Goal: Task Accomplishment & Management: Complete application form

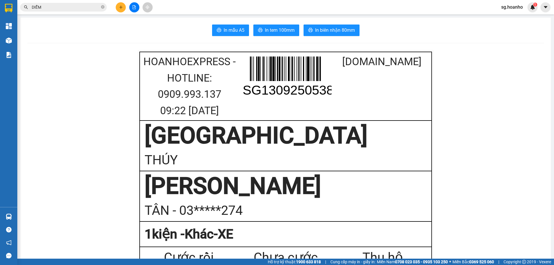
click at [0, 8] on section "Kết quả [PERSON_NAME] ( 2 ) Bộ lọc Mã ĐH Trạng thái Món hàng Thu hộ Tổng [PERSO…" at bounding box center [277, 132] width 554 height 265
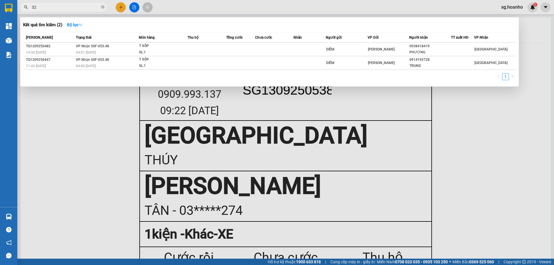
type input "324"
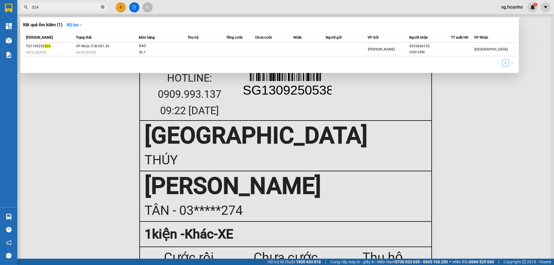
click at [102, 6] on icon "close-circle" at bounding box center [102, 6] width 3 height 3
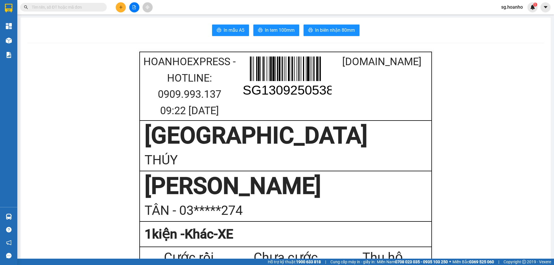
click at [90, 6] on input "text" at bounding box center [66, 7] width 68 height 6
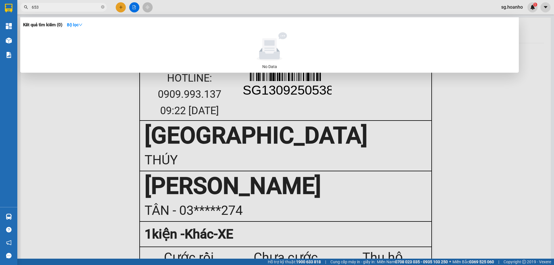
type input "653"
click at [61, 7] on input "653" at bounding box center [66, 7] width 68 height 6
click at [103, 6] on icon "close-circle" at bounding box center [102, 6] width 3 height 3
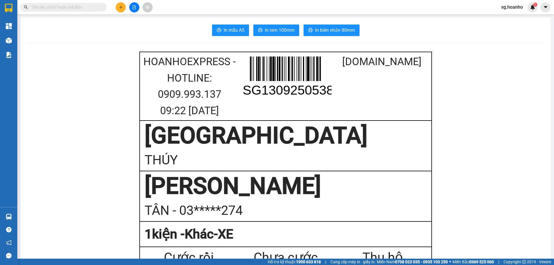
click at [123, 6] on button at bounding box center [121, 7] width 10 height 10
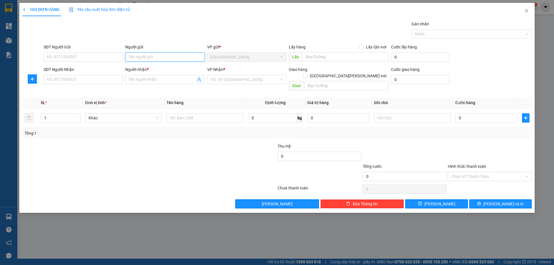
click at [140, 58] on input "Người gửi" at bounding box center [164, 57] width 79 height 9
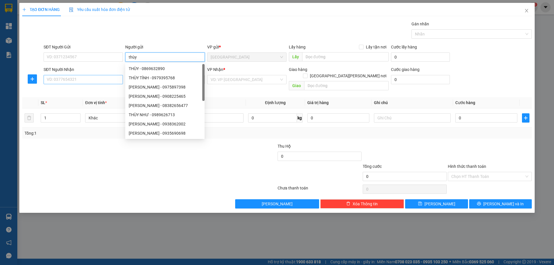
type input "thùy"
click at [107, 80] on input "SĐT Người Nhận" at bounding box center [83, 79] width 79 height 9
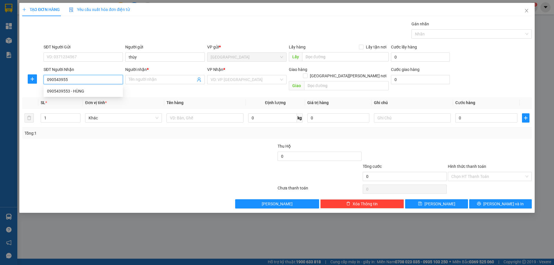
type input "0905439553"
click at [116, 93] on div "0905439553 - HÙNG" at bounding box center [83, 91] width 72 height 6
type input "HÙNG"
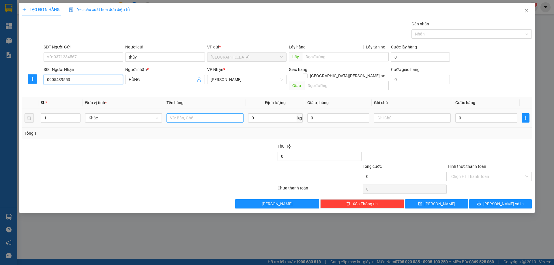
type input "0905439553"
click at [229, 113] on input "text" at bounding box center [205, 117] width 77 height 9
type input "xốp"
click at [394, 116] on div at bounding box center [412, 118] width 77 height 12
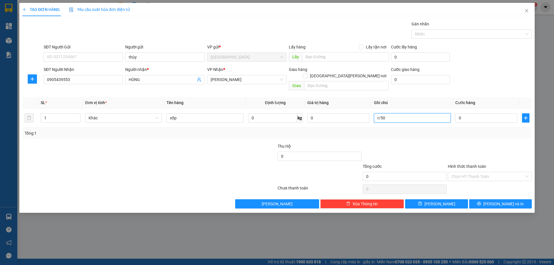
type input "r/50"
click at [467, 164] on label "Hình thức thanh toán" at bounding box center [467, 166] width 38 height 5
click at [467, 172] on input "Hình thức thanh toán" at bounding box center [488, 176] width 73 height 9
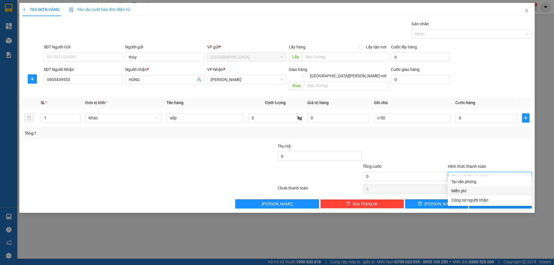
click at [462, 188] on div "Miễn phí" at bounding box center [490, 191] width 77 height 6
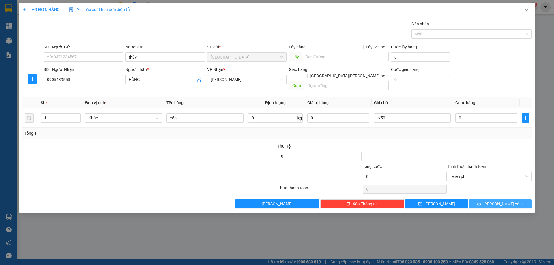
click at [477, 200] on button "[PERSON_NAME] và In" at bounding box center [500, 204] width 63 height 9
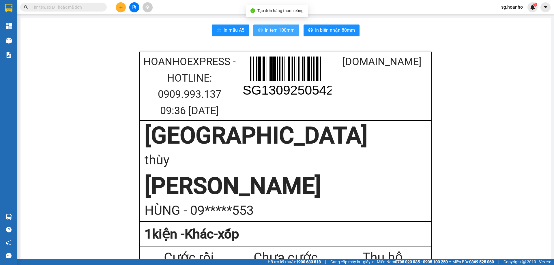
click at [274, 29] on span "In tem 100mm" at bounding box center [280, 30] width 30 height 7
click at [124, 9] on button at bounding box center [121, 7] width 10 height 10
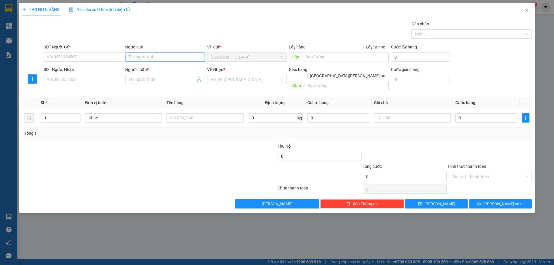
click at [173, 56] on input "Người gửi" at bounding box center [164, 57] width 79 height 9
type input "CON [PERSON_NAME]"
click at [96, 81] on input "SĐT Người Nhận" at bounding box center [83, 79] width 79 height 9
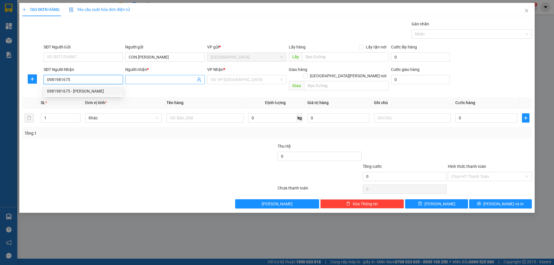
type input "0981981675"
click at [133, 81] on input "Người nhận *" at bounding box center [162, 80] width 67 height 6
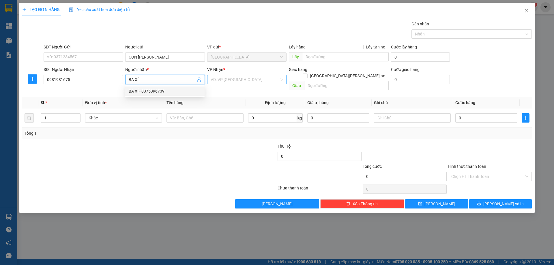
type input "BA XÍ"
click at [215, 80] on input "search" at bounding box center [245, 79] width 68 height 9
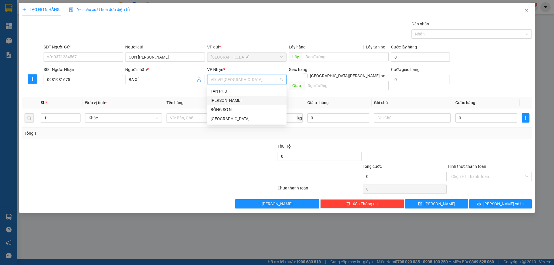
click at [223, 98] on div "[PERSON_NAME]" at bounding box center [247, 100] width 72 height 6
click at [180, 113] on input "text" at bounding box center [205, 117] width 77 height 9
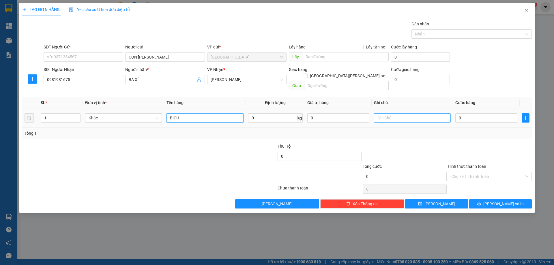
type input "BỊCH"
click at [418, 113] on input "text" at bounding box center [412, 117] width 77 height 9
type input "C"
click at [463, 164] on label "Hình thức thanh toán" at bounding box center [467, 166] width 38 height 5
click at [463, 172] on input "Hình thức thanh toán" at bounding box center [488, 176] width 73 height 9
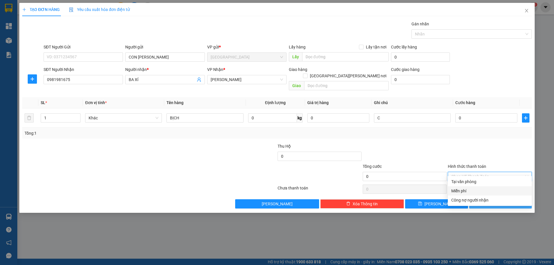
drag, startPoint x: 473, startPoint y: 188, endPoint x: 480, endPoint y: 195, distance: 9.8
click at [474, 188] on div "Miễn phí" at bounding box center [490, 191] width 84 height 9
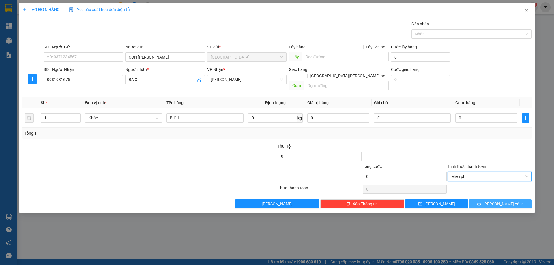
click at [484, 200] on button "[PERSON_NAME] và In" at bounding box center [500, 204] width 63 height 9
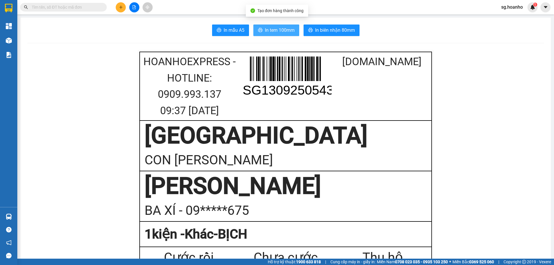
click at [274, 27] on span "In tem 100mm" at bounding box center [280, 30] width 30 height 7
click at [77, 8] on input "text" at bounding box center [66, 7] width 68 height 6
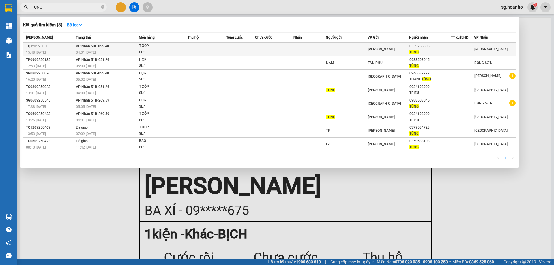
type input "TÙNG"
click at [344, 46] on td at bounding box center [347, 50] width 42 height 14
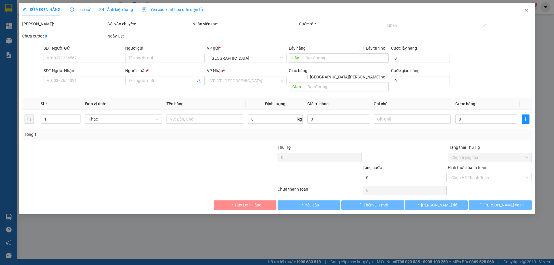
type input "0339255308"
type input "TÙNG"
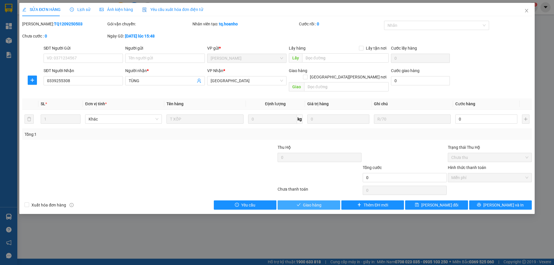
click at [314, 202] on span "Giao hàng" at bounding box center [312, 205] width 18 height 6
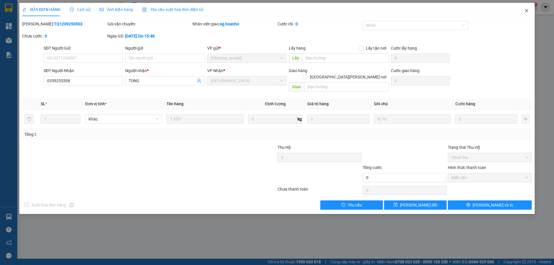
click at [527, 8] on span "Close" at bounding box center [527, 11] width 16 height 16
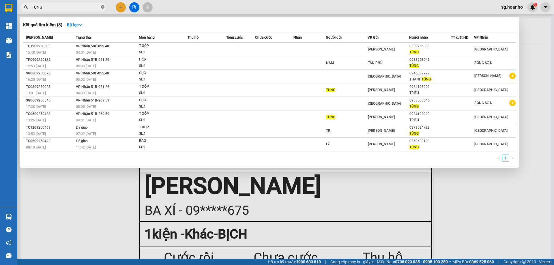
click at [104, 8] on icon "close-circle" at bounding box center [102, 6] width 3 height 3
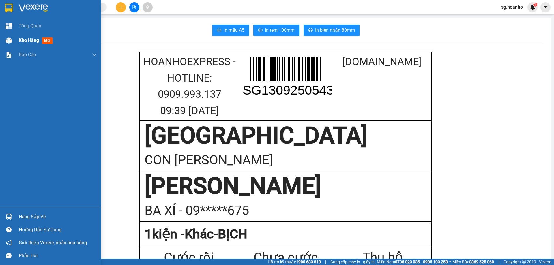
click at [46, 41] on span "mới" at bounding box center [47, 41] width 11 height 6
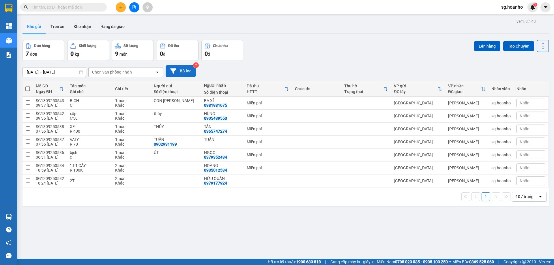
click at [177, 73] on button "Bộ lọc" at bounding box center [181, 71] width 30 height 12
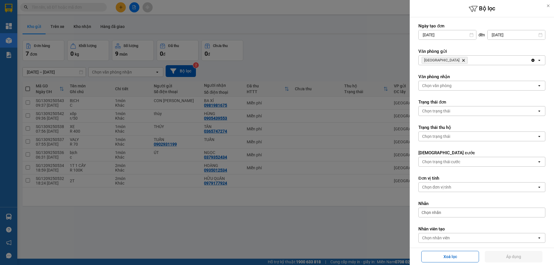
drag, startPoint x: 443, startPoint y: 59, endPoint x: 435, endPoint y: 57, distance: 8.8
click at [462, 59] on icon "Delete" at bounding box center [463, 60] width 3 height 3
click at [435, 57] on div "Chọn văn phòng" at bounding box center [478, 60] width 118 height 9
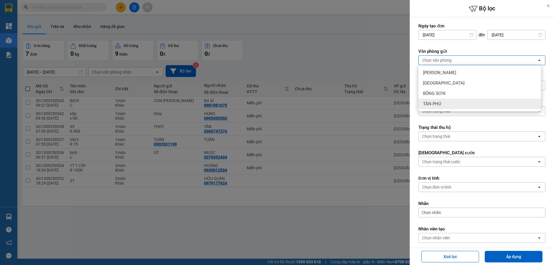
click at [439, 100] on div "TÂN PHÚ" at bounding box center [480, 104] width 123 height 10
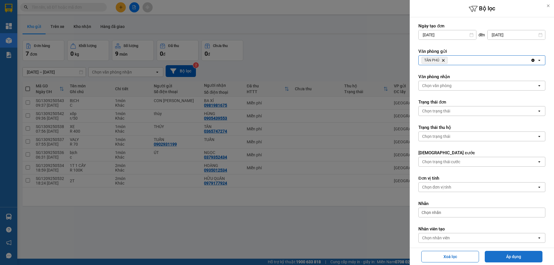
drag, startPoint x: 502, startPoint y: 259, endPoint x: 489, endPoint y: 261, distance: 13.5
click at [502, 258] on button "Áp dụng" at bounding box center [514, 257] width 58 height 12
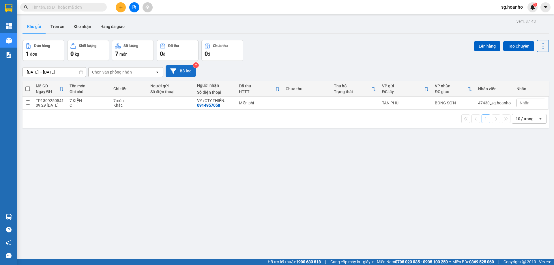
click at [186, 73] on button "Bộ lọc" at bounding box center [181, 71] width 30 height 12
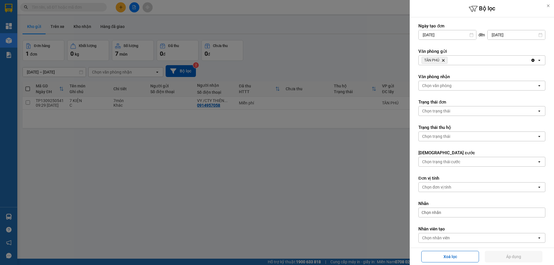
click at [443, 61] on icon "TÂN PHÚ, close by backspace" at bounding box center [443, 60] width 3 height 3
click at [437, 60] on div "Chọn văn phòng" at bounding box center [436, 60] width 29 height 6
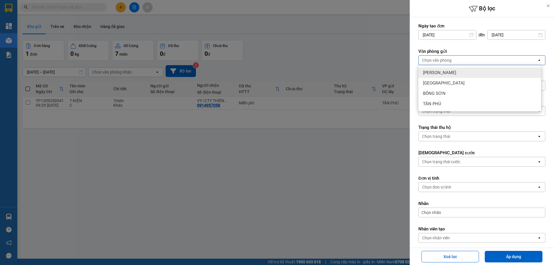
click at [433, 71] on span "[PERSON_NAME]" at bounding box center [439, 73] width 33 height 6
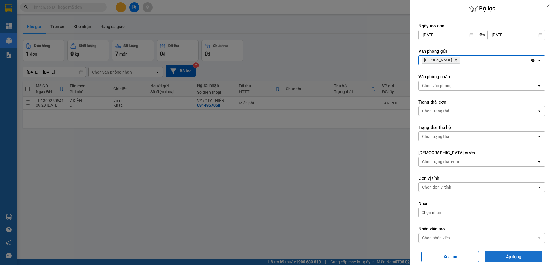
click at [504, 256] on button "Áp dụng" at bounding box center [514, 257] width 58 height 12
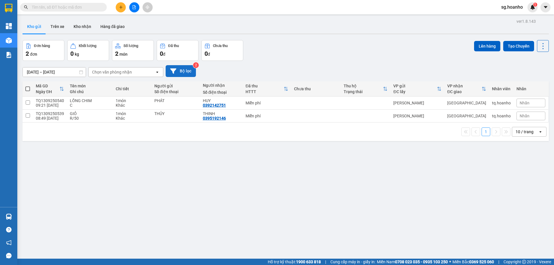
click at [180, 66] on button "Bộ lọc" at bounding box center [181, 71] width 30 height 12
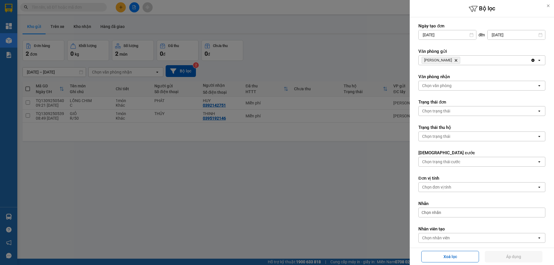
click at [454, 59] on icon "Delete" at bounding box center [455, 60] width 3 height 3
click at [441, 60] on div "Chọn văn phòng" at bounding box center [436, 60] width 29 height 6
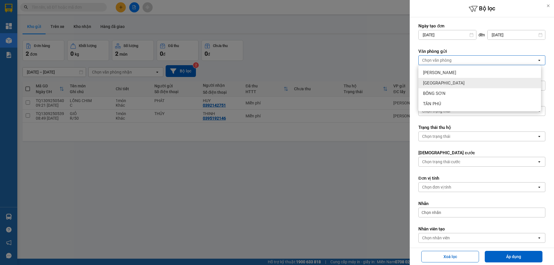
click at [437, 84] on span "[GEOGRAPHIC_DATA]" at bounding box center [444, 83] width 42 height 6
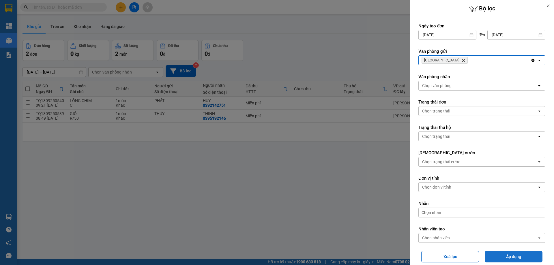
click at [512, 255] on button "Áp dụng" at bounding box center [514, 257] width 58 height 12
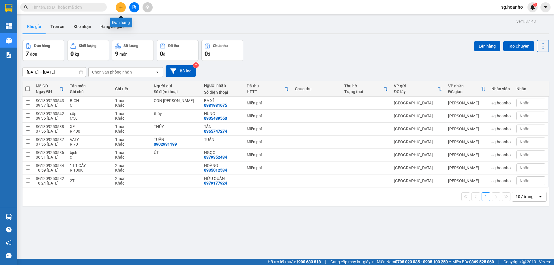
click at [120, 10] on button at bounding box center [121, 7] width 10 height 10
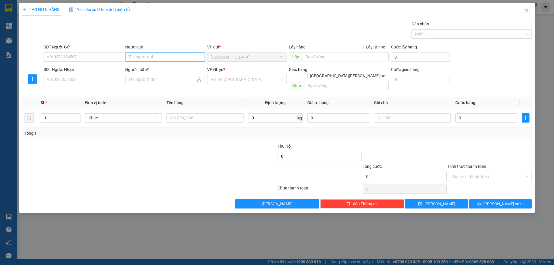
click at [152, 57] on input "Người gửi" at bounding box center [164, 57] width 79 height 9
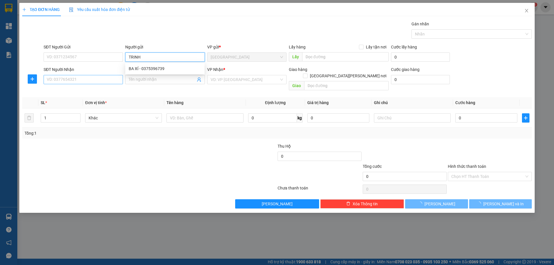
type input "TRINH"
click at [110, 80] on input "SĐT Người Nhận" at bounding box center [83, 79] width 79 height 9
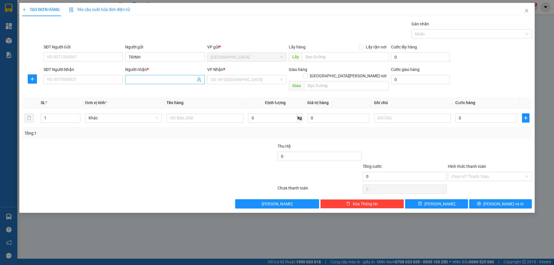
click at [131, 77] on input "Người nhận *" at bounding box center [162, 80] width 67 height 6
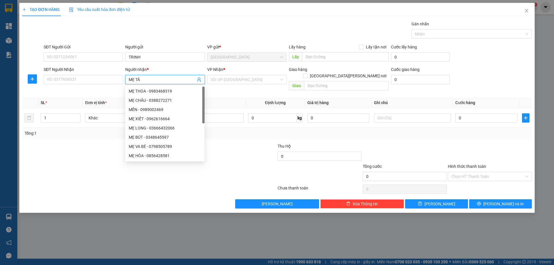
type input "MẸ TÂM"
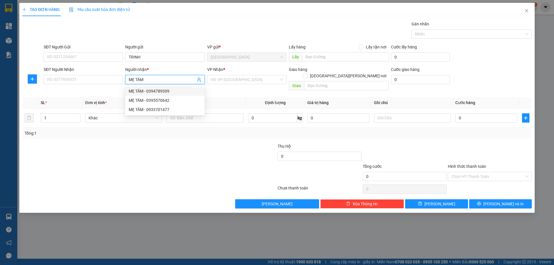
click at [168, 92] on div "MẸ TÂM - 0394789309" at bounding box center [165, 91] width 72 height 6
type input "0394789309"
type input "MẸ TÂM"
click at [221, 78] on input "search" at bounding box center [245, 79] width 68 height 9
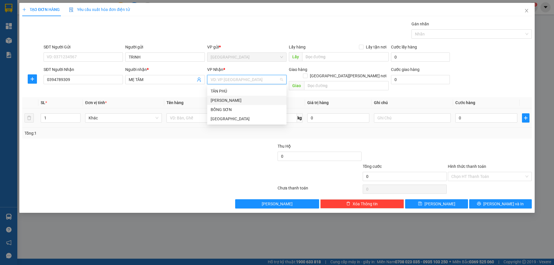
drag, startPoint x: 227, startPoint y: 101, endPoint x: 179, endPoint y: 118, distance: 51.3
click at [227, 101] on div "[PERSON_NAME]" at bounding box center [247, 100] width 72 height 6
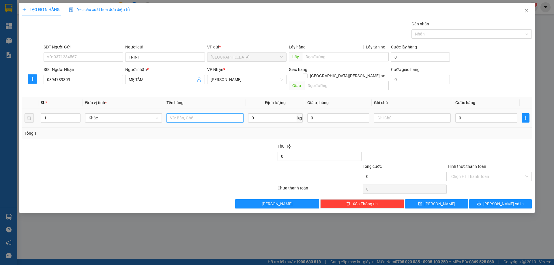
click at [183, 114] on input "text" at bounding box center [205, 117] width 77 height 9
type input "BỊCH"
drag, startPoint x: 398, startPoint y: 110, endPoint x: 400, endPoint y: 114, distance: 4.8
click at [400, 114] on input "text" at bounding box center [412, 117] width 77 height 9
type input "R/40"
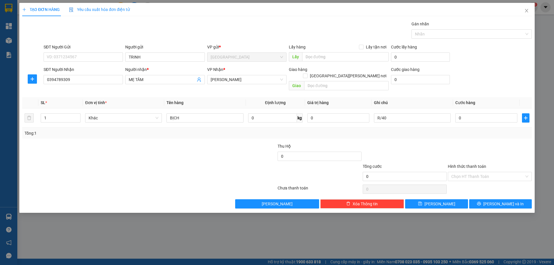
click at [452, 164] on label "Hình thức thanh toán" at bounding box center [467, 166] width 38 height 5
click at [452, 172] on input "Hình thức thanh toán" at bounding box center [488, 176] width 73 height 9
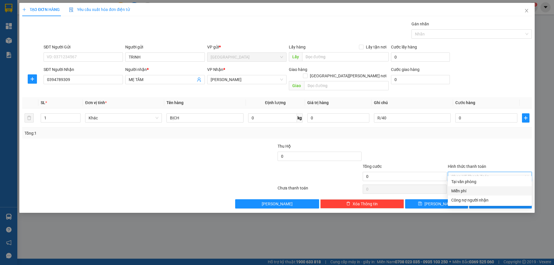
click at [465, 191] on div "Miễn phí" at bounding box center [490, 191] width 77 height 6
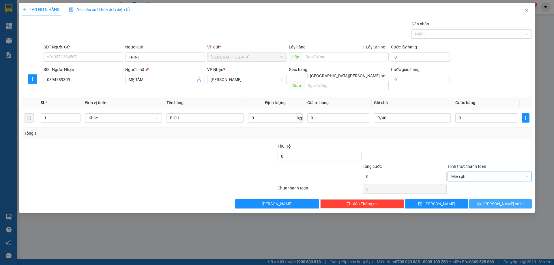
click at [476, 200] on button "[PERSON_NAME] và In" at bounding box center [500, 204] width 63 height 9
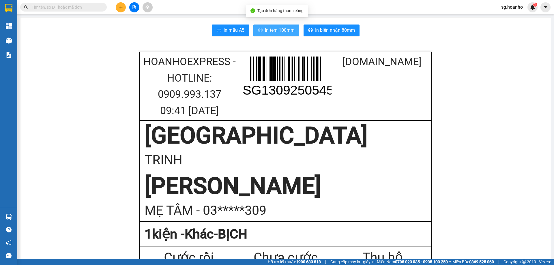
click at [272, 27] on span "In tem 100mm" at bounding box center [280, 30] width 30 height 7
click at [89, 8] on input "text" at bounding box center [66, 7] width 68 height 6
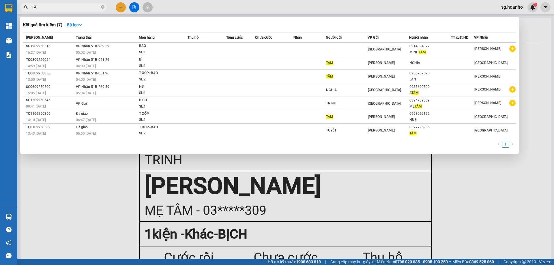
type input "T"
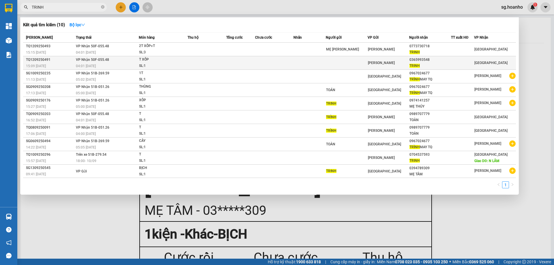
type input "TRINH"
click at [402, 59] on td "[PERSON_NAME]" at bounding box center [389, 63] width 42 height 14
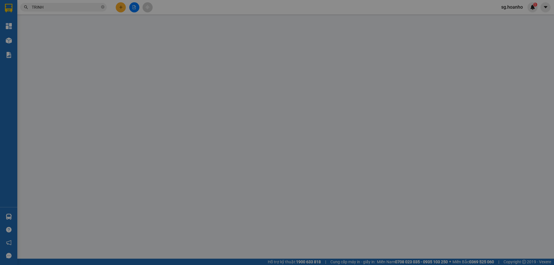
type input "0365993548"
type input "TRINH"
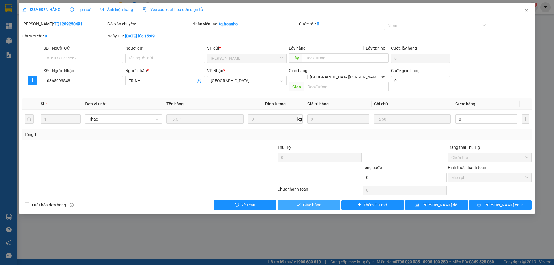
click at [303, 202] on span "Giao hàng" at bounding box center [312, 205] width 18 height 6
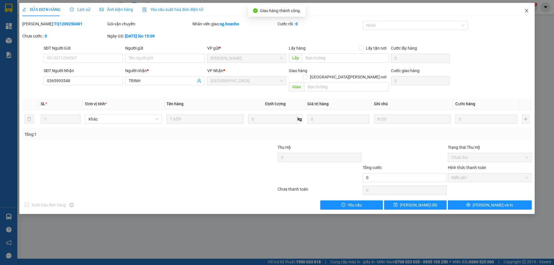
click at [527, 9] on icon "close" at bounding box center [527, 10] width 5 height 5
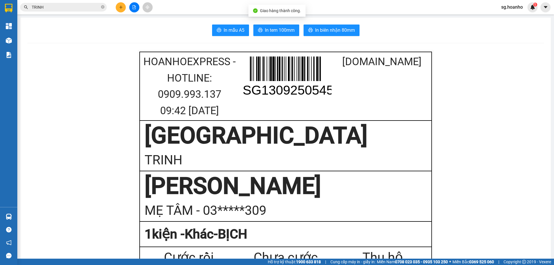
click at [124, 8] on button at bounding box center [121, 7] width 10 height 10
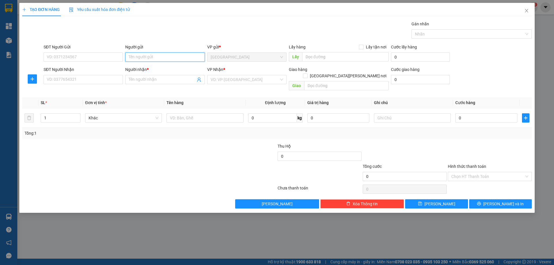
click at [138, 59] on input "Người gửi" at bounding box center [164, 57] width 79 height 9
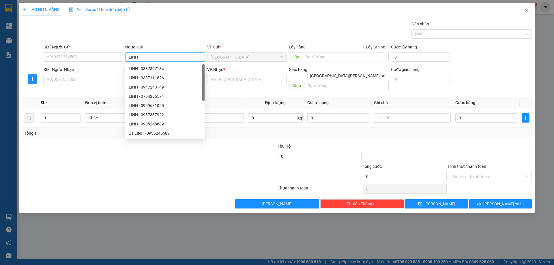
type input "LINH"
click at [97, 77] on input "SĐT Người Nhận" at bounding box center [83, 79] width 79 height 9
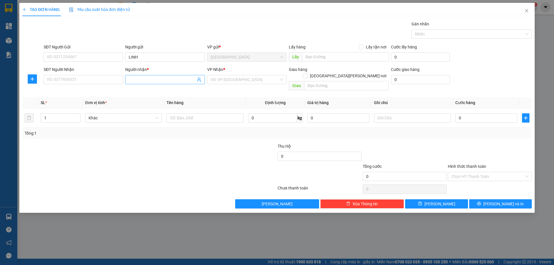
click at [151, 79] on input "Người nhận *" at bounding box center [162, 80] width 67 height 6
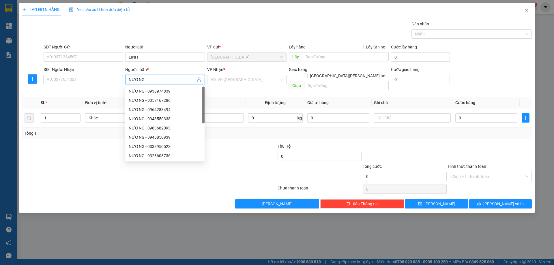
type input "NƯƠNG"
click at [116, 78] on input "SĐT Người Nhận" at bounding box center [83, 79] width 79 height 9
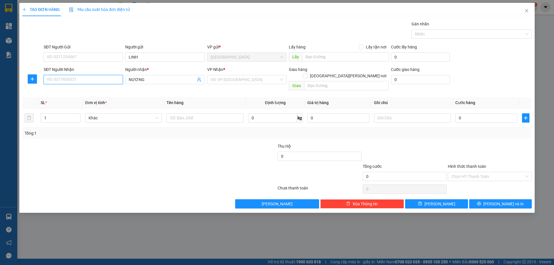
type input "3"
click at [66, 91] on div "0358179009 - NƯƠNG" at bounding box center [83, 91] width 72 height 6
type input "0358179009"
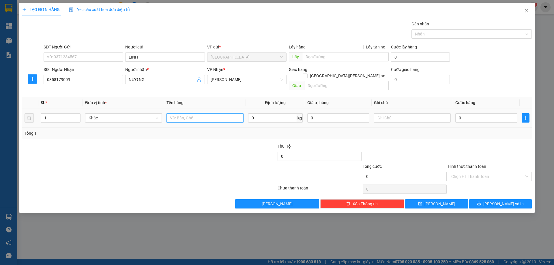
click at [204, 113] on input "text" at bounding box center [205, 117] width 77 height 9
type input "XỐP"
click at [388, 113] on input "text" at bounding box center [412, 117] width 77 height 9
type input "R/100"
click at [476, 164] on label "Hình thức thanh toán" at bounding box center [467, 166] width 38 height 5
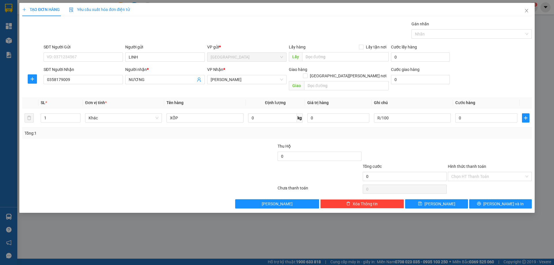
click at [476, 172] on input "Hình thức thanh toán" at bounding box center [488, 176] width 73 height 9
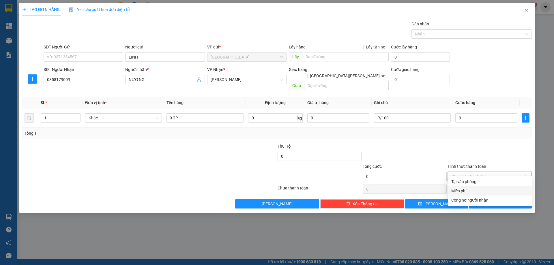
click at [480, 189] on div "Miễn phí" at bounding box center [490, 191] width 77 height 6
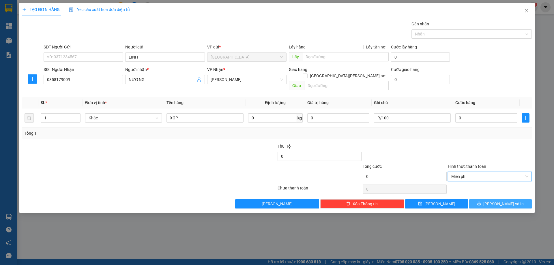
click at [482, 200] on button "[PERSON_NAME] và In" at bounding box center [500, 204] width 63 height 9
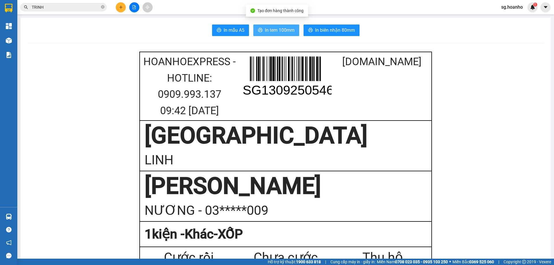
drag, startPoint x: 283, startPoint y: 29, endPoint x: 317, endPoint y: 100, distance: 79.4
click at [284, 29] on span "In tem 100mm" at bounding box center [280, 30] width 30 height 7
click at [102, 8] on icon "close-circle" at bounding box center [102, 6] width 3 height 3
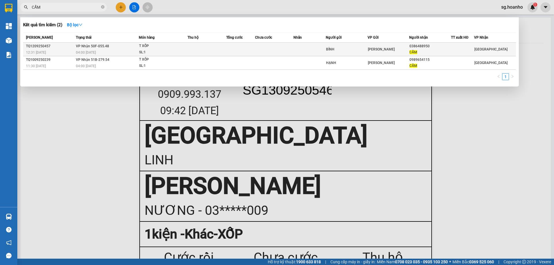
type input "CẨM"
click at [359, 46] on div "BÍNH" at bounding box center [346, 49] width 41 height 6
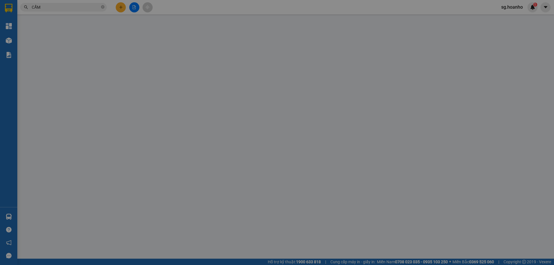
type input "BÍNH"
type input "0386488950"
type input "CẨM"
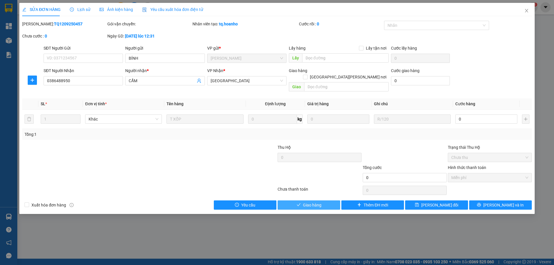
click at [318, 202] on span "Giao hàng" at bounding box center [312, 205] width 18 height 6
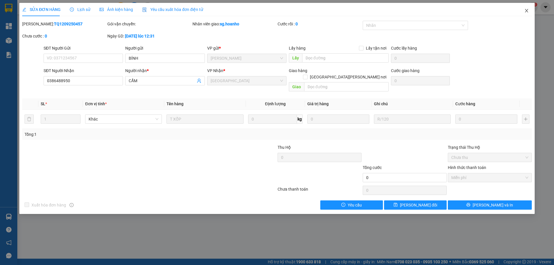
click at [527, 10] on icon "close" at bounding box center [527, 10] width 5 height 5
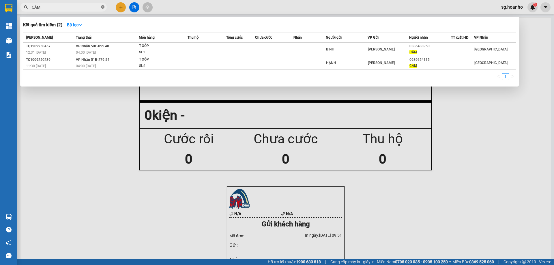
click at [102, 6] on icon "close-circle" at bounding box center [102, 6] width 3 height 3
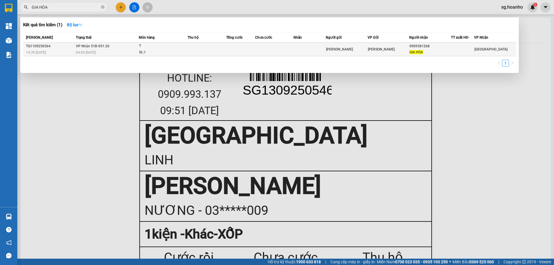
type input "GIA HÒA"
click at [345, 51] on div "[PERSON_NAME]" at bounding box center [346, 49] width 41 height 6
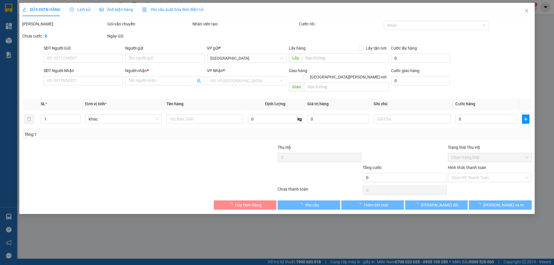
type input "[PERSON_NAME]"
type input "0909381268"
type input "GIA HÒA"
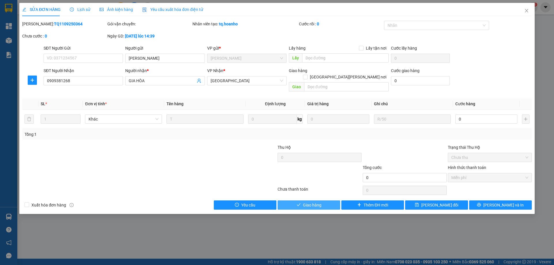
click at [306, 202] on span "Giao hàng" at bounding box center [312, 205] width 18 height 6
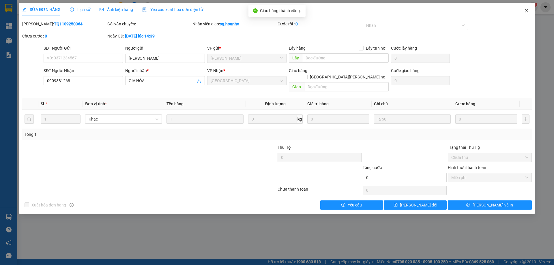
click at [527, 9] on icon "close" at bounding box center [527, 10] width 5 height 5
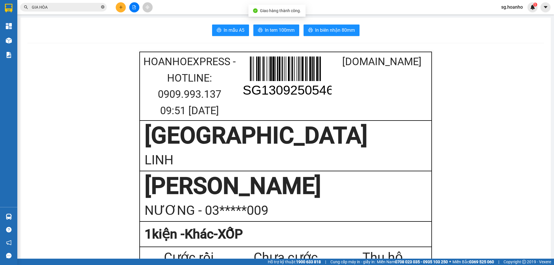
click at [103, 6] on icon "close-circle" at bounding box center [102, 6] width 3 height 3
click at [71, 5] on input "text" at bounding box center [66, 7] width 68 height 6
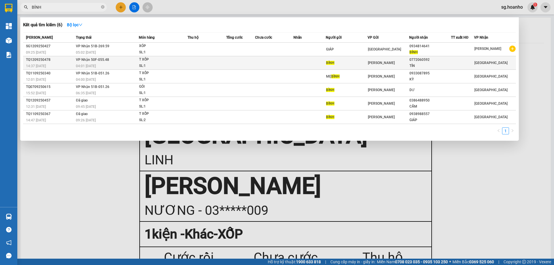
type input "BÍNH"
click at [346, 61] on div "BÍNH" at bounding box center [346, 63] width 41 height 6
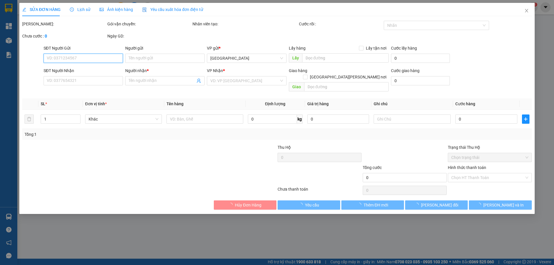
type input "BÍNH"
type input "0772060592"
type input "TÍN"
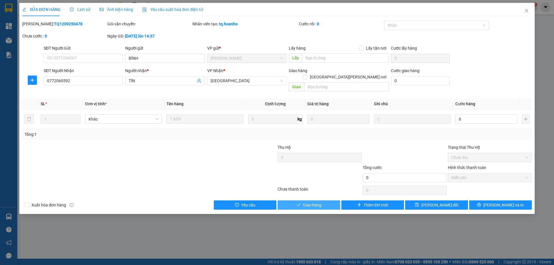
click at [308, 202] on span "Giao hàng" at bounding box center [312, 205] width 18 height 6
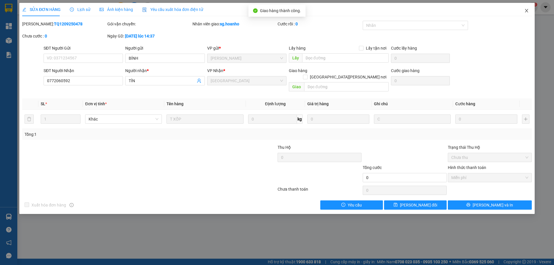
click at [528, 9] on icon "close" at bounding box center [527, 10] width 5 height 5
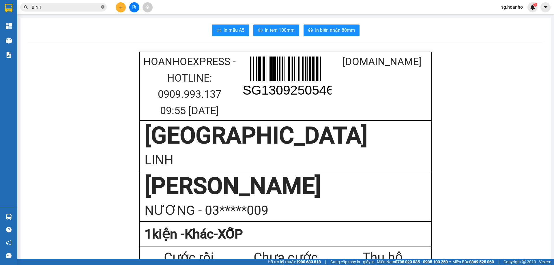
click at [102, 8] on icon "close-circle" at bounding box center [102, 6] width 3 height 3
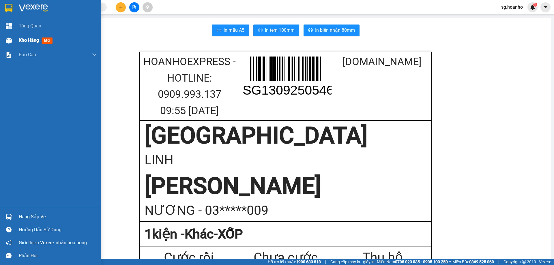
click at [50, 39] on span "mới" at bounding box center [47, 41] width 11 height 6
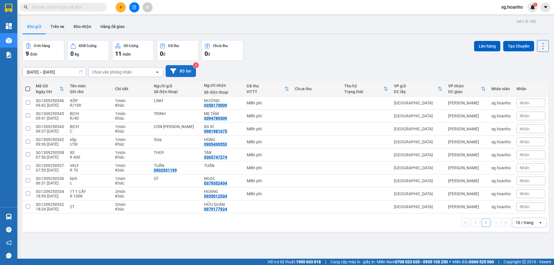
click at [187, 69] on button "Bộ lọc" at bounding box center [181, 71] width 30 height 12
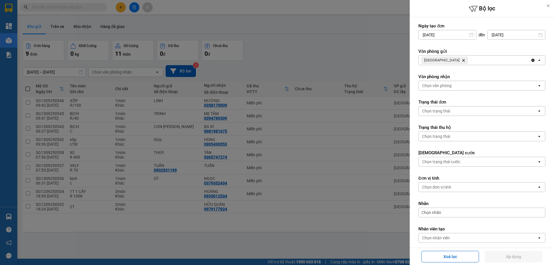
click at [463, 60] on icon "SÀI GÒN, close by backspace" at bounding box center [464, 60] width 3 height 3
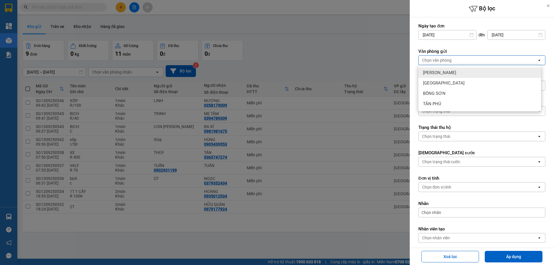
click at [436, 73] on span "[PERSON_NAME]" at bounding box center [439, 73] width 33 height 6
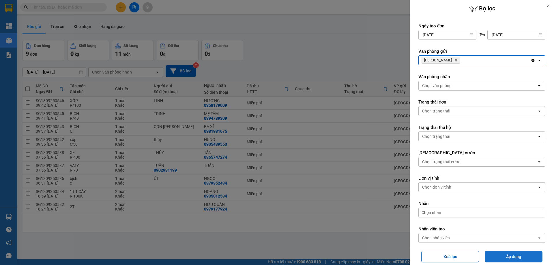
drag, startPoint x: 497, startPoint y: 254, endPoint x: 489, endPoint y: 257, distance: 8.2
click at [495, 254] on button "Áp dụng" at bounding box center [514, 257] width 58 height 12
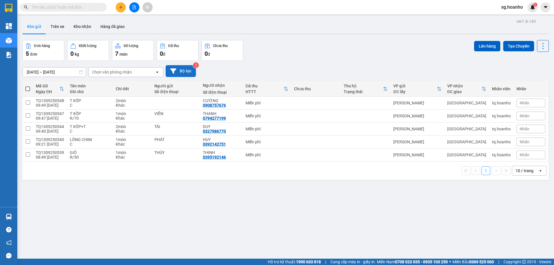
click at [178, 73] on button "Bộ lọc" at bounding box center [181, 71] width 30 height 12
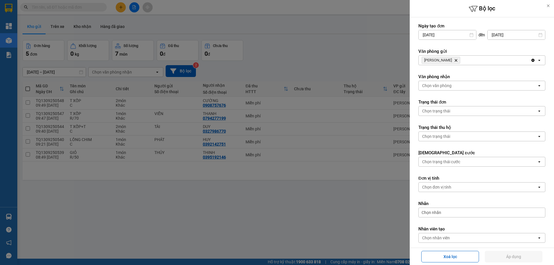
click at [454, 59] on icon "Delete" at bounding box center [455, 60] width 3 height 3
click at [447, 59] on div "Chọn văn phòng" at bounding box center [436, 60] width 29 height 6
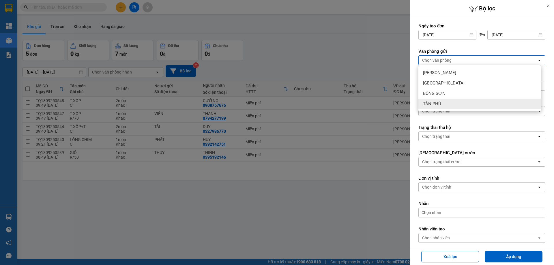
click at [444, 100] on div "TÂN PHÚ" at bounding box center [480, 104] width 123 height 10
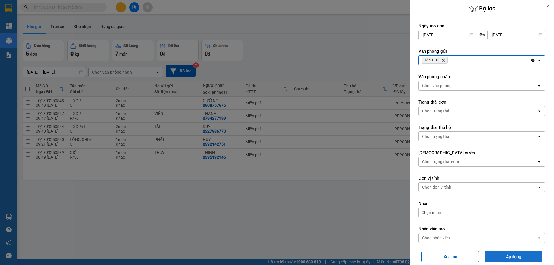
click at [515, 256] on button "Áp dụng" at bounding box center [514, 257] width 58 height 12
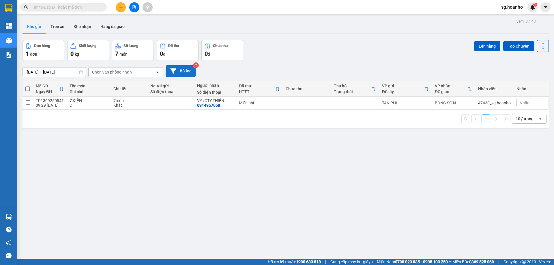
click at [188, 70] on button "Bộ lọc" at bounding box center [181, 71] width 30 height 12
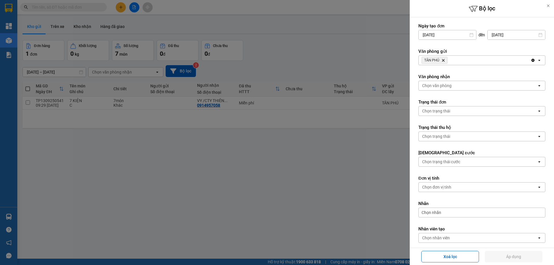
click at [445, 58] on span "TÂN PHÚ Delete" at bounding box center [435, 60] width 26 height 7
click at [427, 61] on span "TÂN PHÚ" at bounding box center [431, 60] width 15 height 5
click at [444, 61] on icon "TÂN PHÚ, close by backspace" at bounding box center [443, 60] width 3 height 3
click at [442, 61] on div "Chọn văn phòng" at bounding box center [436, 60] width 29 height 6
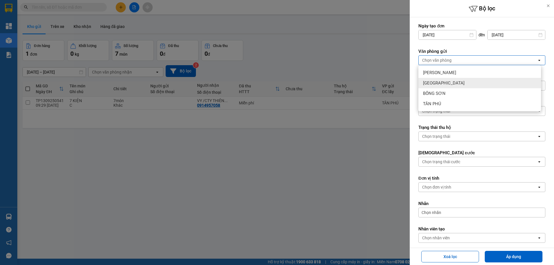
click at [439, 80] on div "[GEOGRAPHIC_DATA]" at bounding box center [480, 83] width 123 height 10
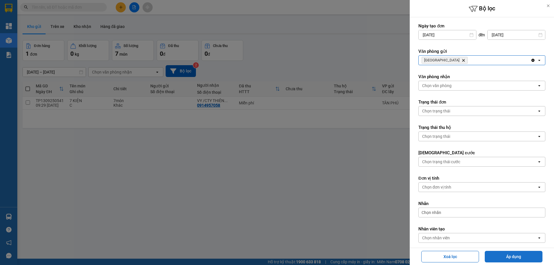
click at [496, 258] on button "Áp dụng" at bounding box center [514, 257] width 58 height 12
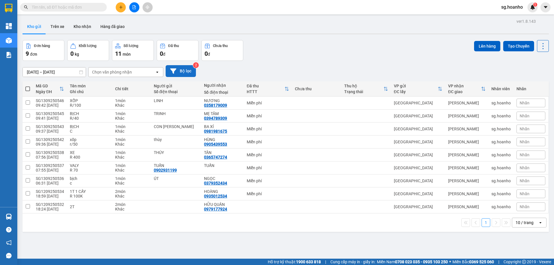
click at [178, 68] on button "Bộ lọc" at bounding box center [181, 71] width 30 height 12
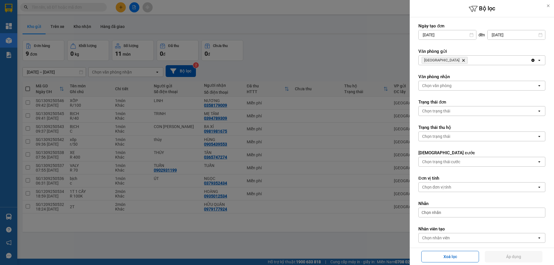
click at [441, 58] on span "SÀI GÒN Delete" at bounding box center [445, 60] width 46 height 7
click at [463, 60] on icon "SÀI GÒN, close by backspace" at bounding box center [464, 60] width 3 height 3
click at [438, 58] on div "Chọn văn phòng" at bounding box center [436, 60] width 29 height 6
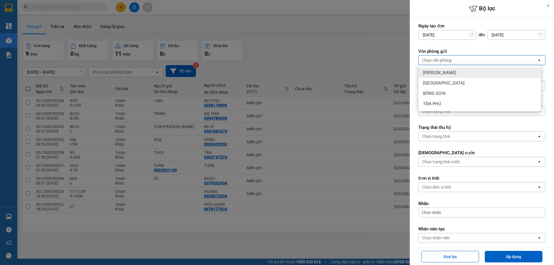
click at [435, 71] on span "[PERSON_NAME]" at bounding box center [439, 73] width 33 height 6
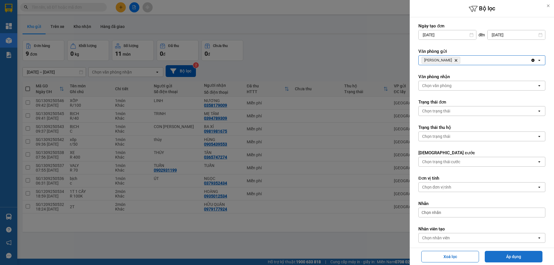
click at [520, 255] on button "Áp dụng" at bounding box center [514, 257] width 58 height 12
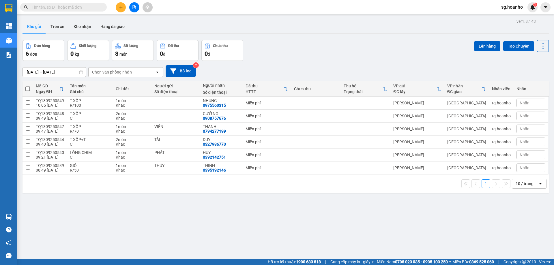
click at [120, 8] on icon "plus" at bounding box center [121, 7] width 4 height 4
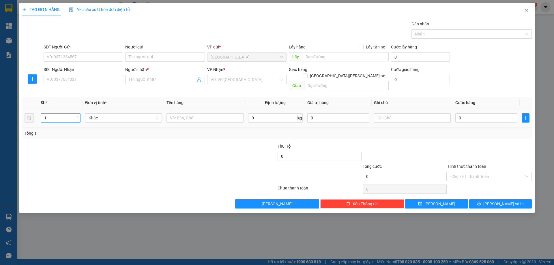
click at [78, 114] on span "Increase Value" at bounding box center [77, 116] width 6 height 5
type input "2"
click at [94, 80] on input "SĐT Người Nhận" at bounding box center [83, 79] width 79 height 9
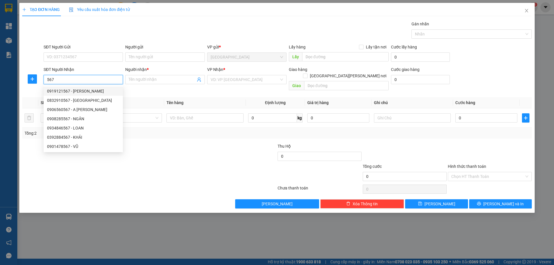
click at [46, 80] on input "567" at bounding box center [83, 79] width 79 height 9
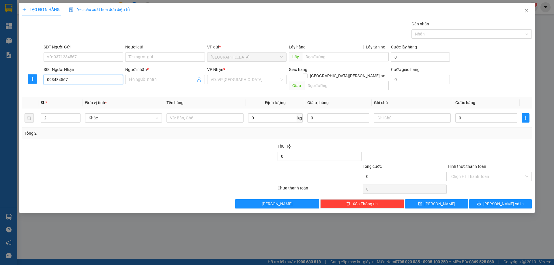
type input "0934846567"
click at [76, 92] on div "0934846567 - LOAN" at bounding box center [83, 91] width 72 height 6
type input "LOAN"
type input "0934846567"
click at [217, 113] on input "text" at bounding box center [205, 117] width 77 height 9
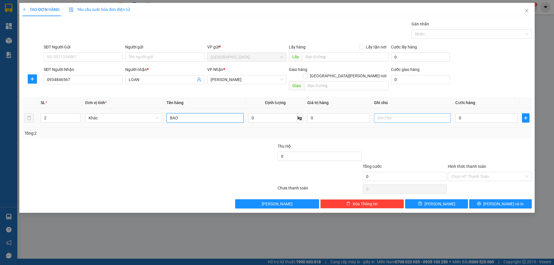
type input "BAO"
click at [412, 116] on input "text" at bounding box center [412, 117] width 77 height 9
click at [411, 115] on input "text" at bounding box center [412, 117] width 77 height 9
type input "C"
click at [457, 164] on label "Hình thức thanh toán" at bounding box center [467, 166] width 38 height 5
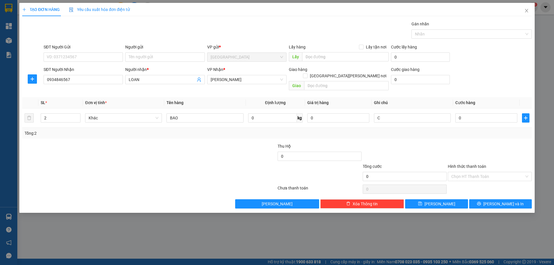
click at [457, 172] on input "Hình thức thanh toán" at bounding box center [488, 176] width 73 height 9
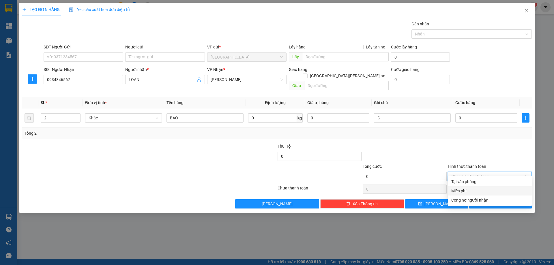
click at [470, 191] on div "Miễn phí" at bounding box center [490, 191] width 77 height 6
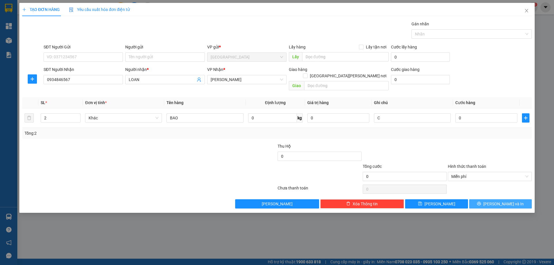
click at [480, 200] on button "[PERSON_NAME] và In" at bounding box center [500, 204] width 63 height 9
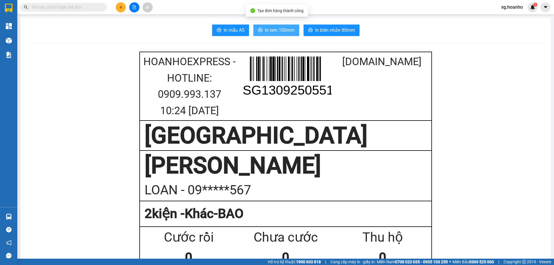
drag, startPoint x: 269, startPoint y: 29, endPoint x: 356, endPoint y: 111, distance: 119.7
click at [269, 29] on span "In tem 100mm" at bounding box center [280, 30] width 30 height 7
click at [95, 8] on input "text" at bounding box center [66, 7] width 68 height 6
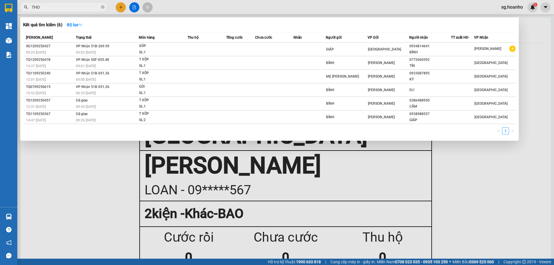
type input "THOA"
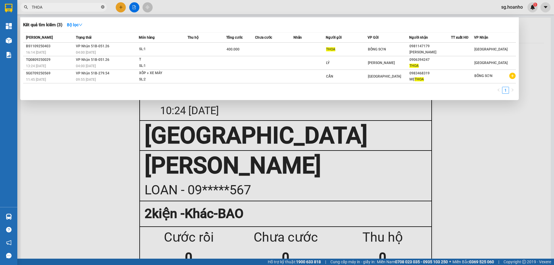
click at [102, 8] on icon "close-circle" at bounding box center [102, 6] width 3 height 3
type input "692"
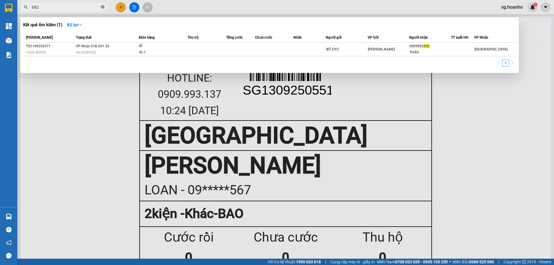
click at [104, 7] on icon "close-circle" at bounding box center [102, 6] width 3 height 3
type input "THOA"
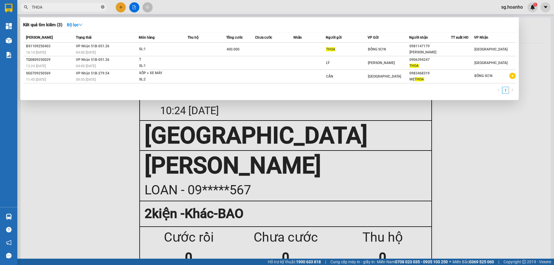
click at [103, 6] on icon "close-circle" at bounding box center [102, 6] width 3 height 3
type input "692"
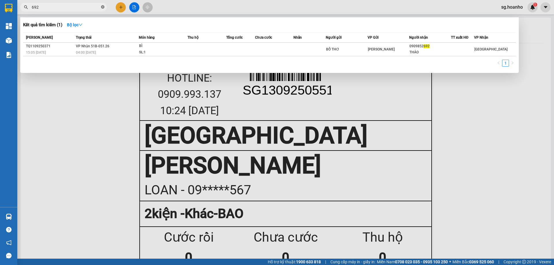
click at [103, 6] on icon "close-circle" at bounding box center [102, 6] width 3 height 3
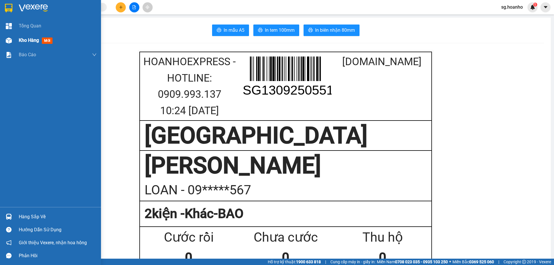
click at [46, 39] on span "mới" at bounding box center [47, 41] width 11 height 6
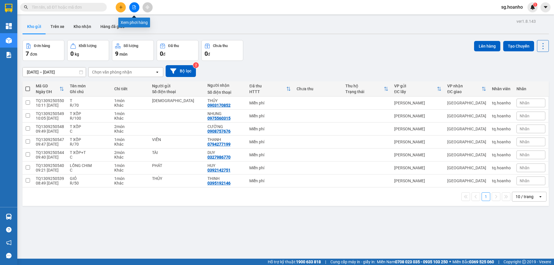
click at [136, 8] on icon "file-add" at bounding box center [134, 7] width 3 height 4
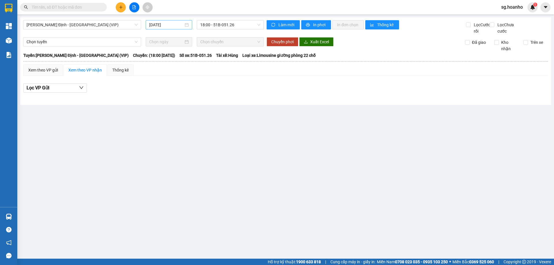
click at [165, 23] on input "[DATE]" at bounding box center [166, 25] width 34 height 6
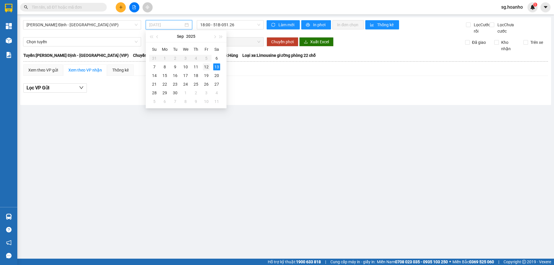
click at [204, 68] on div "12" at bounding box center [206, 67] width 7 height 7
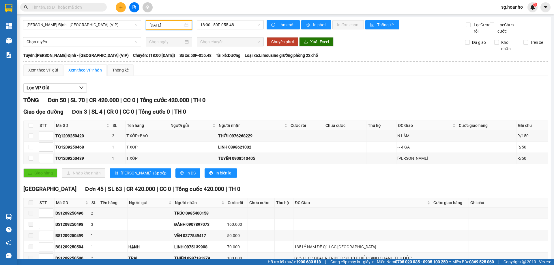
click at [161, 24] on input "[DATE]" at bounding box center [167, 25] width 34 height 6
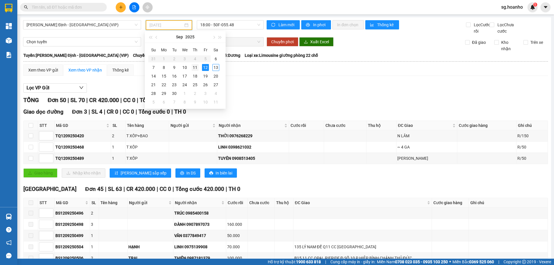
click at [194, 68] on div "11" at bounding box center [195, 67] width 7 height 7
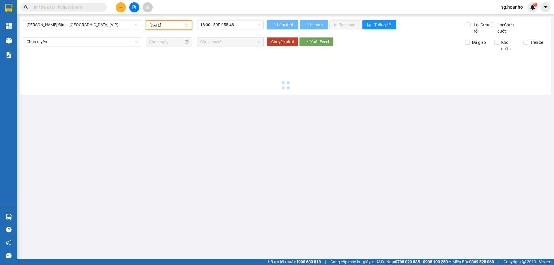
type input "[DATE]"
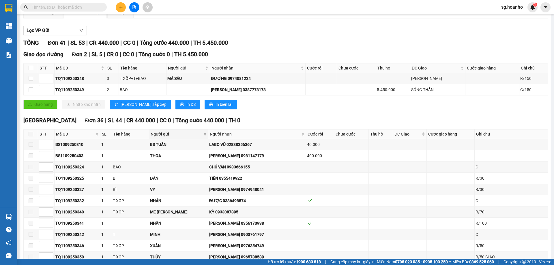
scroll to position [58, 0]
click at [86, 7] on input "text" at bounding box center [66, 7] width 68 height 6
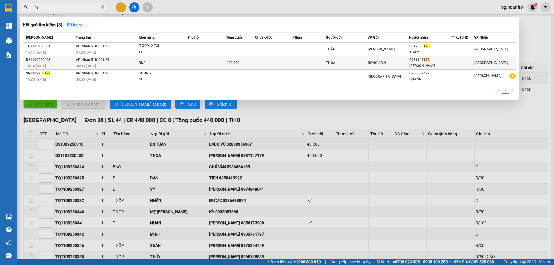
type input "179"
click at [306, 64] on td at bounding box center [310, 63] width 32 height 14
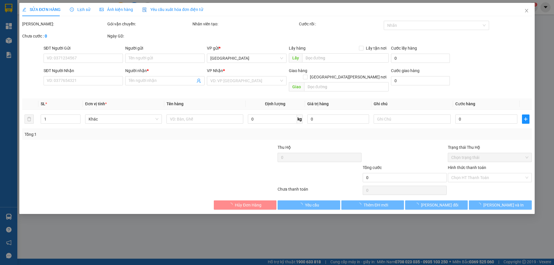
type input "THOA"
type input "0981147179"
type input "[PERSON_NAME]"
type input "400.000"
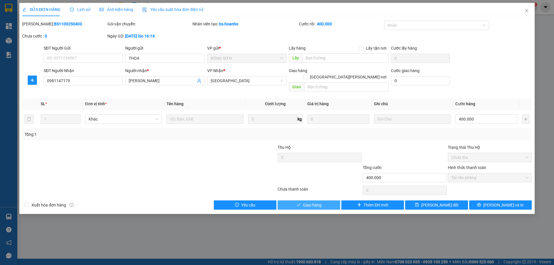
click at [309, 202] on span "Giao hàng" at bounding box center [312, 205] width 18 height 6
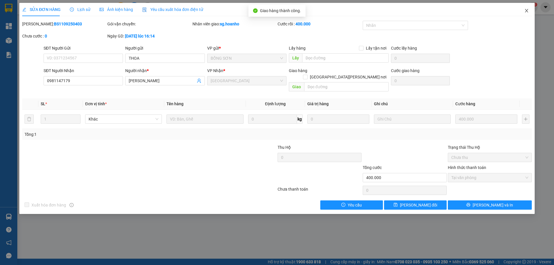
click at [527, 10] on icon "close" at bounding box center [527, 10] width 5 height 5
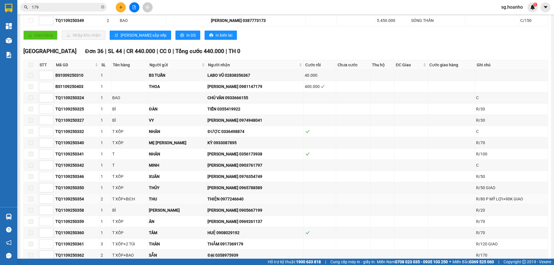
scroll to position [144, 0]
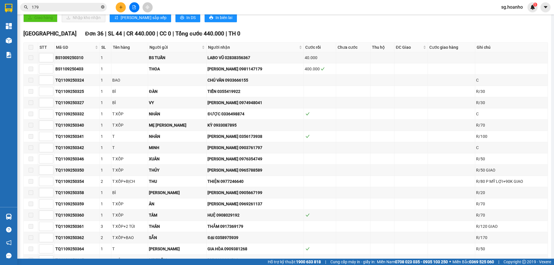
click at [103, 7] on icon "close-circle" at bounding box center [102, 6] width 3 height 3
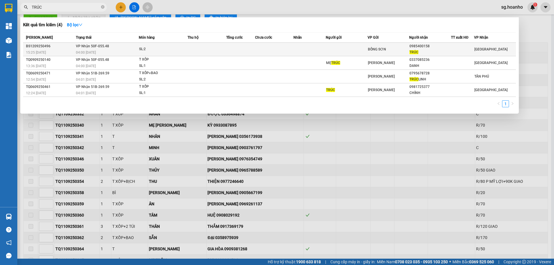
type input "TRÚC"
click at [362, 46] on td at bounding box center [347, 50] width 42 height 14
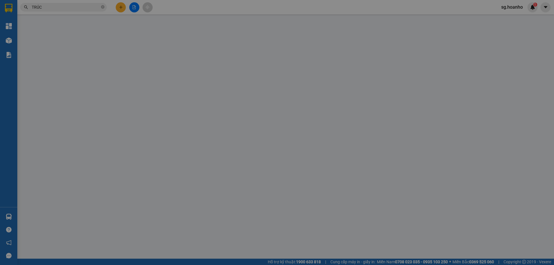
type input "0985400158"
type input "TRÚC"
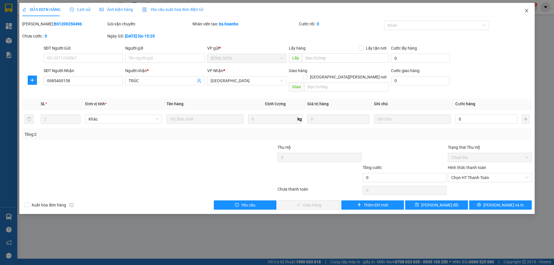
click at [527, 9] on icon "close" at bounding box center [527, 10] width 5 height 5
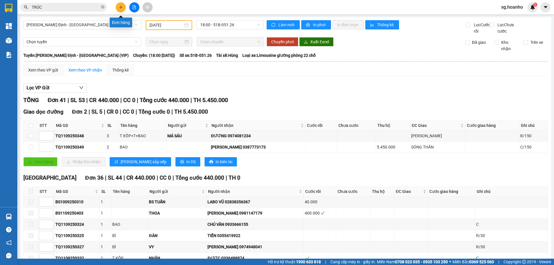
click at [120, 7] on icon "plus" at bounding box center [120, 7] width 3 height 0
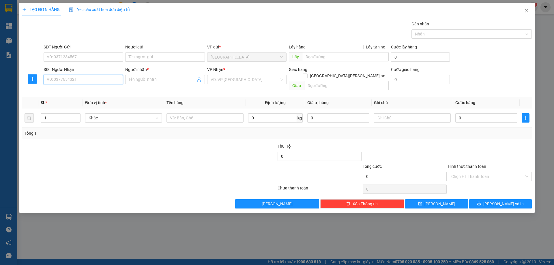
click at [112, 79] on input "SĐT Người Nhận" at bounding box center [83, 79] width 79 height 9
click at [102, 92] on div "0911867429 - [PERSON_NAME]" at bounding box center [83, 91] width 72 height 6
type input "0911867429"
type input "[PERSON_NAME]"
type input "0911867429"
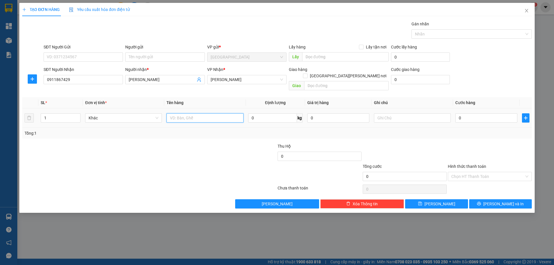
click at [209, 116] on input "text" at bounding box center [205, 117] width 77 height 9
type input "BAO"
click at [389, 113] on input "text" at bounding box center [412, 117] width 77 height 9
type input "R/80"
click at [459, 164] on label "Hình thức thanh toán" at bounding box center [467, 166] width 38 height 5
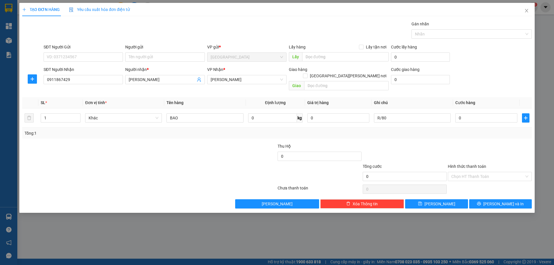
click at [459, 172] on input "Hình thức thanh toán" at bounding box center [488, 176] width 73 height 9
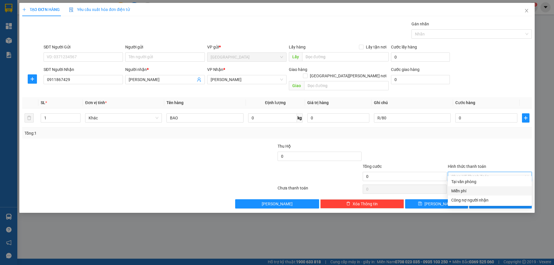
click at [468, 189] on div "Miễn phí" at bounding box center [490, 191] width 77 height 6
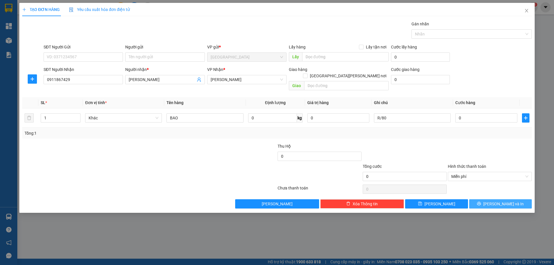
click at [487, 200] on button "[PERSON_NAME] và In" at bounding box center [500, 204] width 63 height 9
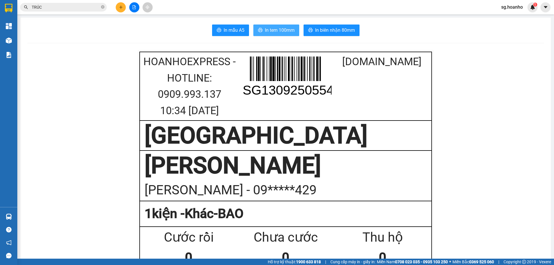
click at [276, 28] on span "In tem 100mm" at bounding box center [280, 30] width 30 height 7
click at [118, 6] on button at bounding box center [121, 7] width 10 height 10
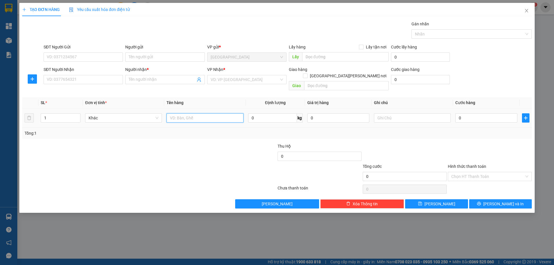
click at [185, 113] on input "text" at bounding box center [205, 117] width 77 height 9
type input "CÂY"
click at [116, 80] on input "SĐT Người Nhận" at bounding box center [83, 79] width 79 height 9
type input "9"
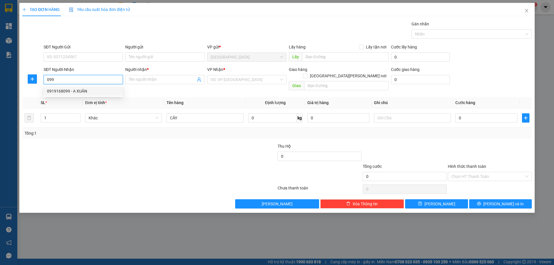
click at [119, 91] on div "0919168099 - A XUÂN" at bounding box center [83, 91] width 72 height 6
type input "0919168099"
type input "A XUÂN"
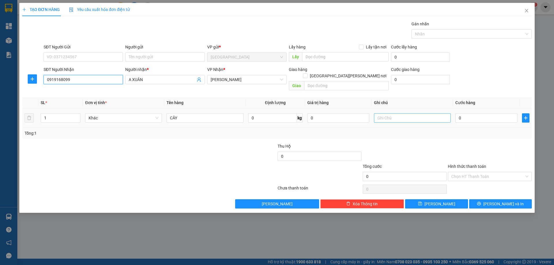
type input "0919168099"
click at [410, 113] on input "text" at bounding box center [412, 117] width 77 height 9
type input "C"
click at [476, 164] on label "Hình thức thanh toán" at bounding box center [467, 166] width 38 height 5
click at [476, 172] on input "Hình thức thanh toán" at bounding box center [488, 176] width 73 height 9
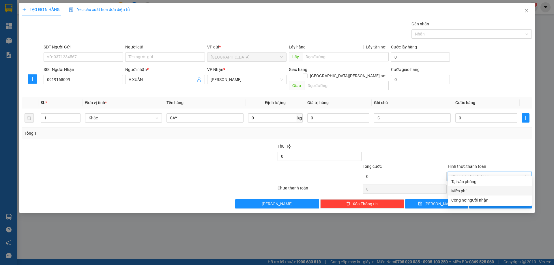
click at [471, 191] on div "Miễn phí" at bounding box center [490, 191] width 77 height 6
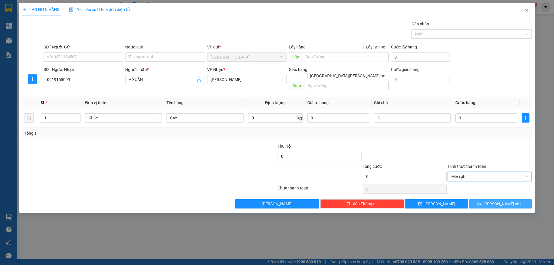
drag, startPoint x: 481, startPoint y: 196, endPoint x: 425, endPoint y: 161, distance: 66.5
click at [474, 200] on button "[PERSON_NAME] và In" at bounding box center [500, 204] width 63 height 9
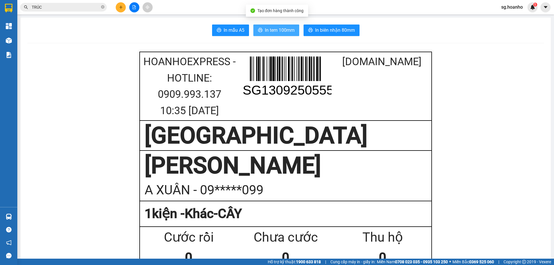
drag, startPoint x: 265, startPoint y: 32, endPoint x: 295, endPoint y: 170, distance: 141.0
click at [265, 32] on span "In tem 100mm" at bounding box center [280, 30] width 30 height 7
click at [102, 8] on icon "close-circle" at bounding box center [102, 6] width 3 height 3
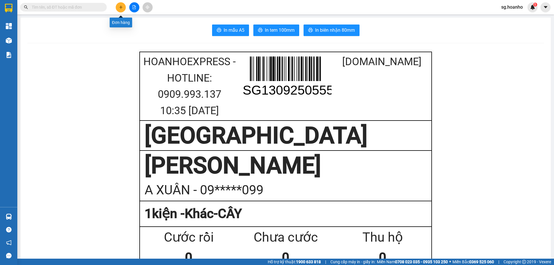
click at [124, 8] on button at bounding box center [121, 7] width 10 height 10
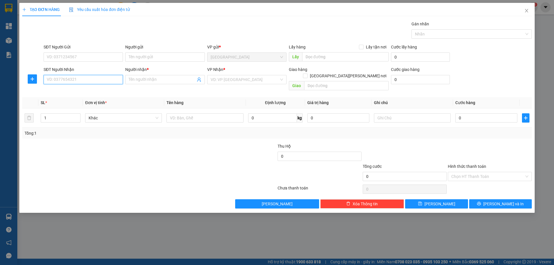
click at [112, 79] on input "SĐT Người Nhận" at bounding box center [83, 79] width 79 height 9
click at [528, 9] on icon "close" at bounding box center [527, 10] width 5 height 5
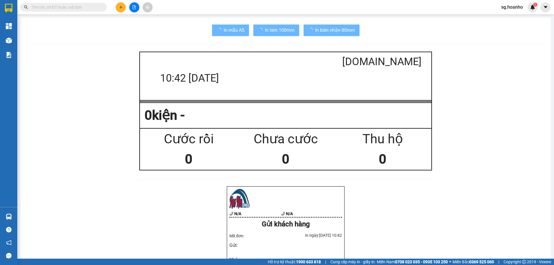
click at [77, 6] on input "text" at bounding box center [66, 7] width 68 height 6
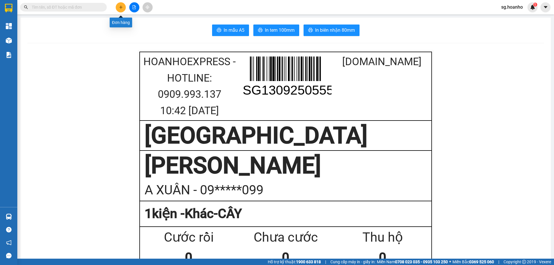
click at [119, 4] on button at bounding box center [121, 7] width 10 height 10
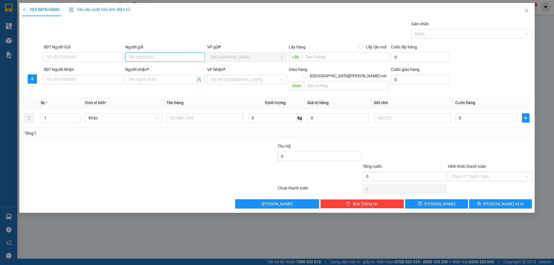
click at [135, 57] on input "Người gửi" at bounding box center [164, 57] width 79 height 9
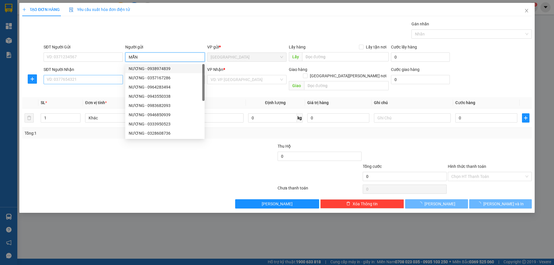
type input "MẪN"
click at [105, 79] on input "SĐT Người Nhận" at bounding box center [83, 79] width 79 height 9
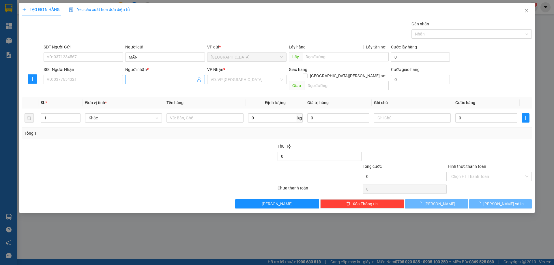
click at [160, 79] on input "Người nhận *" at bounding box center [162, 80] width 67 height 6
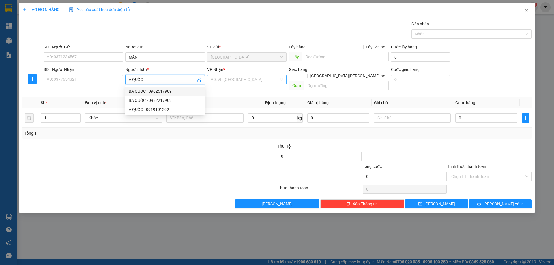
type input "A QUỐC"
click at [222, 77] on input "search" at bounding box center [245, 79] width 68 height 9
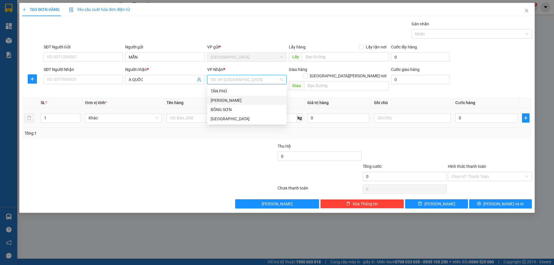
click at [227, 101] on div "[PERSON_NAME]" at bounding box center [247, 100] width 72 height 6
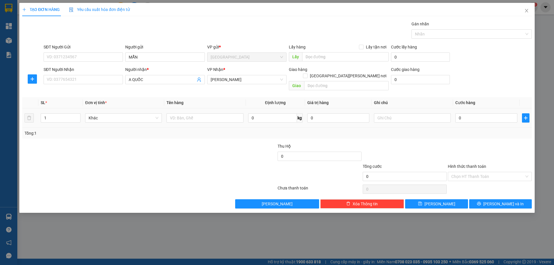
click at [194, 117] on td at bounding box center [204, 118] width 81 height 19
click at [195, 113] on input "text" at bounding box center [205, 117] width 77 height 9
type input "T"
click at [410, 113] on input "text" at bounding box center [412, 117] width 77 height 9
type input "C"
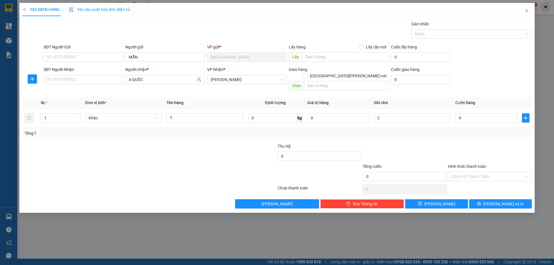
click at [468, 164] on label "Hình thức thanh toán" at bounding box center [467, 166] width 38 height 5
click at [468, 172] on input "Hình thức thanh toán" at bounding box center [488, 176] width 73 height 9
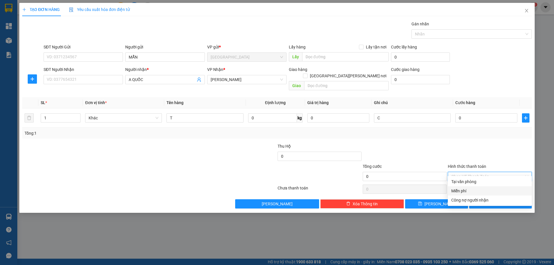
click at [467, 189] on div "Miễn phí" at bounding box center [490, 191] width 77 height 6
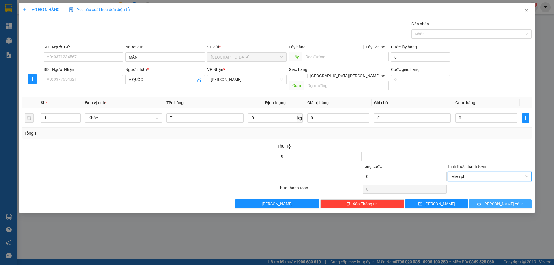
click at [480, 200] on button "[PERSON_NAME] và In" at bounding box center [500, 204] width 63 height 9
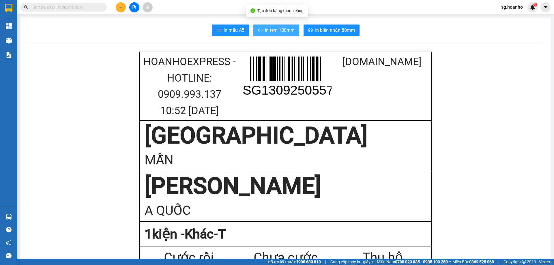
click at [274, 30] on span "In tem 100mm" at bounding box center [280, 30] width 30 height 7
click at [122, 4] on button at bounding box center [121, 7] width 10 height 10
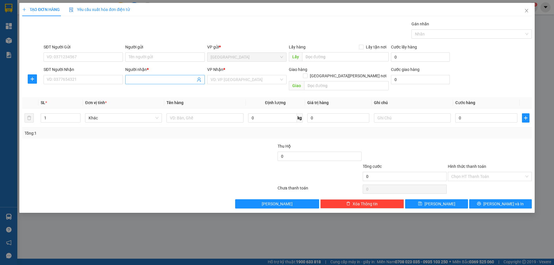
click at [147, 81] on input "Người nhận *" at bounding box center [162, 80] width 67 height 6
type input "MÁY CẮT CỎ"
click at [225, 82] on input "search" at bounding box center [245, 79] width 68 height 9
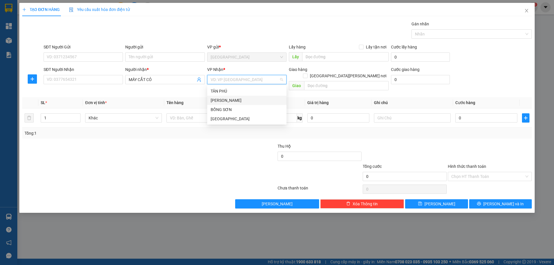
click at [226, 101] on div "[PERSON_NAME]" at bounding box center [247, 100] width 72 height 6
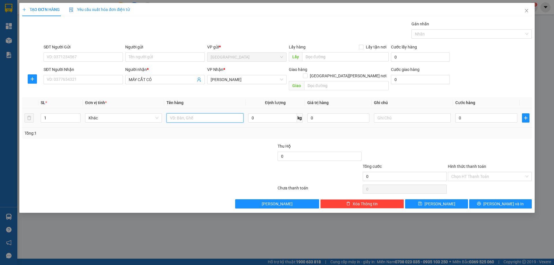
click at [214, 113] on input "text" at bounding box center [205, 117] width 77 height 9
type input "MƯỢN"
click at [406, 113] on input "text" at bounding box center [412, 117] width 77 height 9
click at [463, 164] on label "Hình thức thanh toán" at bounding box center [467, 166] width 38 height 5
click at [463, 172] on input "Hình thức thanh toán" at bounding box center [488, 176] width 73 height 9
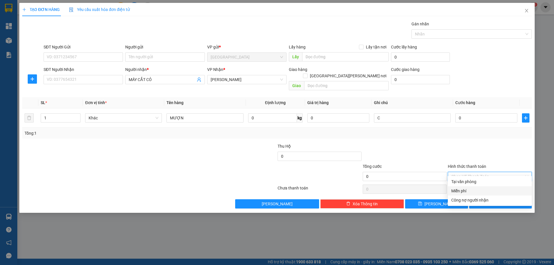
click at [459, 193] on div "Miễn phí" at bounding box center [490, 191] width 77 height 6
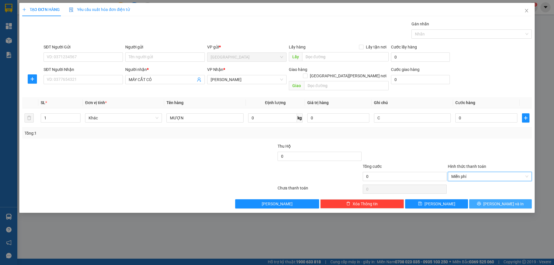
click at [486, 200] on button "[PERSON_NAME] và In" at bounding box center [500, 204] width 63 height 9
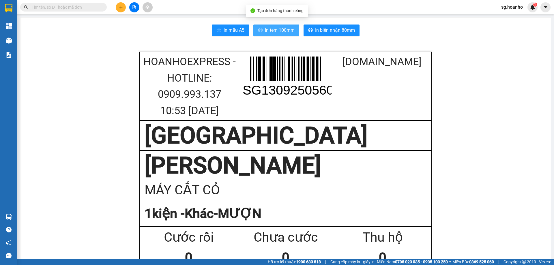
click at [275, 31] on span "In tem 100mm" at bounding box center [280, 30] width 30 height 7
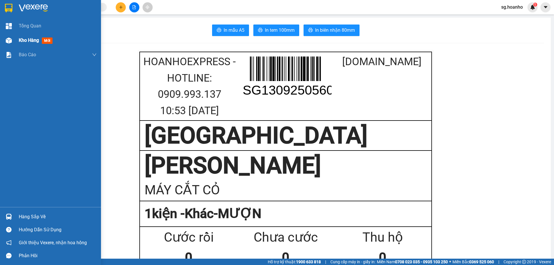
click at [42, 38] on span "mới" at bounding box center [47, 41] width 11 height 6
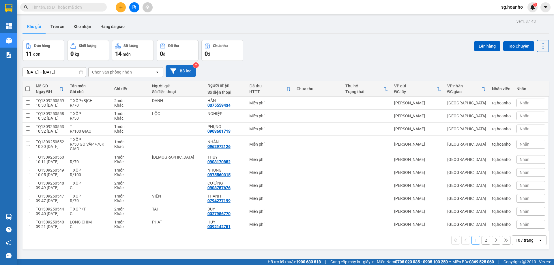
click at [185, 73] on button "Bộ lọc" at bounding box center [181, 71] width 30 height 12
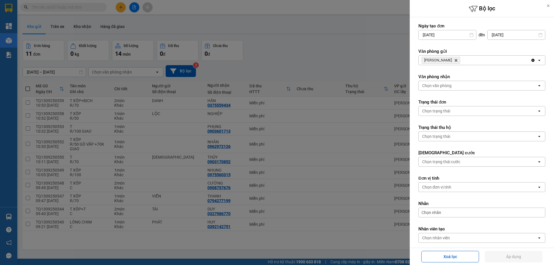
click at [454, 60] on icon "Delete" at bounding box center [455, 60] width 3 height 3
click at [440, 62] on div "Chọn văn phòng" at bounding box center [436, 60] width 29 height 6
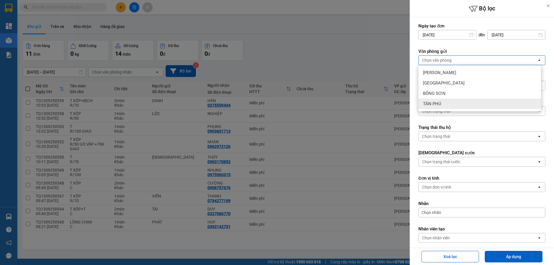
click at [445, 102] on div "TÂN PHÚ" at bounding box center [480, 104] width 123 height 10
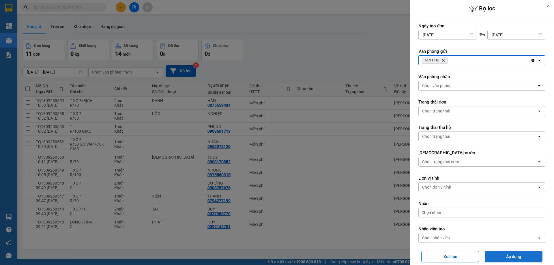
click at [510, 255] on button "Áp dụng" at bounding box center [514, 257] width 58 height 12
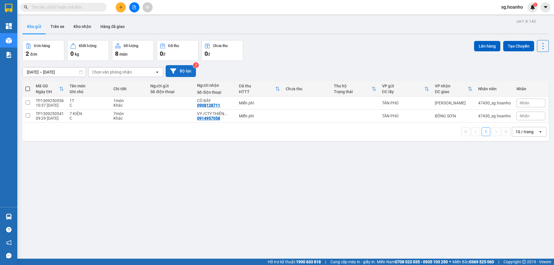
click at [182, 74] on button "Bộ lọc" at bounding box center [181, 71] width 30 height 12
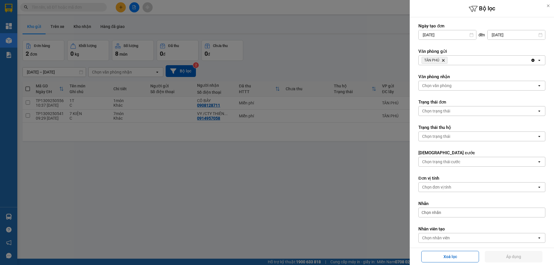
click at [445, 61] on icon "Delete" at bounding box center [443, 60] width 3 height 3
click at [443, 61] on div "Chọn văn phòng" at bounding box center [436, 60] width 29 height 6
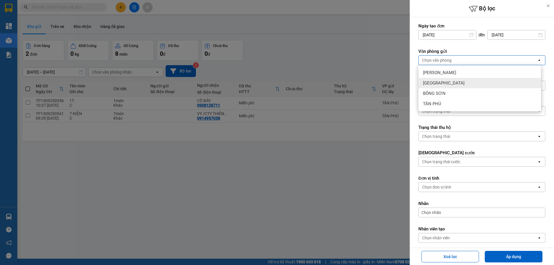
click at [443, 85] on div "[GEOGRAPHIC_DATA]" at bounding box center [480, 83] width 123 height 10
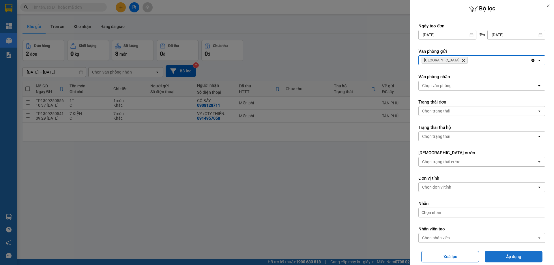
click at [520, 254] on button "Áp dụng" at bounding box center [514, 257] width 58 height 12
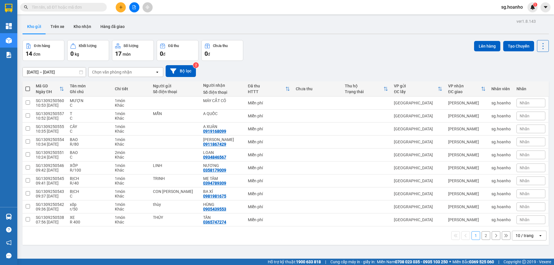
click at [74, 7] on input "text" at bounding box center [66, 7] width 68 height 6
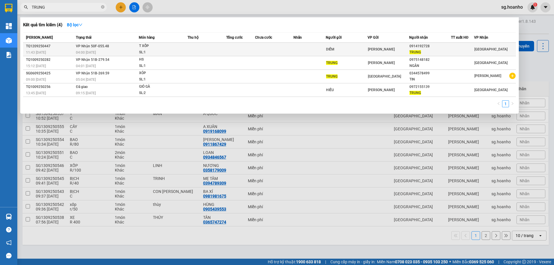
type input "TRUNG"
click at [362, 46] on td "DIỄM" at bounding box center [347, 50] width 42 height 14
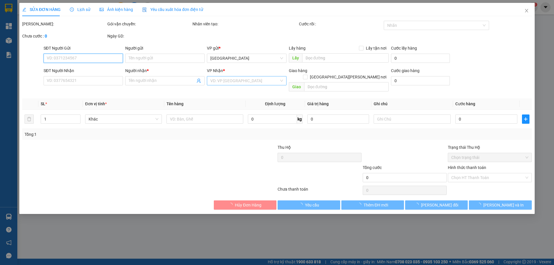
type input "DIỄM"
type input "0914192728"
type input "TRUNG"
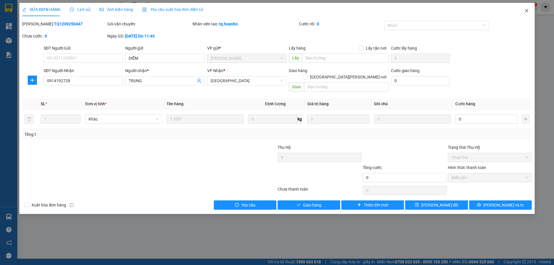
click at [527, 12] on icon "close" at bounding box center [527, 10] width 5 height 5
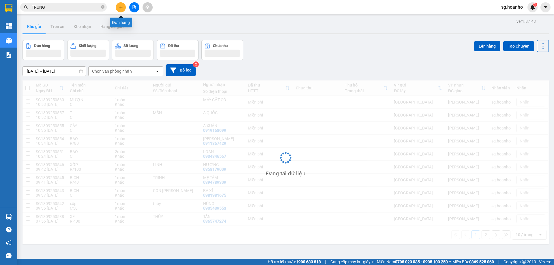
click at [120, 7] on icon "plus" at bounding box center [121, 7] width 4 height 4
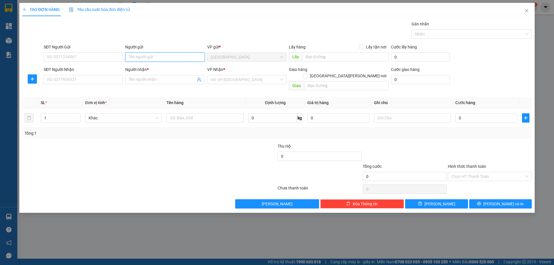
click at [149, 60] on input "Người gửi" at bounding box center [164, 57] width 79 height 9
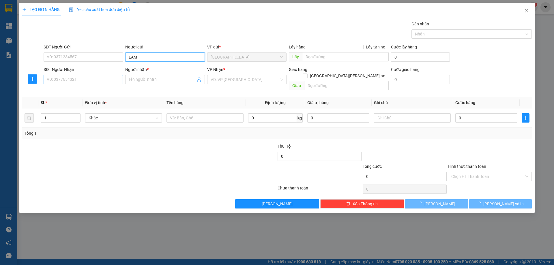
type input "LÂM"
click at [103, 81] on input "SĐT Người Nhận" at bounding box center [83, 79] width 79 height 9
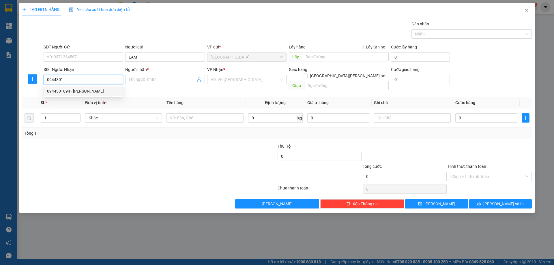
click at [67, 91] on div "0944301094 - [PERSON_NAME]" at bounding box center [83, 91] width 72 height 6
type input "0944301094"
type input "LÂM"
type input "0944301094"
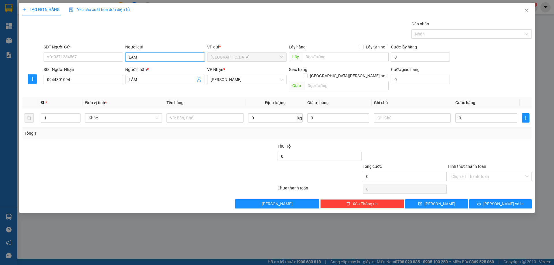
click at [142, 57] on input "LÂM" at bounding box center [164, 57] width 79 height 9
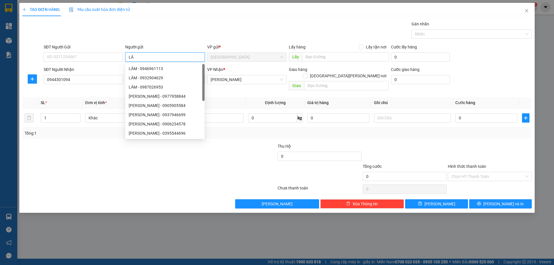
type input "L"
type input "THANH"
click at [215, 113] on input "text" at bounding box center [205, 117] width 77 height 9
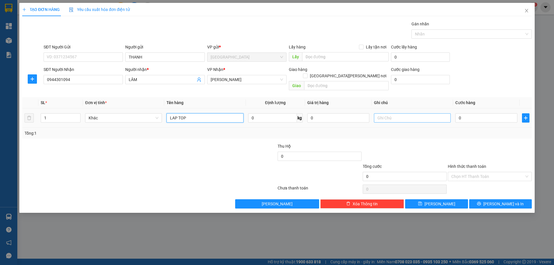
type input "LAP TOP"
click at [384, 115] on input "text" at bounding box center [412, 117] width 77 height 9
type input "C"
click at [453, 164] on label "Hình thức thanh toán" at bounding box center [467, 166] width 38 height 5
click at [453, 172] on input "Hình thức thanh toán" at bounding box center [488, 176] width 73 height 9
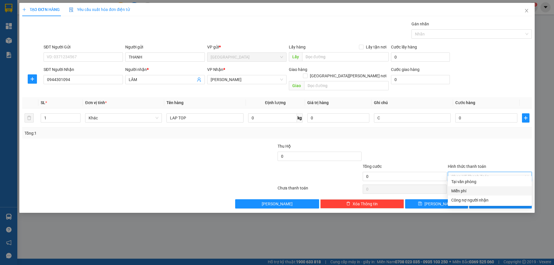
click at [467, 192] on div "Miễn phí" at bounding box center [490, 191] width 77 height 6
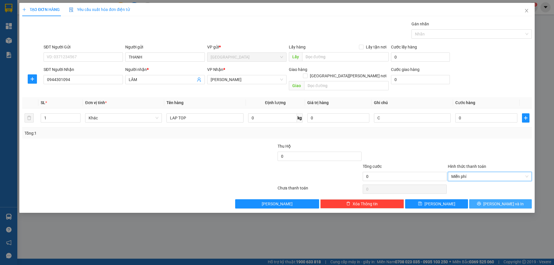
drag, startPoint x: 486, startPoint y: 200, endPoint x: 406, endPoint y: 165, distance: 87.1
click at [483, 200] on button "[PERSON_NAME] và In" at bounding box center [500, 204] width 63 height 9
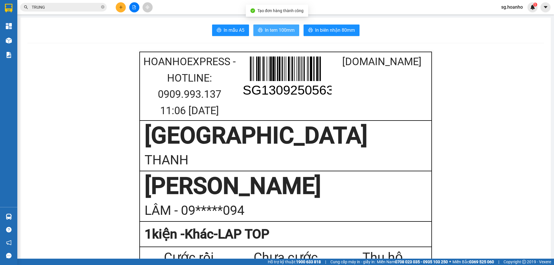
click at [262, 32] on button "In tem 100mm" at bounding box center [276, 31] width 46 height 12
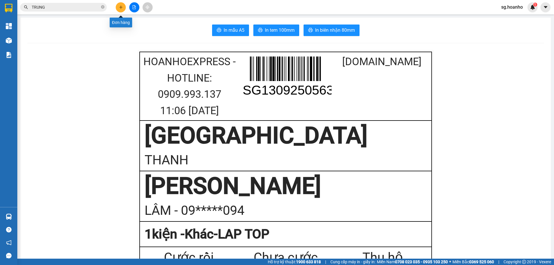
click at [118, 8] on button at bounding box center [121, 7] width 10 height 10
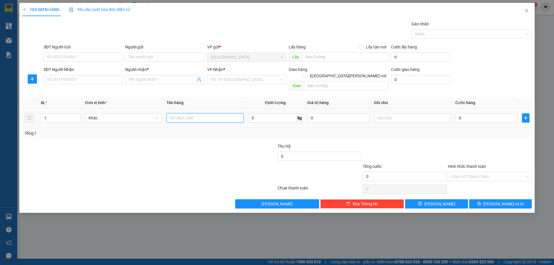
click at [182, 113] on input "text" at bounding box center [205, 117] width 77 height 9
type input "THÙNG"
click at [228, 78] on input "search" at bounding box center [245, 79] width 68 height 9
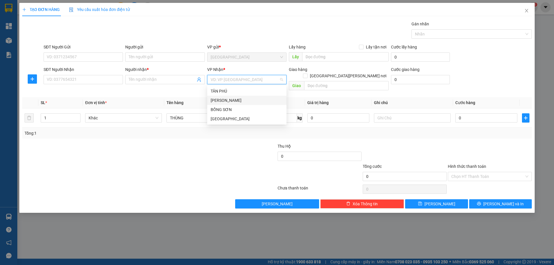
click at [227, 98] on div "[PERSON_NAME]" at bounding box center [247, 100] width 72 height 6
click at [138, 72] on div "Người nhận *" at bounding box center [164, 69] width 79 height 6
click at [138, 77] on input "Người nhận *" at bounding box center [162, 80] width 67 height 6
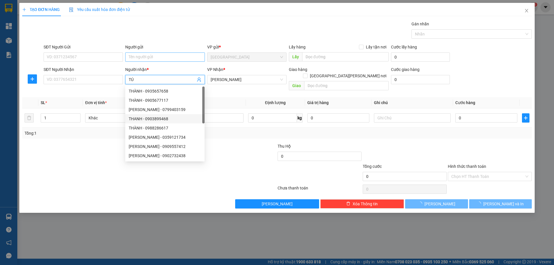
type input "TÚ"
click at [157, 56] on input "Người gửi" at bounding box center [164, 57] width 79 height 9
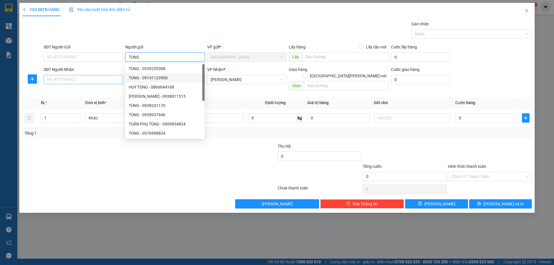
type input "TÙNG"
click at [98, 77] on input "SĐT Người Nhận" at bounding box center [83, 79] width 79 height 9
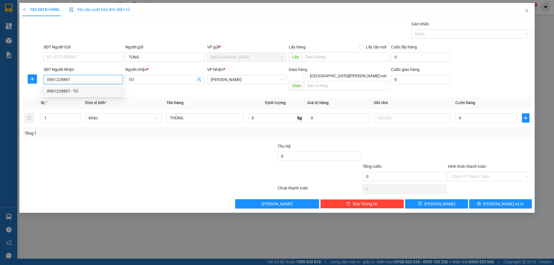
click at [106, 93] on div "0961229897 - TÚ" at bounding box center [83, 91] width 72 height 6
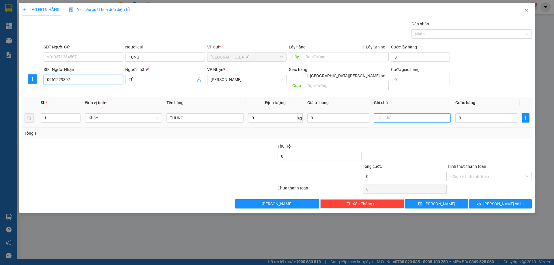
type input "0961229897"
click at [383, 113] on input "text" at bounding box center [412, 117] width 77 height 9
type input "R/40"
click at [469, 164] on label "Hình thức thanh toán" at bounding box center [467, 166] width 38 height 5
click at [469, 172] on input "Hình thức thanh toán" at bounding box center [488, 176] width 73 height 9
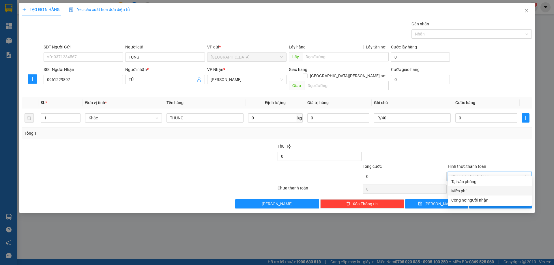
click at [468, 189] on div "Miễn phí" at bounding box center [490, 191] width 77 height 6
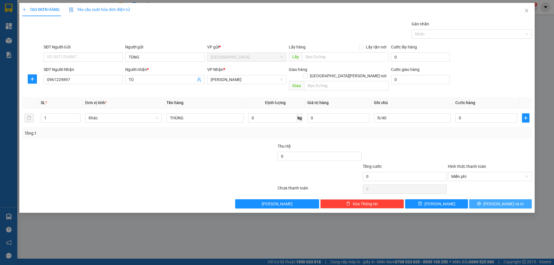
click at [477, 200] on button "[PERSON_NAME] và In" at bounding box center [500, 204] width 63 height 9
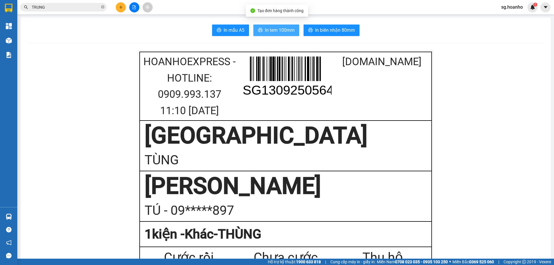
click at [274, 28] on span "In tem 100mm" at bounding box center [280, 30] width 30 height 7
click at [122, 6] on icon "plus" at bounding box center [121, 7] width 4 height 4
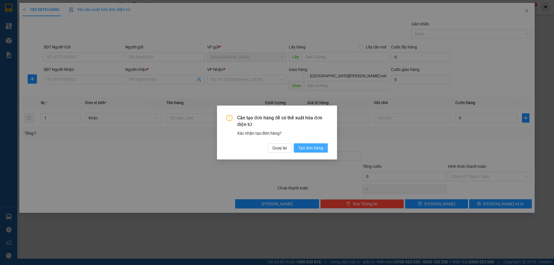
click at [305, 150] on span "Tạo đơn hàng" at bounding box center [311, 148] width 25 height 6
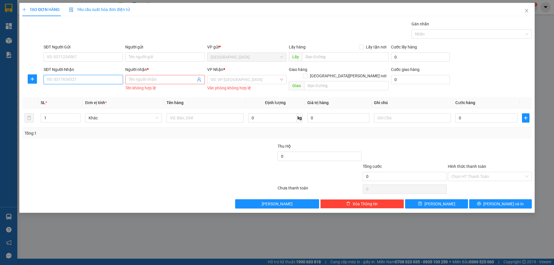
click at [87, 80] on input "SĐT Người Nhận" at bounding box center [83, 79] width 79 height 9
click at [91, 80] on input "SĐT Người Nhận" at bounding box center [83, 79] width 79 height 9
type input "0987941460"
drag, startPoint x: 66, startPoint y: 89, endPoint x: 182, endPoint y: 105, distance: 117.4
click at [70, 90] on div "0987941460 - LỢI" at bounding box center [83, 91] width 72 height 6
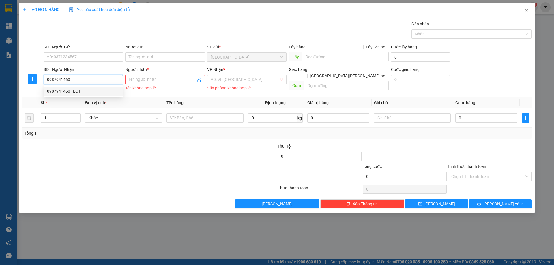
type input "LỢI"
type input "0987941460"
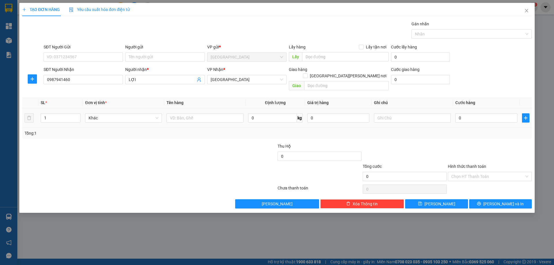
click at [219, 118] on td at bounding box center [204, 118] width 81 height 19
click at [215, 114] on input "text" at bounding box center [205, 117] width 77 height 9
click at [244, 77] on span "[GEOGRAPHIC_DATA]" at bounding box center [247, 79] width 72 height 9
type input "1 CỤC"
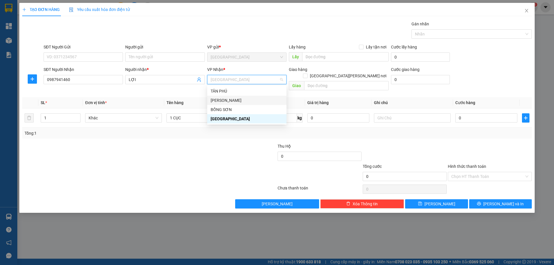
click at [224, 101] on div "[PERSON_NAME]" at bounding box center [247, 100] width 72 height 6
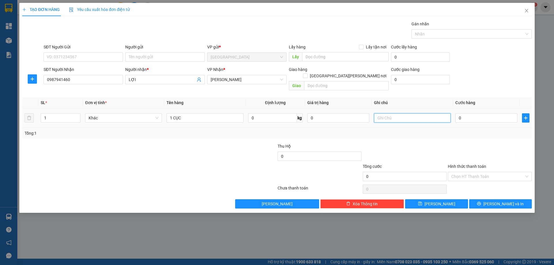
click at [398, 115] on input "text" at bounding box center [412, 117] width 77 height 9
type input "R 40K"
click at [508, 201] on span "[PERSON_NAME] và In" at bounding box center [504, 204] width 40 height 6
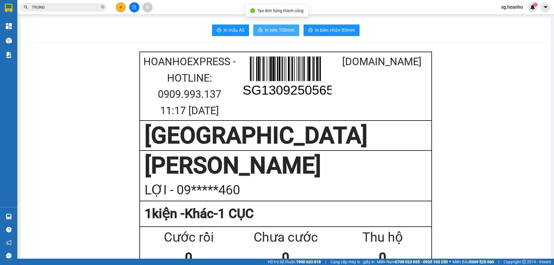
click at [271, 31] on span "In tem 100mm" at bounding box center [280, 30] width 30 height 7
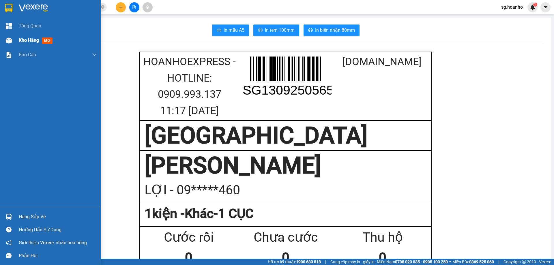
click at [26, 40] on span "Kho hàng" at bounding box center [29, 40] width 20 height 5
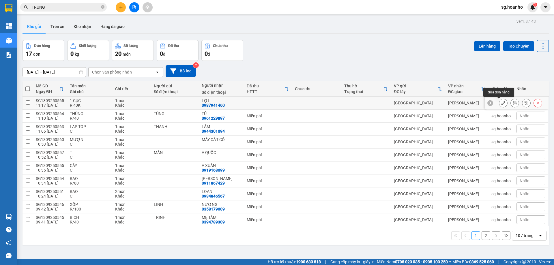
click at [502, 105] on button at bounding box center [503, 103] width 8 height 10
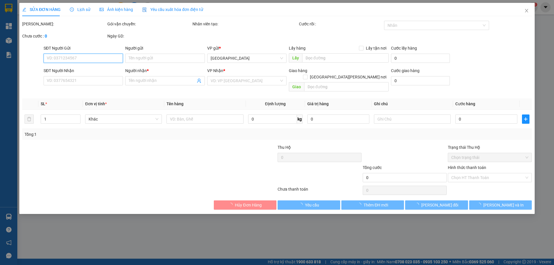
type input "0987941460"
type input "LỢI"
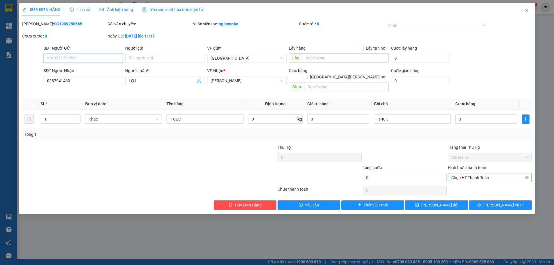
click at [492, 174] on span "Chọn HT Thanh Toán" at bounding box center [490, 178] width 77 height 9
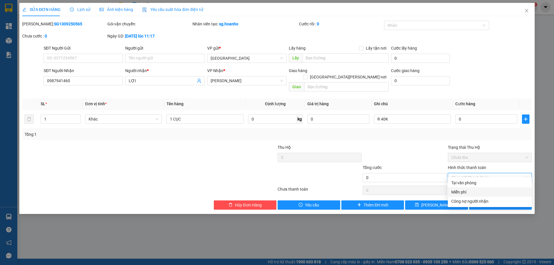
click at [470, 188] on div "Miễn phí" at bounding box center [490, 192] width 84 height 9
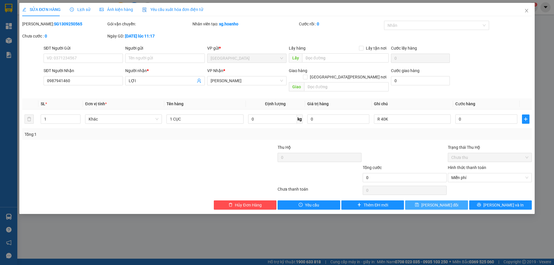
click at [448, 202] on span "[PERSON_NAME] đổi" at bounding box center [440, 205] width 37 height 6
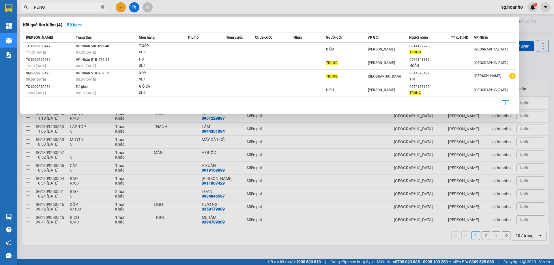
click at [102, 8] on icon "close-circle" at bounding box center [102, 6] width 3 height 3
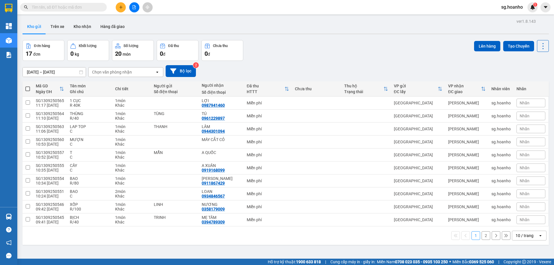
click at [79, 6] on input "text" at bounding box center [66, 7] width 68 height 6
click at [120, 9] on button at bounding box center [121, 7] width 10 height 10
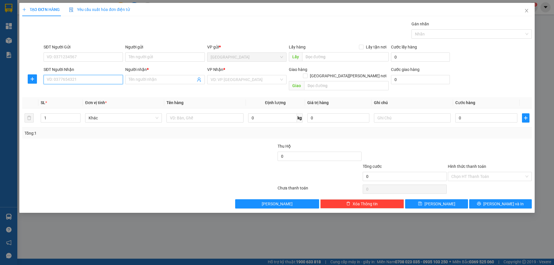
click at [65, 81] on input "SĐT Người Nhận" at bounding box center [83, 79] width 79 height 9
type input "0344447433"
click at [145, 80] on input "Người nhận *" at bounding box center [162, 80] width 67 height 6
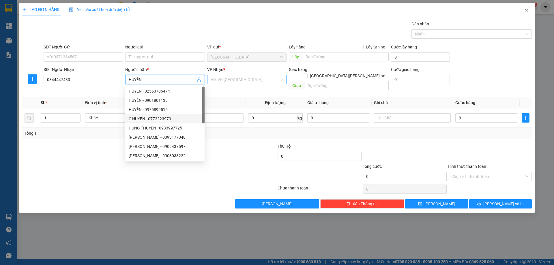
type input "HUYỀN"
drag, startPoint x: 237, startPoint y: 79, endPoint x: 214, endPoint y: 99, distance: 31.1
click at [236, 79] on input "search" at bounding box center [245, 79] width 68 height 9
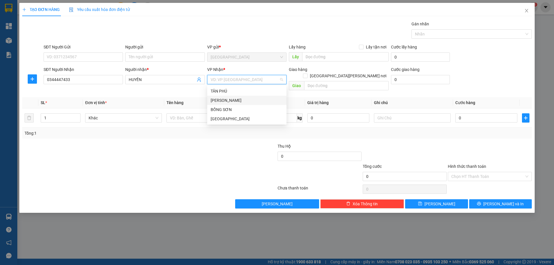
drag, startPoint x: 213, startPoint y: 99, endPoint x: 200, endPoint y: 115, distance: 20.7
click at [212, 101] on div "[PERSON_NAME]" at bounding box center [247, 100] width 72 height 6
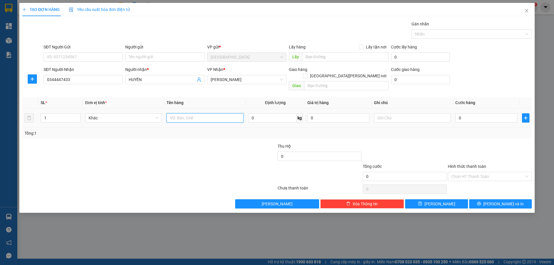
click at [195, 113] on input "text" at bounding box center [205, 117] width 77 height 9
type input "1 HỘP"
click at [385, 113] on input "text" at bounding box center [412, 117] width 77 height 9
click at [469, 172] on input "Hình thức thanh toán" at bounding box center [488, 176] width 73 height 9
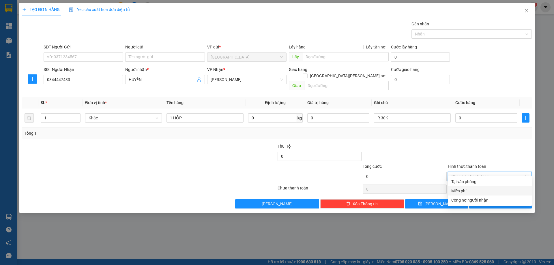
click at [467, 190] on div "Miễn phí" at bounding box center [490, 191] width 77 height 6
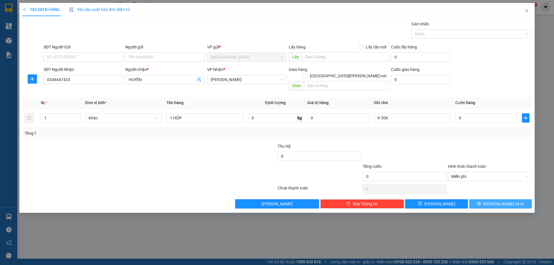
click at [495, 200] on button "[PERSON_NAME] và In" at bounding box center [500, 204] width 63 height 9
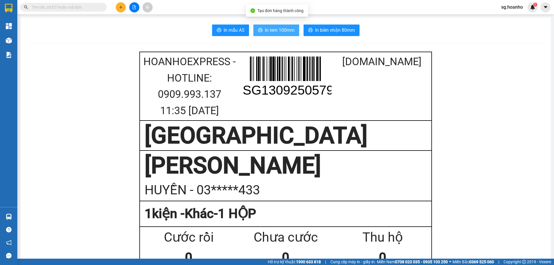
click at [273, 28] on span "In tem 100mm" at bounding box center [280, 30] width 30 height 7
click at [123, 7] on icon "plus" at bounding box center [121, 7] width 4 height 4
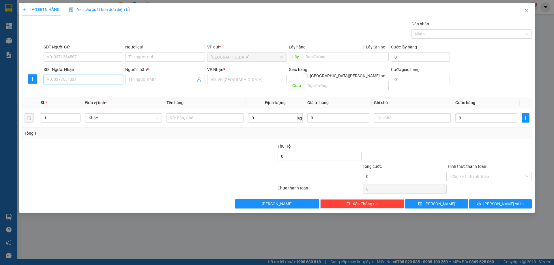
click at [75, 81] on input "SĐT Người Nhận" at bounding box center [83, 79] width 79 height 9
type input "0869671302"
click at [151, 79] on input "Người nhận *" at bounding box center [162, 80] width 67 height 6
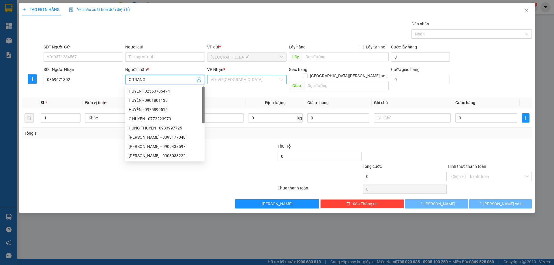
type input "C TRANG"
click at [216, 81] on input "search" at bounding box center [245, 79] width 68 height 9
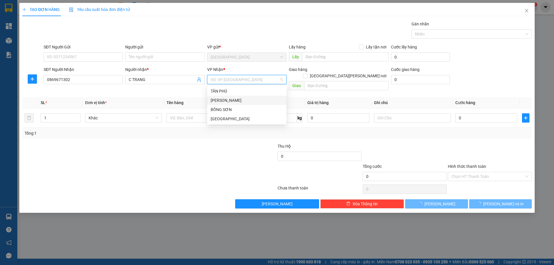
click at [218, 97] on div "[PERSON_NAME]" at bounding box center [246, 100] width 79 height 9
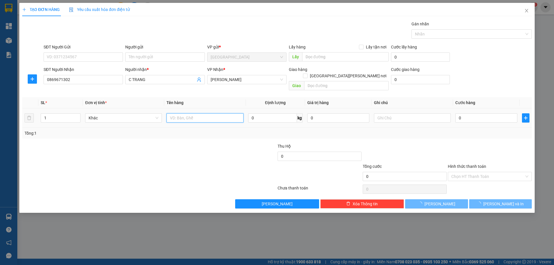
click at [201, 113] on input "text" at bounding box center [205, 117] width 77 height 9
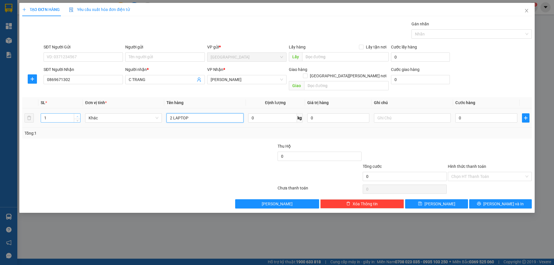
type input "2 LAPTOP"
type input "2"
click at [77, 116] on icon "up" at bounding box center [78, 117] width 2 height 2
click at [383, 113] on input "text" at bounding box center [412, 117] width 77 height 9
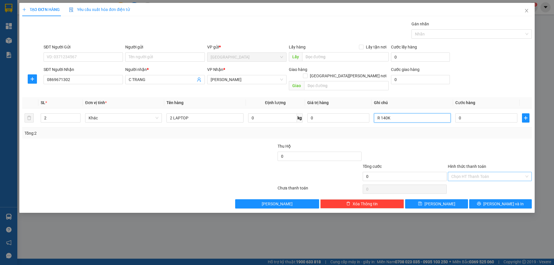
type input "R 140K"
click at [477, 172] on input "Hình thức thanh toán" at bounding box center [488, 176] width 73 height 9
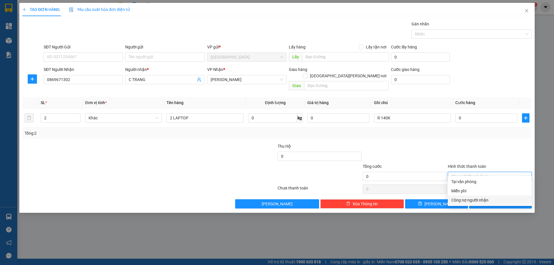
click at [455, 197] on div "Công nợ người nhận" at bounding box center [490, 200] width 84 height 9
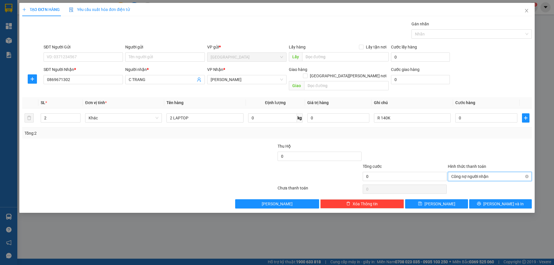
click at [466, 174] on span "Công nợ người nhận" at bounding box center [490, 176] width 77 height 9
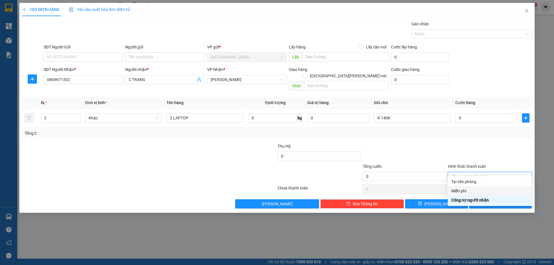
click at [461, 189] on div "Miễn phí" at bounding box center [490, 191] width 77 height 6
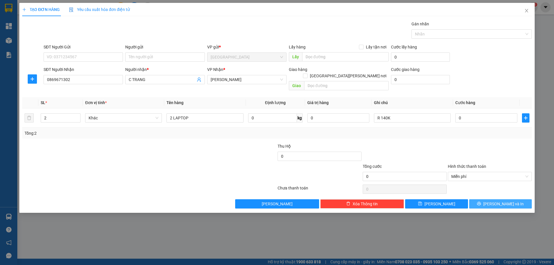
click at [487, 200] on button "[PERSON_NAME] và In" at bounding box center [500, 204] width 63 height 9
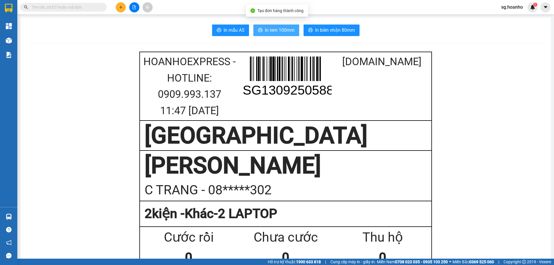
click at [284, 32] on span "In tem 100mm" at bounding box center [280, 30] width 30 height 7
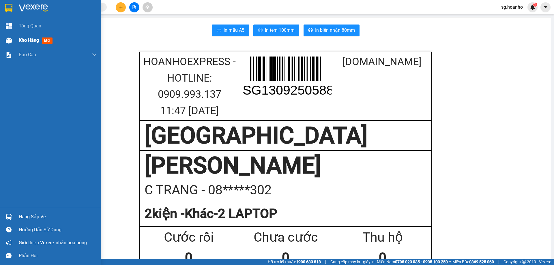
click at [33, 39] on span "Kho hàng" at bounding box center [29, 40] width 20 height 5
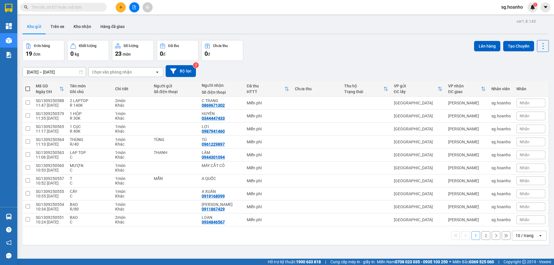
click at [55, 5] on input "text" at bounding box center [66, 7] width 68 height 6
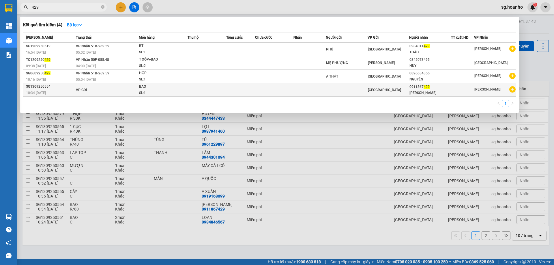
type input "429"
click at [422, 91] on div "[PERSON_NAME]" at bounding box center [430, 93] width 41 height 6
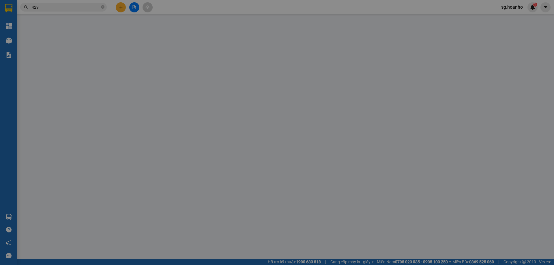
type input "0911867429"
type input "[PERSON_NAME]"
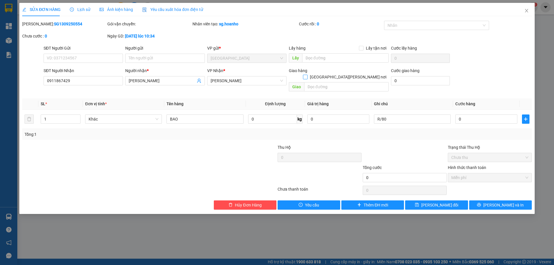
click at [307, 75] on input "[GEOGRAPHIC_DATA][PERSON_NAME] nơi" at bounding box center [305, 77] width 4 height 4
checkbox input "true"
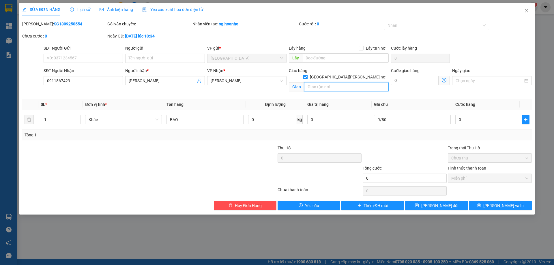
click at [326, 84] on input "text" at bounding box center [346, 86] width 85 height 9
type input "COOPMARK [PERSON_NAME]"
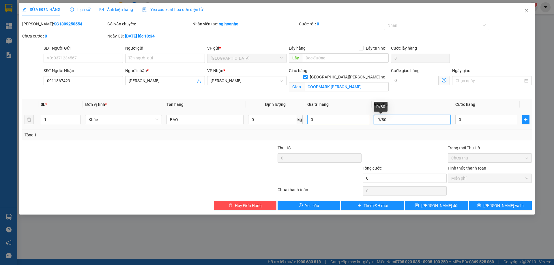
drag, startPoint x: 392, startPoint y: 120, endPoint x: 361, endPoint y: 123, distance: 31.9
click at [361, 123] on tr "1 [PERSON_NAME] 0 kg 0 R/80 0" at bounding box center [277, 119] width 510 height 19
type input "R 150K"
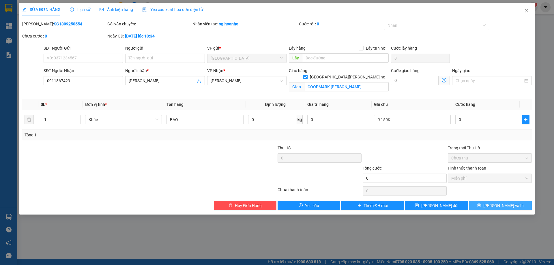
click at [510, 206] on span "[PERSON_NAME] và In" at bounding box center [504, 206] width 40 height 6
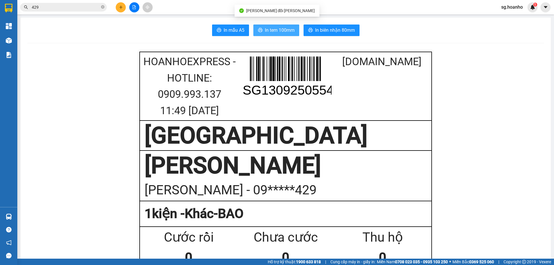
click at [274, 33] on span "In tem 100mm" at bounding box center [280, 30] width 30 height 7
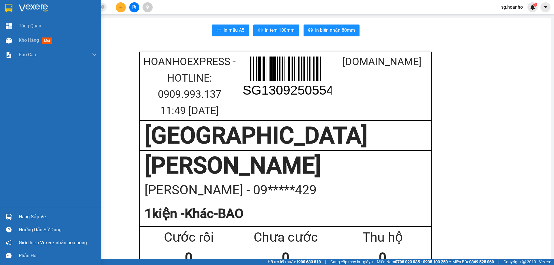
click at [12, 4] on img at bounding box center [9, 8] width 8 height 9
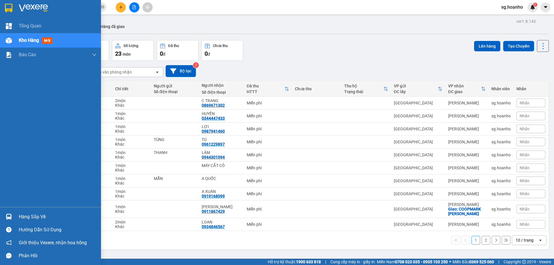
click at [11, 7] on img at bounding box center [9, 8] width 8 height 9
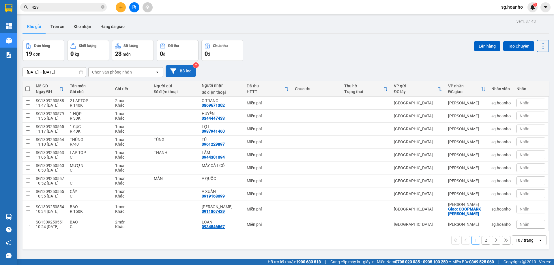
click at [183, 77] on button "Bộ lọc" at bounding box center [181, 71] width 30 height 12
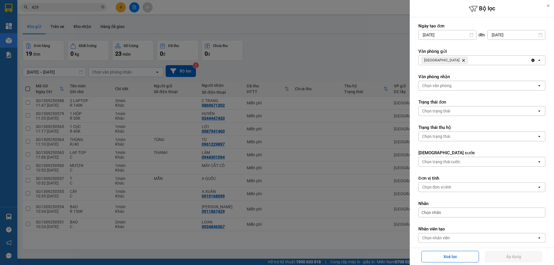
click at [462, 62] on icon "Delete" at bounding box center [463, 60] width 3 height 3
click at [441, 61] on div "Chọn văn phòng" at bounding box center [436, 60] width 29 height 6
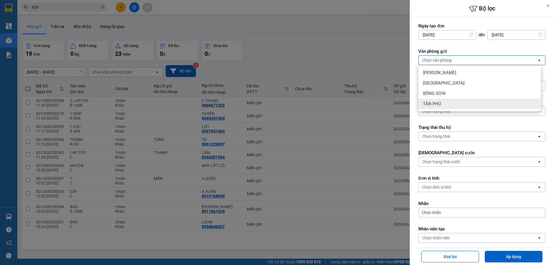
click at [456, 103] on div "TÂN PHÚ" at bounding box center [480, 104] width 123 height 10
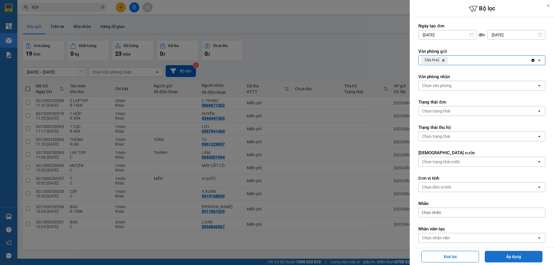
click at [506, 255] on button "Áp dụng" at bounding box center [514, 257] width 58 height 12
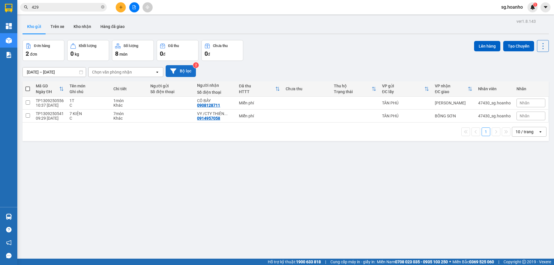
click at [194, 70] on button "Bộ lọc" at bounding box center [181, 71] width 30 height 12
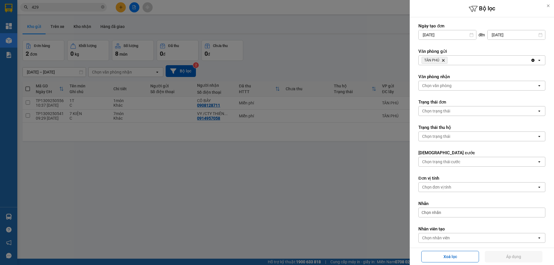
click at [444, 59] on icon "Delete" at bounding box center [443, 60] width 3 height 3
click at [444, 59] on div "Chọn văn phòng" at bounding box center [436, 60] width 29 height 6
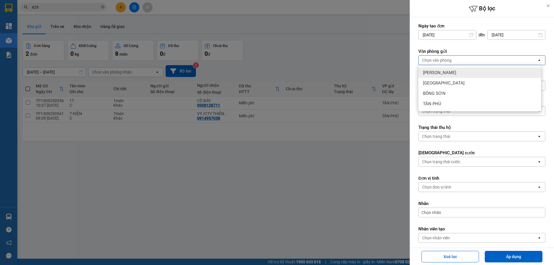
click at [448, 72] on div "[PERSON_NAME]" at bounding box center [480, 73] width 123 height 10
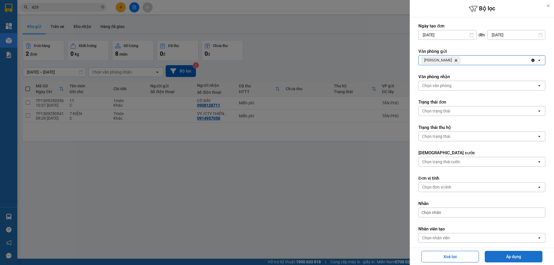
click at [497, 257] on button "Áp dụng" at bounding box center [514, 257] width 58 height 12
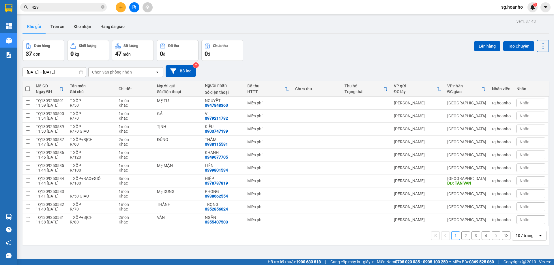
click at [516, 234] on div "10 / trang" at bounding box center [525, 236] width 18 height 6
click at [520, 221] on span "100 / trang" at bounding box center [522, 223] width 21 height 6
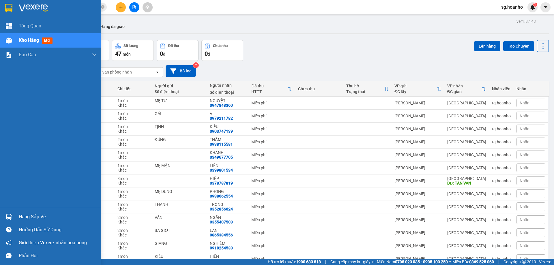
click at [16, 7] on div at bounding box center [50, 9] width 101 height 19
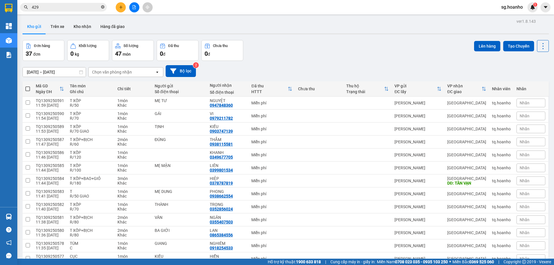
click at [101, 8] on icon "close-circle" at bounding box center [102, 6] width 3 height 3
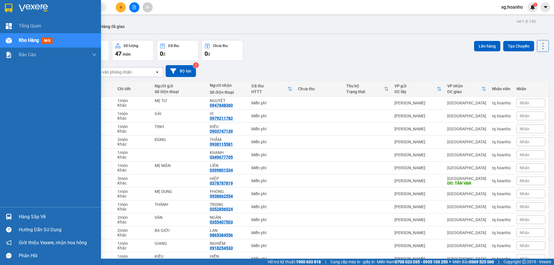
click at [10, 12] on img at bounding box center [9, 8] width 8 height 9
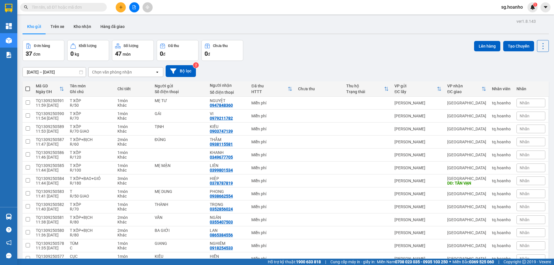
scroll to position [347, 0]
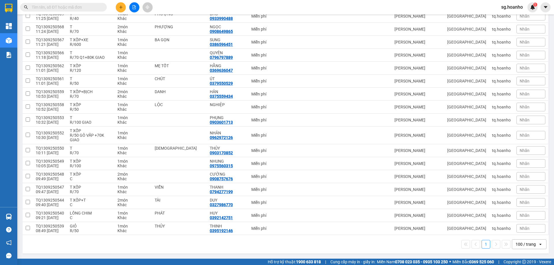
click at [125, 7] on button at bounding box center [121, 7] width 10 height 10
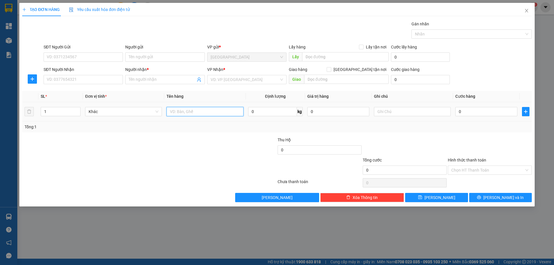
click at [204, 116] on input "text" at bounding box center [205, 111] width 77 height 9
type input "T"
type input "1T"
click at [71, 76] on input "SĐT Người Nhận" at bounding box center [83, 79] width 79 height 9
click at [96, 80] on input "SĐT Người Nhận" at bounding box center [83, 79] width 79 height 9
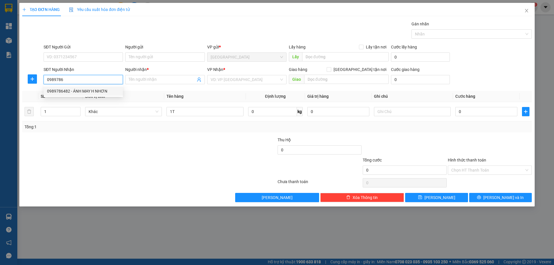
click at [94, 92] on div "0989786482 - ÁNH MAY H NHƠN" at bounding box center [83, 91] width 72 height 6
type input "0989786482"
type input "ÁNH MAY H NHƠN"
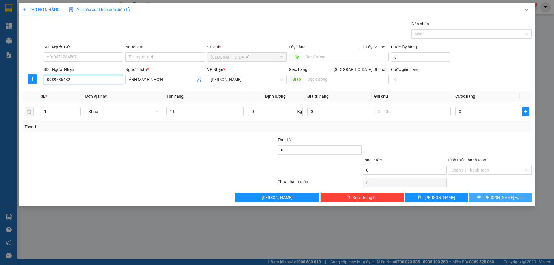
type input "0989786482"
click at [509, 198] on span "[PERSON_NAME] và In" at bounding box center [504, 198] width 40 height 6
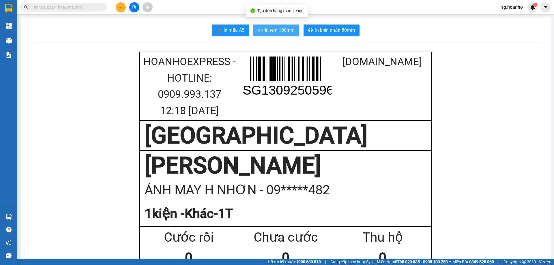
click at [280, 31] on span "In tem 100mm" at bounding box center [280, 30] width 30 height 7
click at [119, 10] on button at bounding box center [121, 7] width 10 height 10
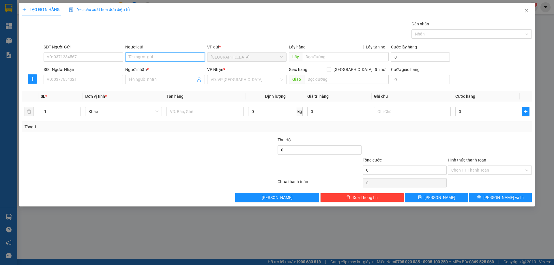
click at [176, 57] on input "Người gửi" at bounding box center [164, 57] width 79 height 9
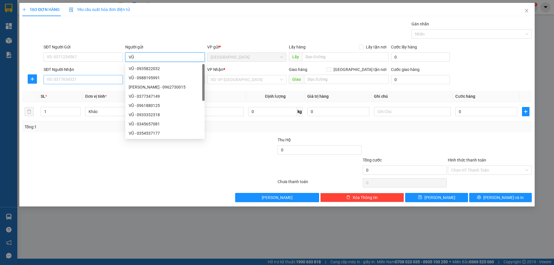
type input "VŨ"
click at [109, 80] on input "SĐT Người Nhận" at bounding box center [83, 79] width 79 height 9
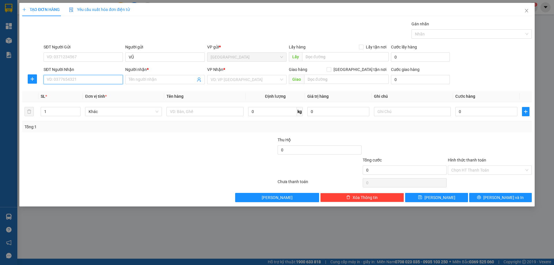
click at [109, 80] on input "SĐT Người Nhận" at bounding box center [83, 79] width 79 height 9
type input "0918005886"
click at [157, 80] on input "Người nhận *" at bounding box center [162, 80] width 67 height 6
click at [134, 79] on input "KHHOA" at bounding box center [162, 80] width 67 height 6
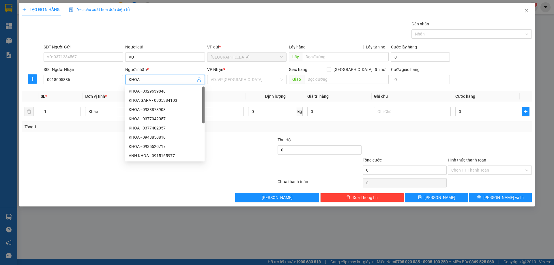
type input "KHOA"
click at [245, 75] on div "VP Nhận *" at bounding box center [246, 70] width 79 height 9
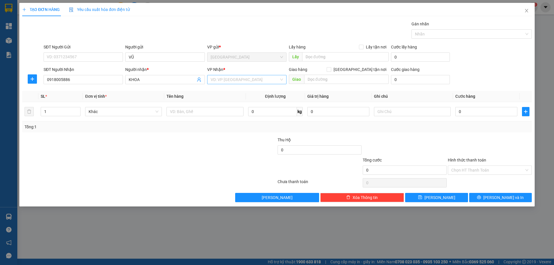
click at [242, 83] on input "search" at bounding box center [245, 79] width 68 height 9
drag, startPoint x: 234, startPoint y: 100, endPoint x: 209, endPoint y: 111, distance: 27.6
click at [231, 102] on div "[PERSON_NAME]" at bounding box center [247, 100] width 72 height 6
click at [198, 116] on div at bounding box center [205, 112] width 77 height 12
click at [198, 116] on input "text" at bounding box center [205, 111] width 77 height 9
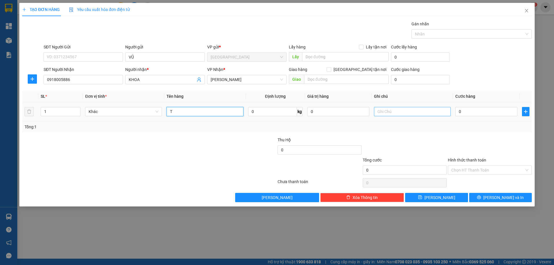
type input "T"
click at [389, 107] on input "text" at bounding box center [412, 111] width 77 height 9
type input "T"
type input "R 100"
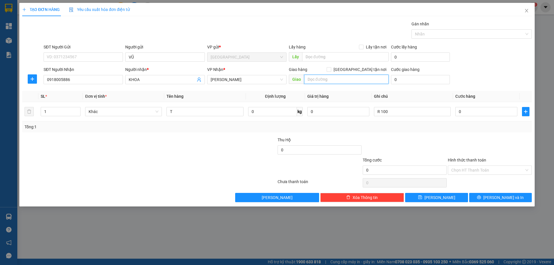
click at [335, 83] on input "text" at bounding box center [346, 79] width 85 height 9
type input "3 BÌNH MINH"
click at [101, 79] on input "0918005886" at bounding box center [83, 79] width 79 height 9
drag, startPoint x: 84, startPoint y: 81, endPoint x: 48, endPoint y: 82, distance: 36.7
click at [44, 86] on div "SĐT Người Nhận 0918005886 0918005886" at bounding box center [83, 76] width 79 height 20
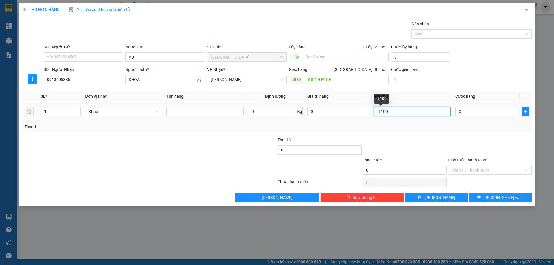
click at [392, 109] on input "R 100" at bounding box center [412, 111] width 77 height 9
type input "R 100 -"
click at [208, 117] on div "T" at bounding box center [205, 112] width 77 height 12
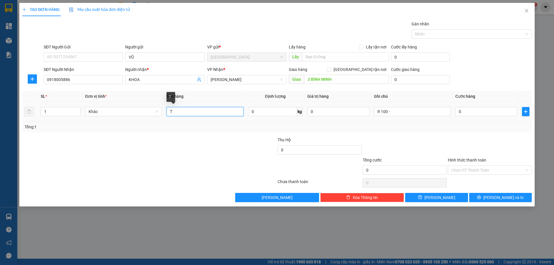
click at [209, 114] on input "T" at bounding box center [205, 111] width 77 height 9
paste input "0918005886"
type input "T XỐP - 0918005886"
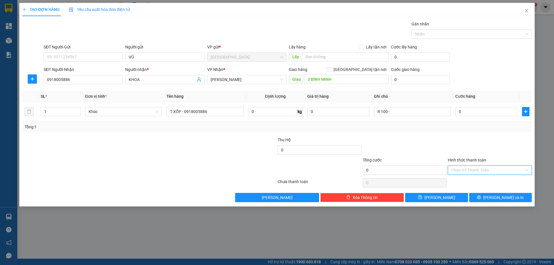
click at [471, 171] on input "Hình thức thanh toán" at bounding box center [488, 170] width 73 height 9
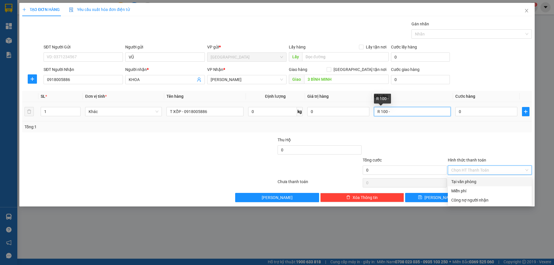
click at [400, 112] on input "R 100 -" at bounding box center [412, 111] width 77 height 9
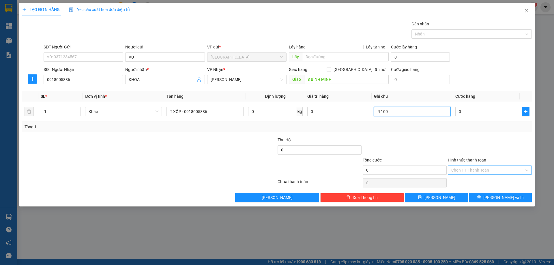
type input "R 100"
click at [460, 169] on input "Hình thức thanh toán" at bounding box center [488, 170] width 73 height 9
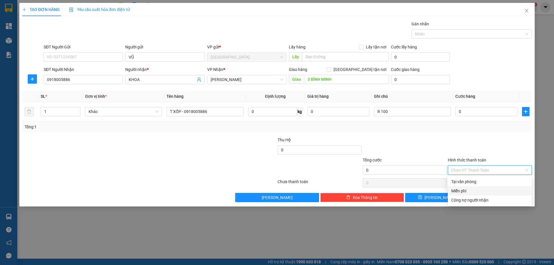
click at [470, 191] on div "Miễn phí" at bounding box center [490, 191] width 77 height 6
click at [498, 199] on span "[PERSON_NAME] và In" at bounding box center [504, 198] width 40 height 6
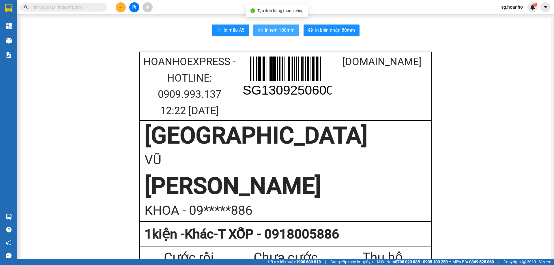
drag, startPoint x: 284, startPoint y: 29, endPoint x: 279, endPoint y: 34, distance: 7.8
click at [284, 29] on span "In tem 100mm" at bounding box center [280, 30] width 30 height 7
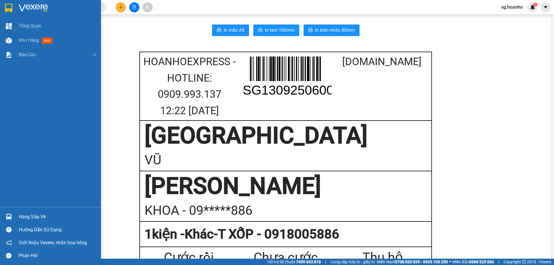
click at [11, 5] on img at bounding box center [9, 8] width 8 height 9
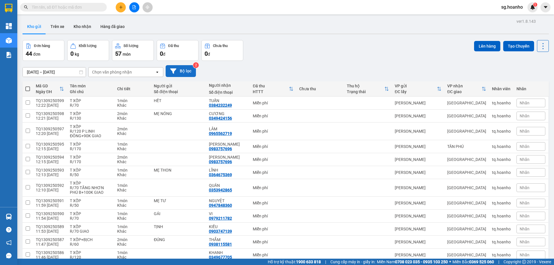
click at [191, 75] on button "Bộ lọc" at bounding box center [181, 71] width 30 height 12
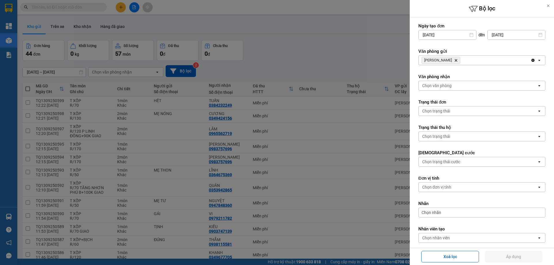
click at [454, 59] on icon "Delete" at bounding box center [455, 60] width 3 height 3
click at [445, 59] on div "Chọn văn phòng" at bounding box center [436, 60] width 29 height 6
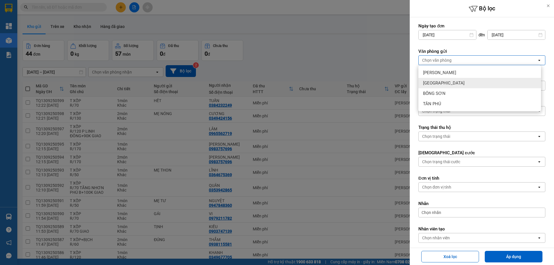
click at [438, 83] on span "[GEOGRAPHIC_DATA]" at bounding box center [444, 83] width 42 height 6
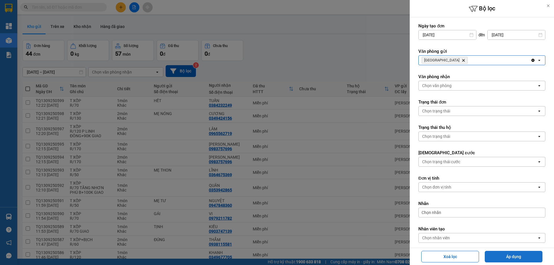
click at [518, 253] on button "Áp dụng" at bounding box center [514, 257] width 58 height 12
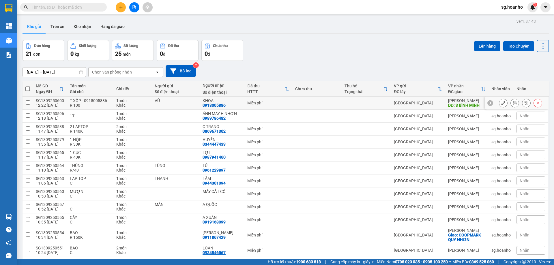
click at [500, 105] on button at bounding box center [503, 103] width 8 height 10
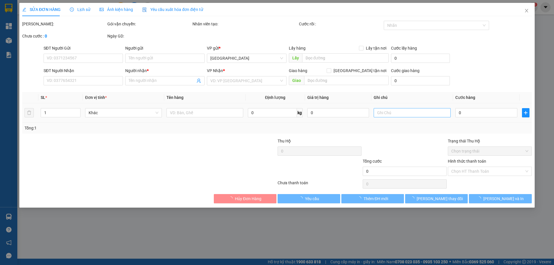
type input "VŨ"
type input "0918005886"
type input "KHOA"
type input "3 BÌNH MINH"
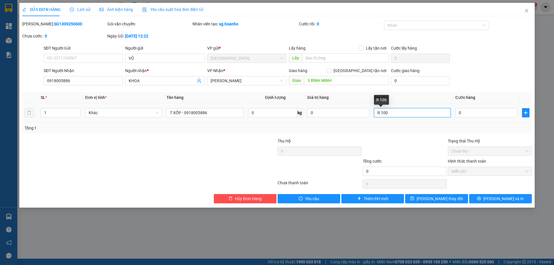
click at [404, 111] on input "R 100" at bounding box center [412, 112] width 77 height 9
click at [413, 141] on div at bounding box center [404, 148] width 85 height 20
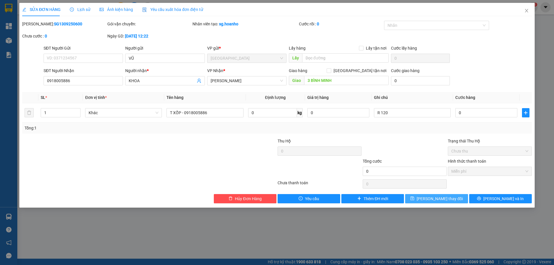
click at [457, 198] on button "[PERSON_NAME] đổi" at bounding box center [436, 198] width 63 height 9
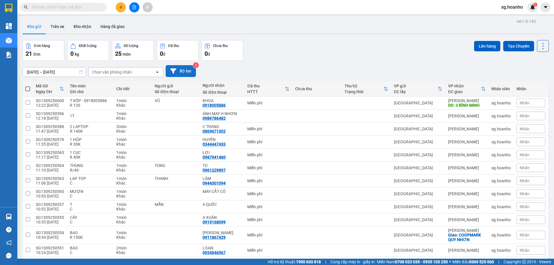
click at [190, 69] on button "Bộ lọc" at bounding box center [181, 71] width 30 height 12
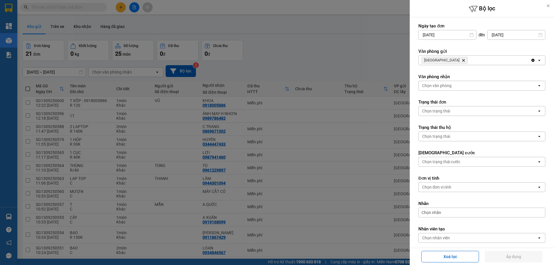
click at [463, 60] on icon "SÀI GÒN, close by backspace" at bounding box center [464, 60] width 3 height 3
click at [443, 60] on div "Chọn văn phòng" at bounding box center [436, 60] width 29 height 6
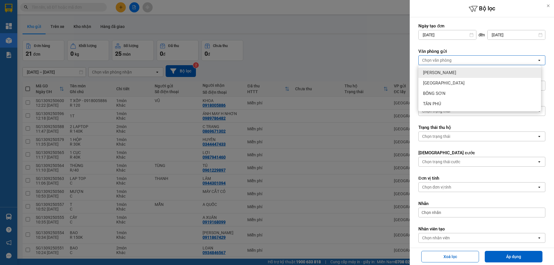
click at [443, 60] on div "Chọn văn phòng" at bounding box center [436, 60] width 29 height 6
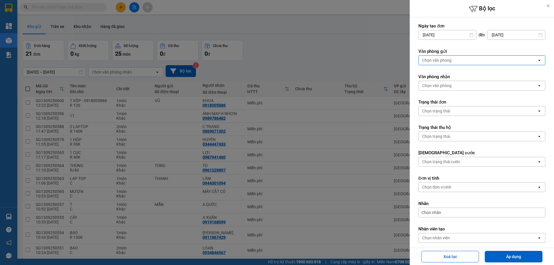
click at [443, 60] on div "Chọn văn phòng" at bounding box center [436, 60] width 29 height 6
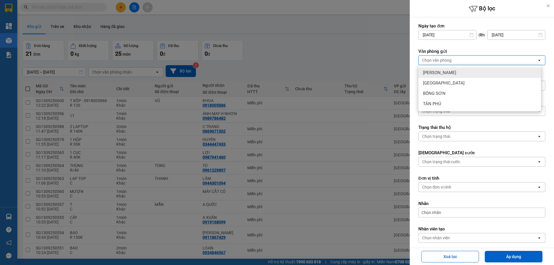
click at [440, 73] on span "[PERSON_NAME]" at bounding box center [439, 73] width 33 height 6
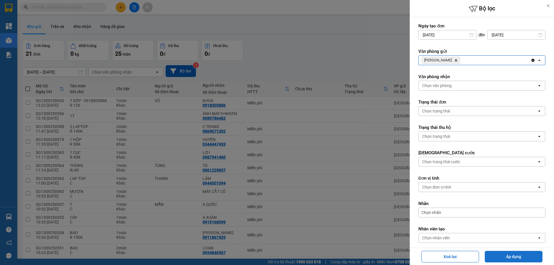
click at [516, 260] on button "Áp dụng" at bounding box center [514, 257] width 58 height 12
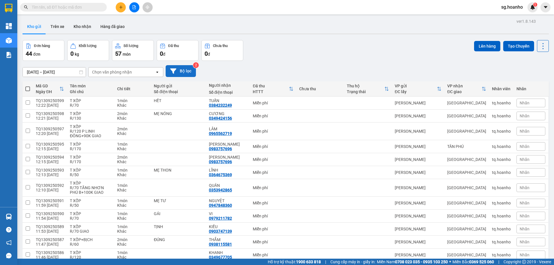
click at [188, 70] on button "Bộ lọc" at bounding box center [181, 71] width 30 height 12
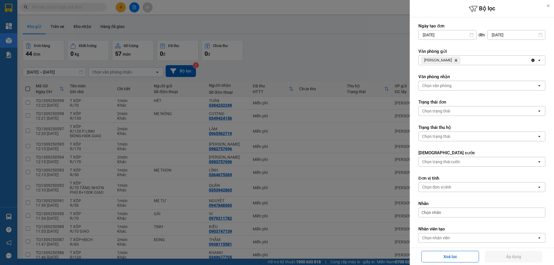
click at [376, 59] on div at bounding box center [277, 132] width 554 height 265
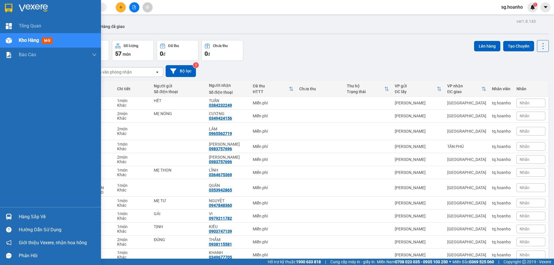
click at [6, 12] on img at bounding box center [9, 8] width 8 height 9
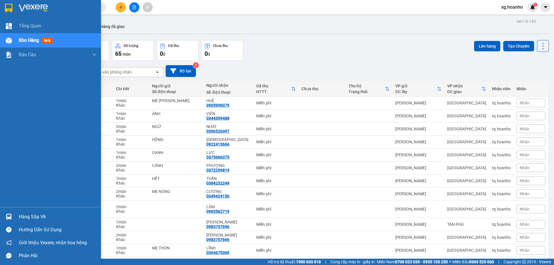
click at [7, 4] on img at bounding box center [9, 8] width 8 height 9
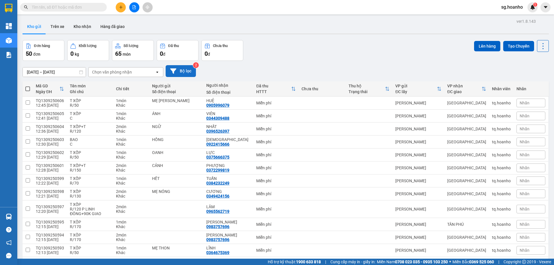
click at [186, 71] on button "Bộ lọc" at bounding box center [181, 71] width 30 height 12
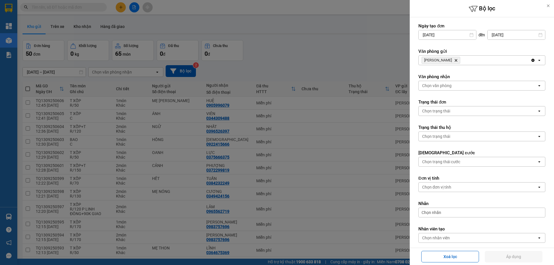
click at [455, 61] on icon "TAM QUAN, close by backspace" at bounding box center [456, 60] width 3 height 3
click at [333, 85] on div at bounding box center [277, 132] width 554 height 265
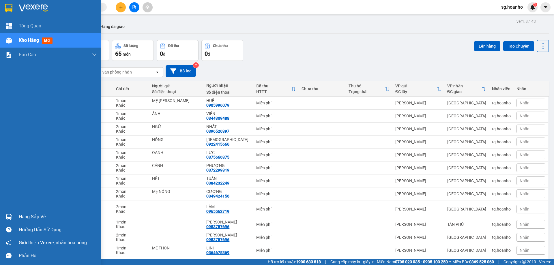
click at [7, 11] on img at bounding box center [9, 8] width 8 height 9
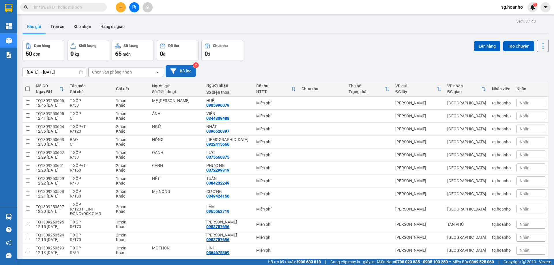
click at [191, 73] on button "Bộ lọc" at bounding box center [181, 71] width 30 height 12
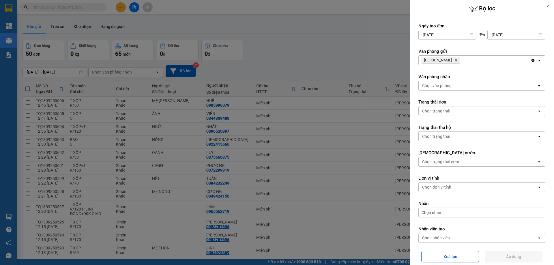
click at [454, 59] on icon "Delete" at bounding box center [455, 60] width 3 height 3
click at [447, 59] on div "Chọn văn phòng" at bounding box center [436, 60] width 29 height 6
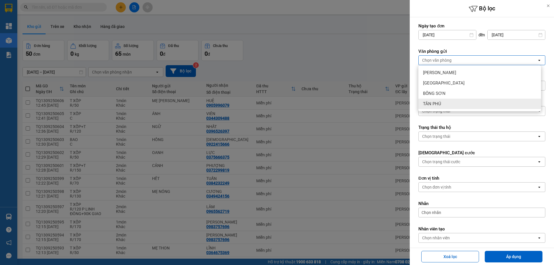
click at [447, 100] on div "TÂN PHÚ" at bounding box center [480, 104] width 123 height 10
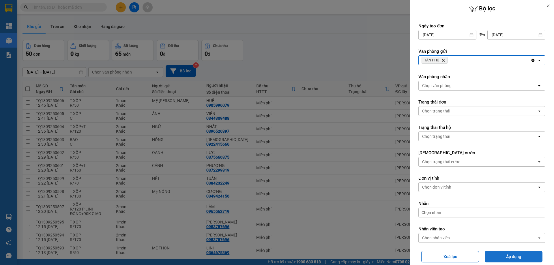
click at [504, 258] on button "Áp dụng" at bounding box center [514, 257] width 58 height 12
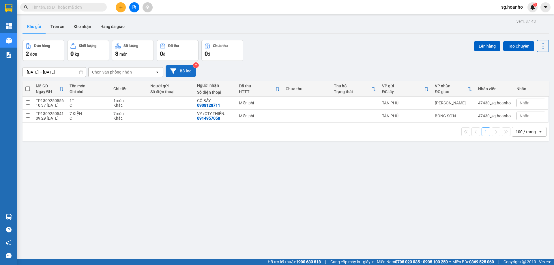
click at [183, 68] on button "Bộ lọc" at bounding box center [181, 71] width 30 height 12
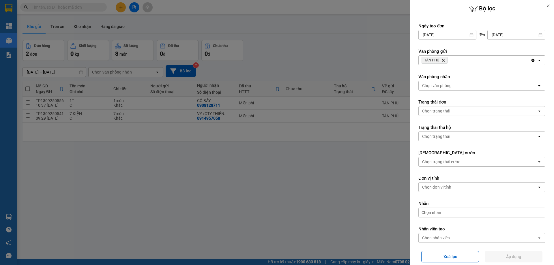
click at [444, 59] on icon "Delete" at bounding box center [443, 60] width 3 height 3
click at [444, 59] on div "Chọn văn phòng" at bounding box center [436, 60] width 29 height 6
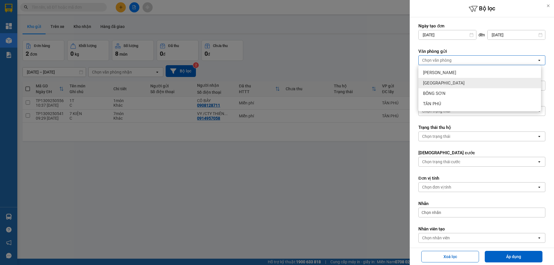
click at [423, 80] on div "[GEOGRAPHIC_DATA]" at bounding box center [480, 83] width 123 height 10
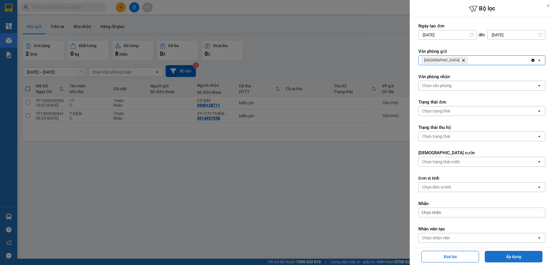
click at [504, 256] on button "Áp dụng" at bounding box center [514, 257] width 58 height 12
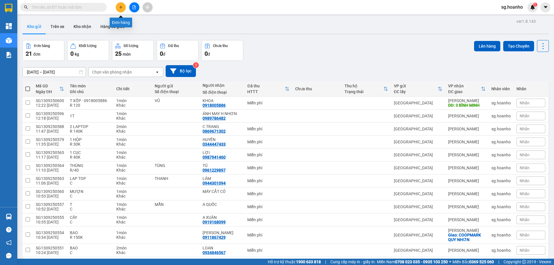
click at [121, 3] on button at bounding box center [121, 7] width 10 height 10
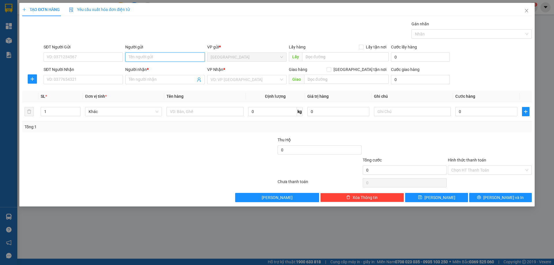
click at [143, 57] on input "Người gửi" at bounding box center [164, 57] width 79 height 9
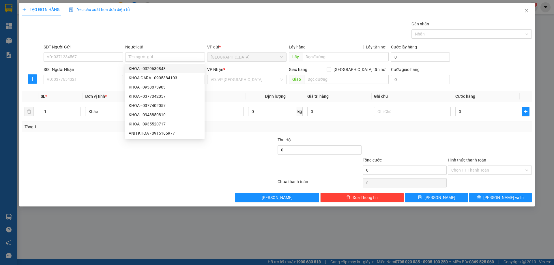
click at [182, 20] on div "TẠO ĐƠN HÀNG Yêu cầu xuất hóa đơn điện tử Transit Pickup Surcharge Ids Transit …" at bounding box center [277, 103] width 510 height 200
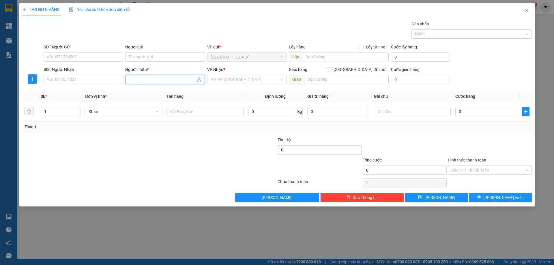
click at [173, 79] on input "Người nhận *" at bounding box center [162, 80] width 67 height 6
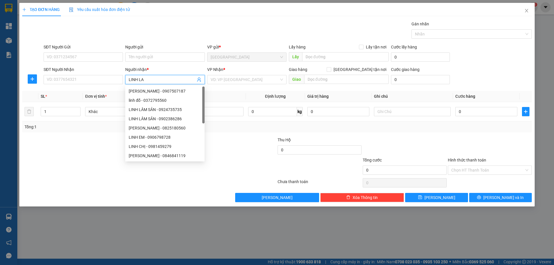
type input "LINH LAM"
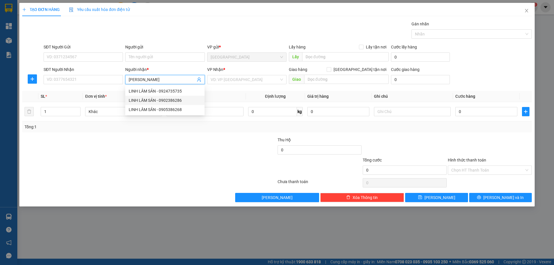
click at [183, 101] on div "LINH LÂM SẢN - 0902386286" at bounding box center [165, 100] width 72 height 6
type input "0902386286"
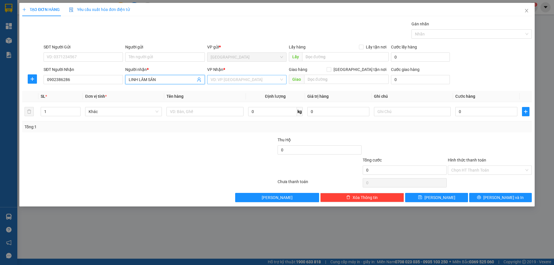
type input "LINH LÂM SẢN"
click at [225, 76] on input "search" at bounding box center [245, 79] width 68 height 9
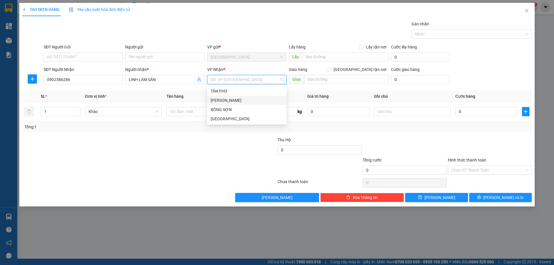
click at [231, 102] on div "[PERSON_NAME]" at bounding box center [247, 100] width 72 height 6
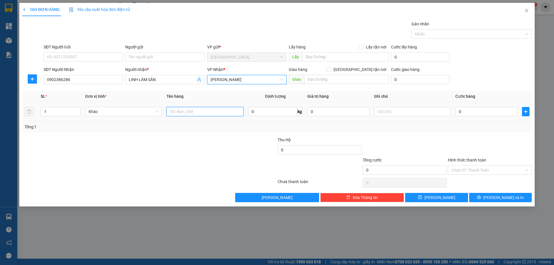
click at [200, 116] on input "text" at bounding box center [205, 111] width 77 height 9
type input "TẤM"
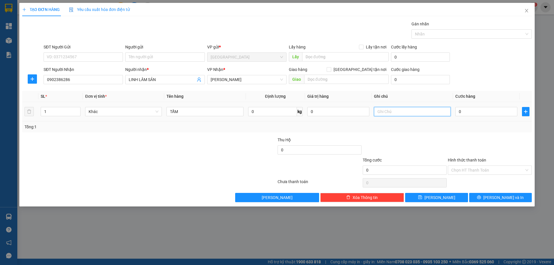
click at [389, 113] on input "text" at bounding box center [412, 111] width 77 height 9
type input "R 50"
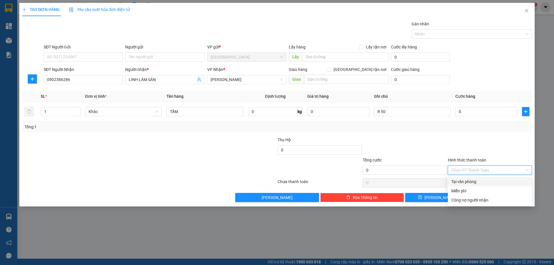
click at [477, 171] on input "Hình thức thanh toán" at bounding box center [488, 170] width 73 height 9
click at [477, 189] on div "Miễn phí" at bounding box center [490, 191] width 77 height 6
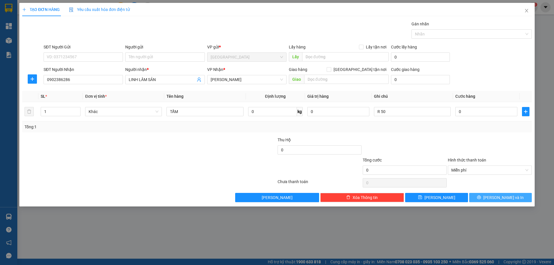
click at [514, 202] on button "[PERSON_NAME] và In" at bounding box center [500, 197] width 63 height 9
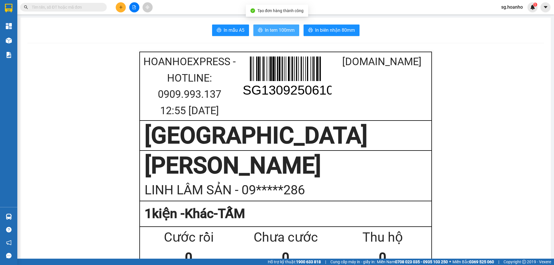
click at [271, 30] on span "In tem 100mm" at bounding box center [280, 30] width 30 height 7
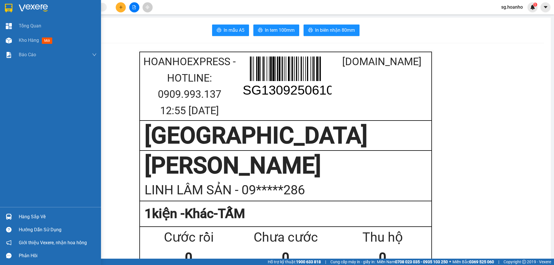
click at [5, 14] on div at bounding box center [50, 9] width 101 height 19
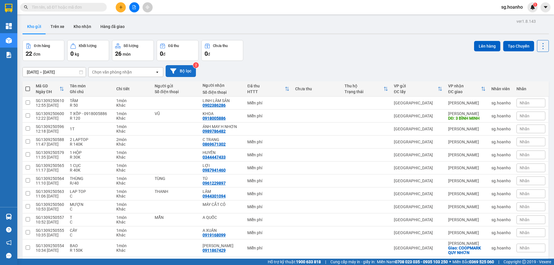
click at [191, 71] on button "Bộ lọc" at bounding box center [181, 71] width 30 height 12
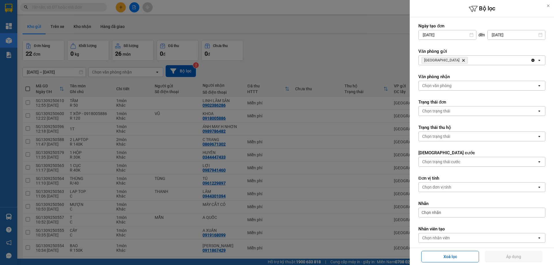
click at [463, 61] on icon "SÀI GÒN, close by backspace" at bounding box center [464, 60] width 3 height 3
click at [443, 61] on div "Chọn văn phòng" at bounding box center [436, 60] width 29 height 6
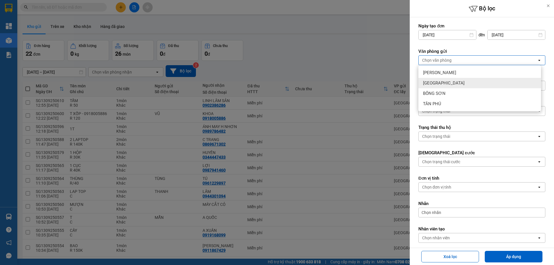
click at [435, 88] on div "[GEOGRAPHIC_DATA]" at bounding box center [480, 83] width 123 height 10
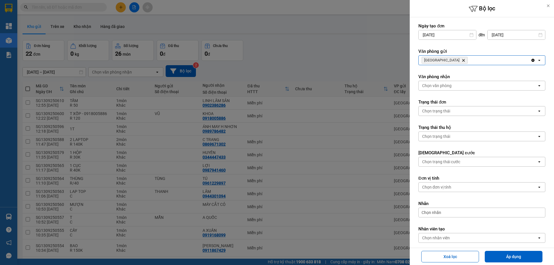
click at [462, 59] on icon "Delete" at bounding box center [463, 60] width 3 height 3
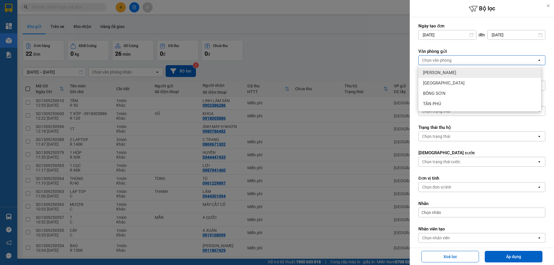
click at [445, 76] on div "[PERSON_NAME]" at bounding box center [480, 73] width 123 height 10
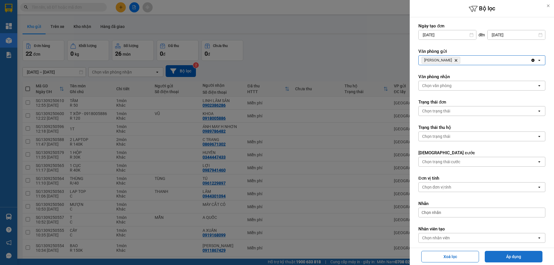
click at [500, 261] on button "Áp dụng" at bounding box center [514, 257] width 58 height 12
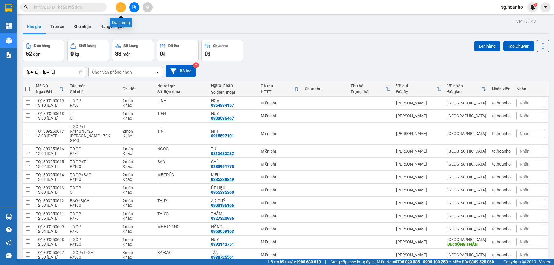
click at [120, 9] on button at bounding box center [121, 7] width 10 height 10
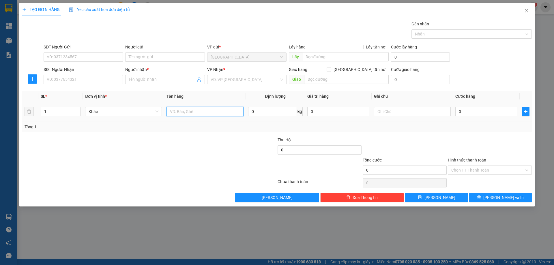
click at [193, 111] on input "text" at bounding box center [205, 111] width 77 height 9
click at [77, 81] on input "SĐT Người Nhận" at bounding box center [83, 79] width 79 height 9
type input "45"
drag, startPoint x: 530, startPoint y: 11, endPoint x: 53, endPoint y: 13, distance: 477.5
click at [530, 11] on span "Close" at bounding box center [527, 11] width 16 height 16
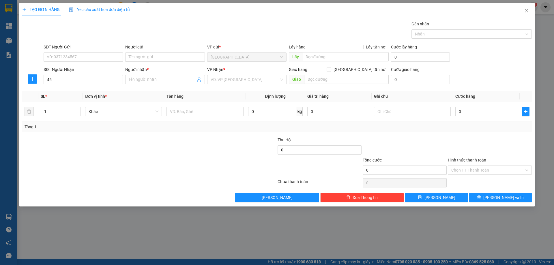
click at [509, 12] on div "Kết quả tìm kiếm ( 4 ) Bộ lọc Mã ĐH Trạng thái Món hàng Thu hộ Tổng cước Chưa c…" at bounding box center [277, 7] width 554 height 14
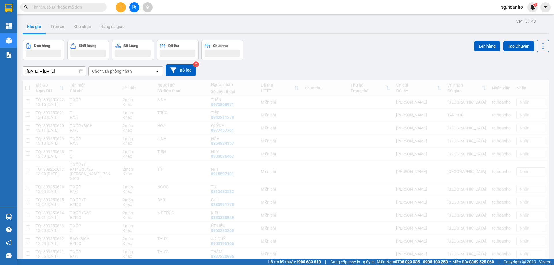
click at [77, 8] on input "text" at bounding box center [66, 7] width 68 height 6
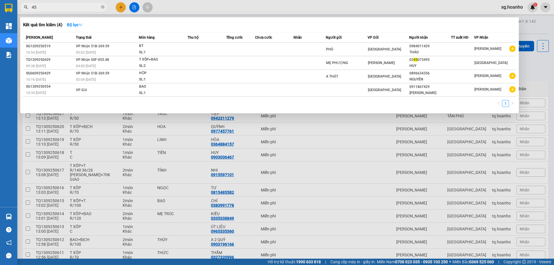
type input "458"
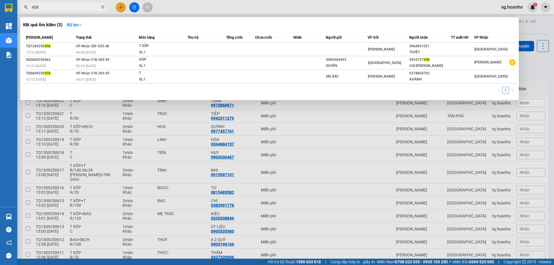
drag, startPoint x: 101, startPoint y: 7, endPoint x: 108, endPoint y: 10, distance: 7.6
click at [101, 8] on icon "close-circle" at bounding box center [102, 6] width 3 height 3
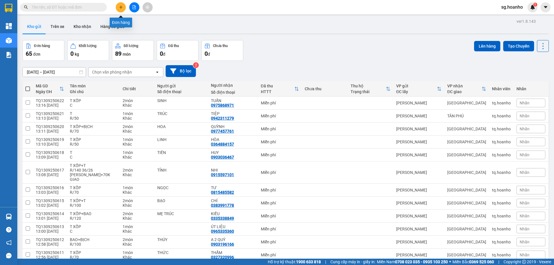
click at [118, 10] on button at bounding box center [121, 7] width 10 height 10
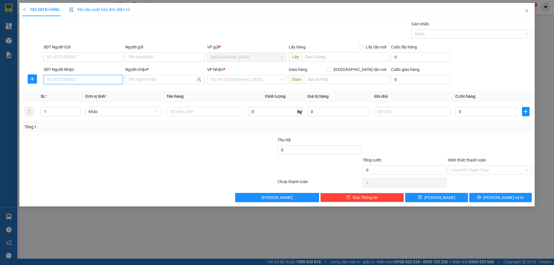
click at [77, 81] on input "SĐT Người Nhận" at bounding box center [83, 79] width 79 height 9
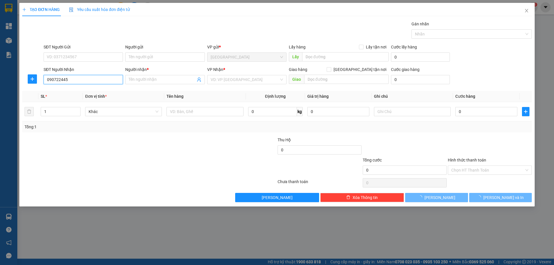
type input "0907224458"
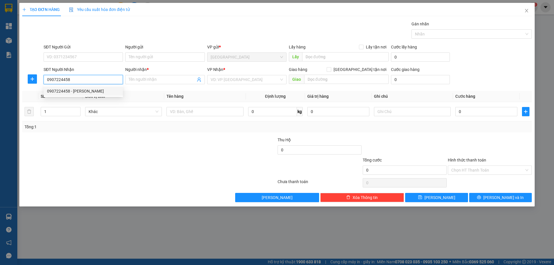
click at [84, 92] on div "0907224458 - VÂN" at bounding box center [83, 91] width 72 height 6
type input "VÂN"
type input "0907224458"
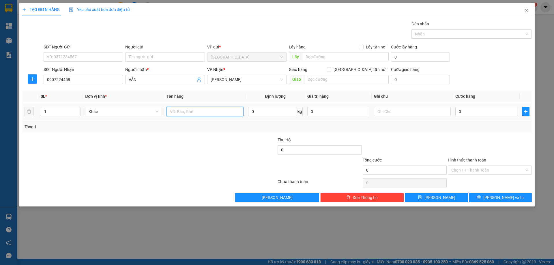
click at [201, 114] on input "text" at bounding box center [205, 111] width 77 height 9
type input "1 HỘP"
click at [392, 111] on input "text" at bounding box center [412, 111] width 77 height 9
type input "R"
click at [212, 110] on input "1 HỘP" at bounding box center [205, 111] width 77 height 9
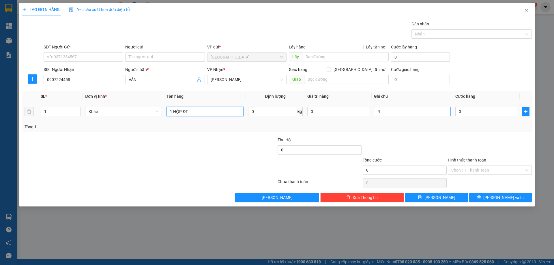
type input "1 HỘP ĐT"
click at [412, 113] on input "R" at bounding box center [412, 111] width 77 height 9
type input "R 40K"
click at [463, 170] on input "Hình thức thanh toán" at bounding box center [488, 170] width 73 height 9
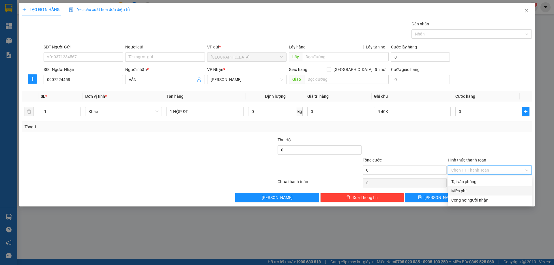
click at [452, 188] on div "Miễn phí" at bounding box center [490, 191] width 84 height 9
click at [478, 198] on button "[PERSON_NAME] và In" at bounding box center [500, 197] width 63 height 9
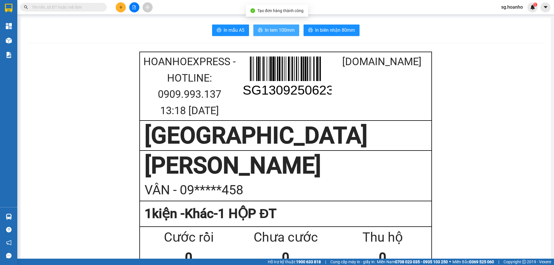
drag, startPoint x: 290, startPoint y: 31, endPoint x: 289, endPoint y: 27, distance: 3.9
click at [289, 29] on span "In tem 100mm" at bounding box center [280, 30] width 30 height 7
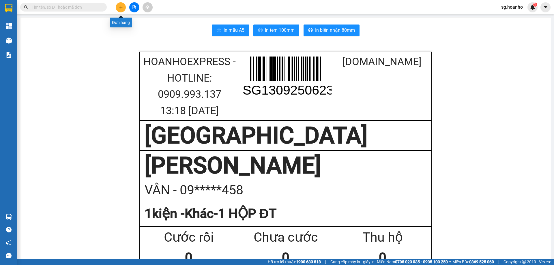
click at [121, 9] on icon "plus" at bounding box center [121, 6] width 0 height 3
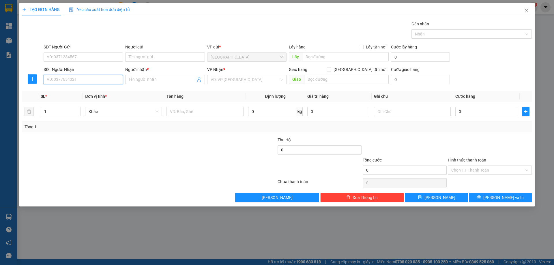
click at [105, 78] on input "SĐT Người Nhận" at bounding box center [83, 79] width 79 height 9
click at [98, 89] on div "0777260499 - PHƯƠNG" at bounding box center [83, 91] width 72 height 6
type input "0777260499"
type input "PHƯƠNG"
type input "0777260499"
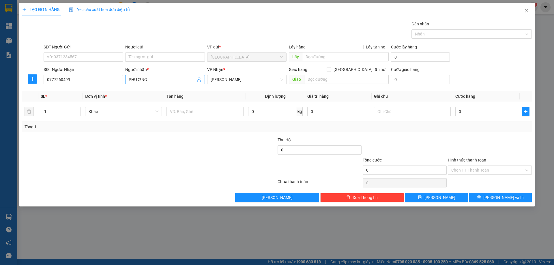
click at [150, 80] on input "PHƯƠNG" at bounding box center [162, 80] width 67 height 6
type input "P"
click at [254, 79] on span "[PERSON_NAME]" at bounding box center [247, 79] width 72 height 9
type input "HỒNG NGỌC"
click at [230, 139] on div at bounding box center [234, 147] width 85 height 20
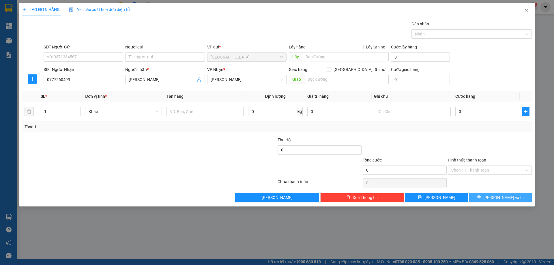
click at [483, 196] on button "[PERSON_NAME] và In" at bounding box center [500, 197] width 63 height 9
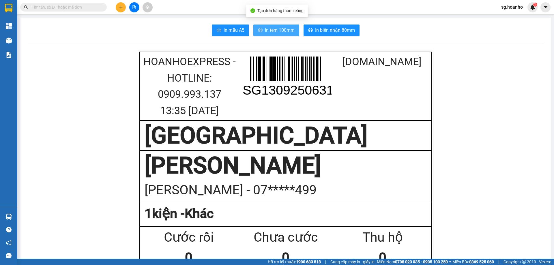
click at [284, 30] on span "In tem 100mm" at bounding box center [280, 30] width 30 height 7
click at [64, 6] on input "text" at bounding box center [66, 7] width 68 height 6
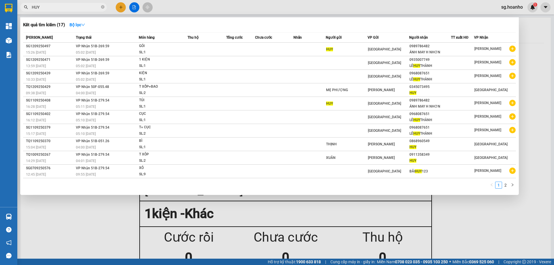
type input "HUY"
click at [435, 88] on div "0345073495" at bounding box center [430, 87] width 41 height 6
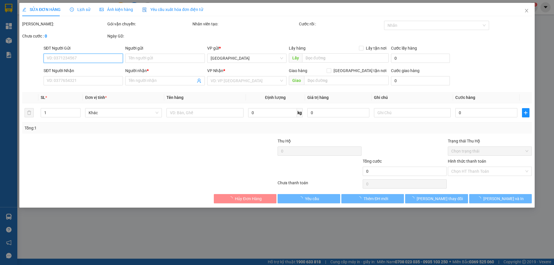
type input "MẸ PHƯỢNG"
type input "0345073495"
type input "HUY"
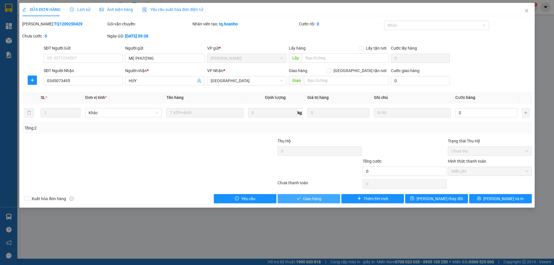
click at [316, 198] on span "Giao hàng" at bounding box center [312, 199] width 18 height 6
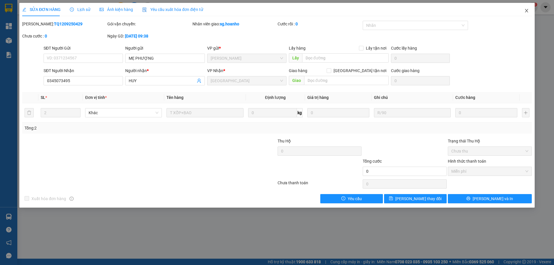
drag, startPoint x: 527, startPoint y: 11, endPoint x: 126, endPoint y: 25, distance: 401.3
click at [479, 16] on div "SỬA ĐƠN HÀNG Lịch sử Ảnh kiện hàng Yêu cầu xuất hóa đơn điện tử Total Paid Fee …" at bounding box center [277, 105] width 516 height 205
click at [524, 10] on span "Close" at bounding box center [527, 11] width 16 height 16
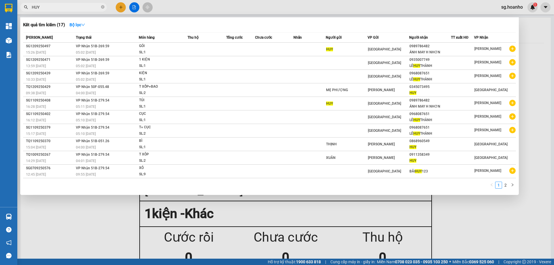
drag, startPoint x: 53, startPoint y: 10, endPoint x: 14, endPoint y: 5, distance: 39.3
click at [14, 5] on section "Kết quả tìm kiếm ( 17 ) Bộ lọc Mã ĐH Trạng thái Món hàng Thu hộ Tổng cước Chưa …" at bounding box center [277, 132] width 554 height 265
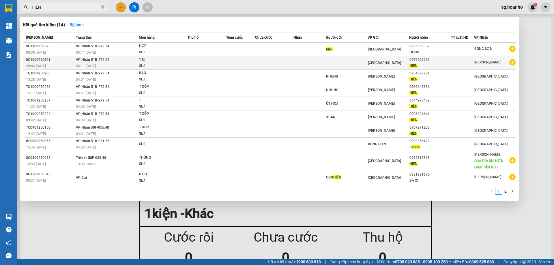
type input "HIỀN"
click at [435, 68] on div "HIỀN" at bounding box center [430, 66] width 41 height 6
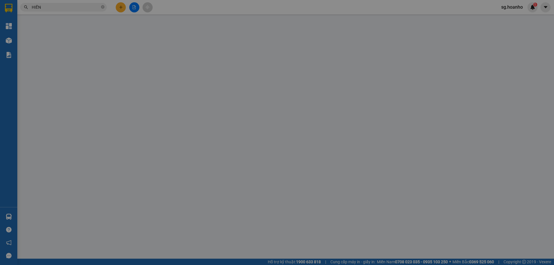
type input "0976525261"
type input "HIỀN"
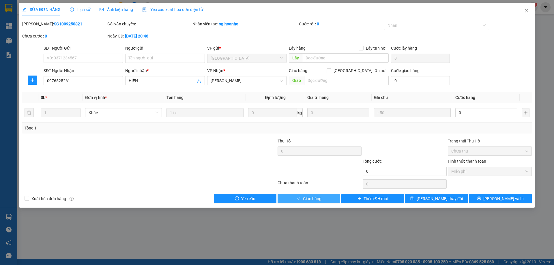
click at [318, 203] on button "Giao hàng" at bounding box center [309, 198] width 63 height 9
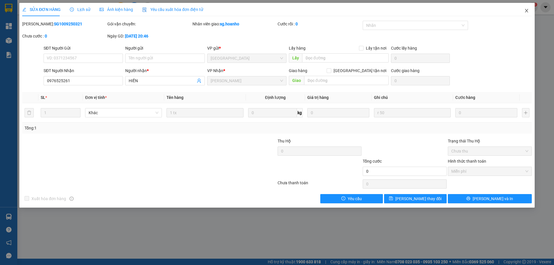
drag, startPoint x: 527, startPoint y: 10, endPoint x: 463, endPoint y: 5, distance: 64.6
click at [527, 10] on icon "close" at bounding box center [526, 10] width 3 height 3
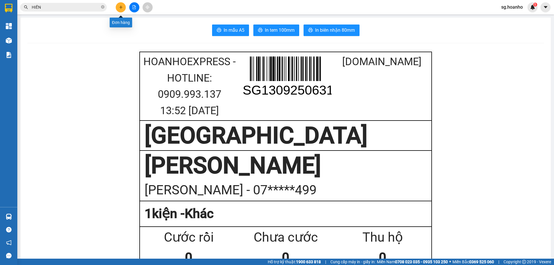
click at [117, 5] on button at bounding box center [121, 7] width 10 height 10
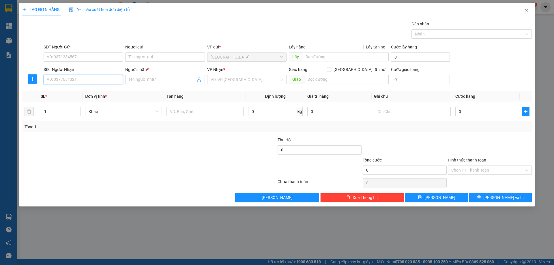
click at [112, 82] on input "SĐT Người Nhận" at bounding box center [83, 79] width 79 height 9
type input "251"
drag, startPoint x: 78, startPoint y: 91, endPoint x: 153, endPoint y: 107, distance: 76.6
click at [78, 91] on div "0988552251 - THIỀU" at bounding box center [83, 91] width 72 height 6
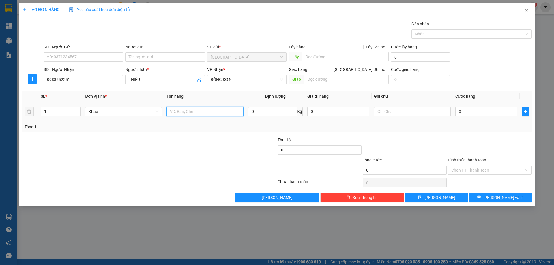
click at [208, 110] on input "text" at bounding box center [205, 111] width 77 height 9
click at [485, 197] on button "[PERSON_NAME] và In" at bounding box center [500, 197] width 63 height 9
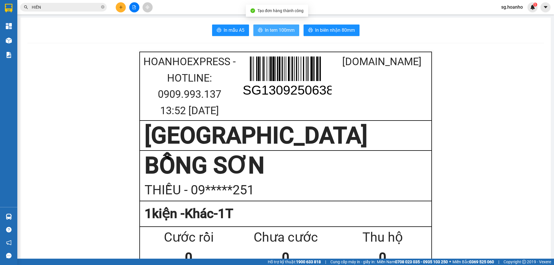
click at [282, 29] on span "In tem 100mm" at bounding box center [280, 30] width 30 height 7
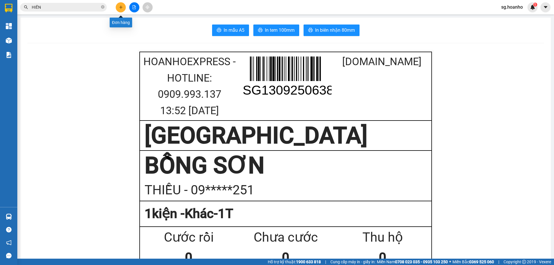
click at [118, 9] on button at bounding box center [121, 7] width 10 height 10
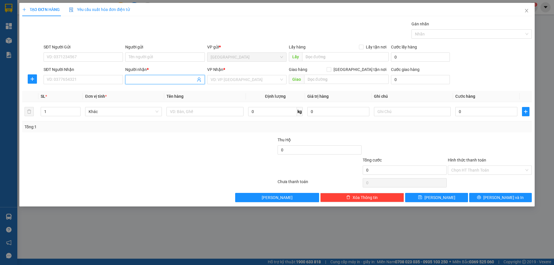
click at [142, 81] on input "Người nhận *" at bounding box center [162, 80] width 67 height 6
click at [87, 77] on input "SĐT Người Nhận" at bounding box center [83, 79] width 79 height 9
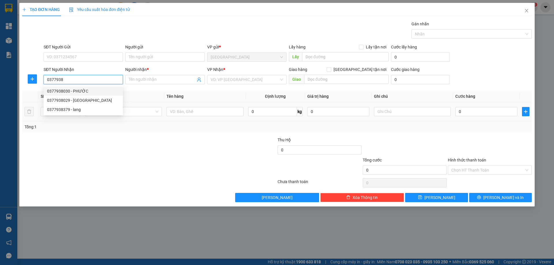
drag, startPoint x: 64, startPoint y: 91, endPoint x: 186, endPoint y: 118, distance: 125.4
click at [64, 91] on div "0377938030 - PHƯỚC" at bounding box center [83, 91] width 72 height 6
type input "0377938030"
type input "PHƯỚC"
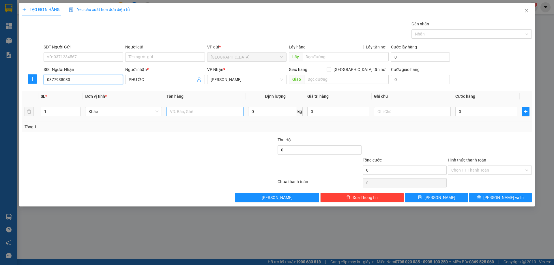
type input "0377938030"
click at [199, 115] on input "text" at bounding box center [205, 111] width 77 height 9
type input "1 BAO"
click at [401, 108] on input "text" at bounding box center [412, 111] width 77 height 9
type input "R 70"
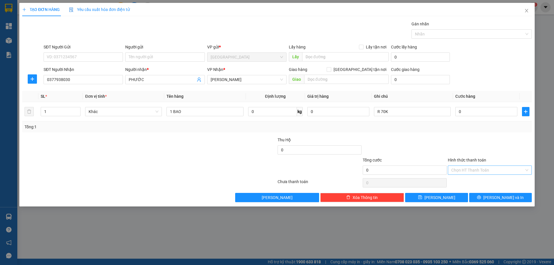
drag, startPoint x: 478, startPoint y: 170, endPoint x: 475, endPoint y: 175, distance: 5.6
click at [475, 175] on div "Chọn HT Thanh Toán" at bounding box center [490, 170] width 84 height 9
click at [461, 189] on div "Miễn phí" at bounding box center [490, 191] width 77 height 6
click at [482, 196] on button "[PERSON_NAME] và In" at bounding box center [500, 197] width 63 height 9
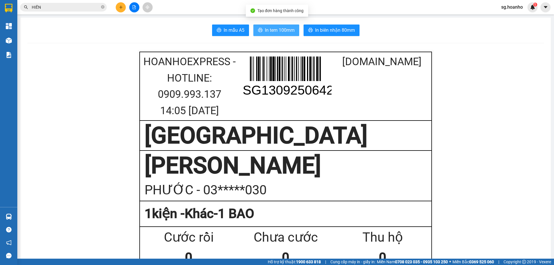
drag, startPoint x: 256, startPoint y: 27, endPoint x: 361, endPoint y: 84, distance: 119.6
click at [257, 27] on button "In tem 100mm" at bounding box center [276, 31] width 46 height 12
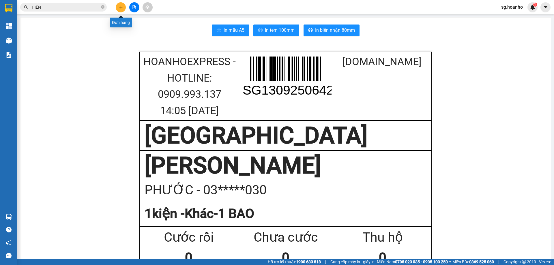
click at [124, 9] on button at bounding box center [121, 7] width 10 height 10
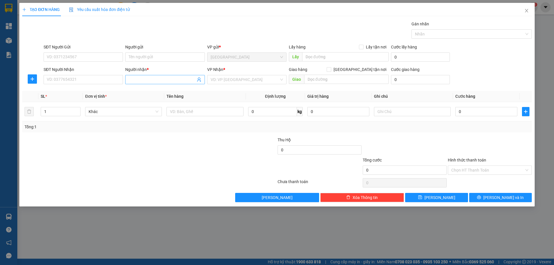
click at [150, 83] on input "Người nhận *" at bounding box center [162, 80] width 67 height 6
type input "R"
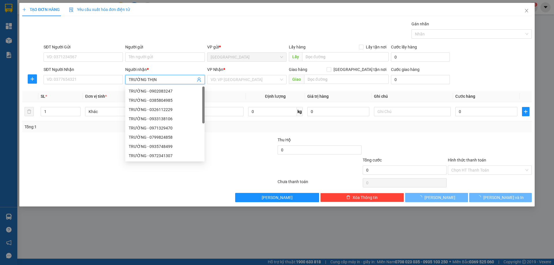
type input "TRƯỜNG THỊNH"
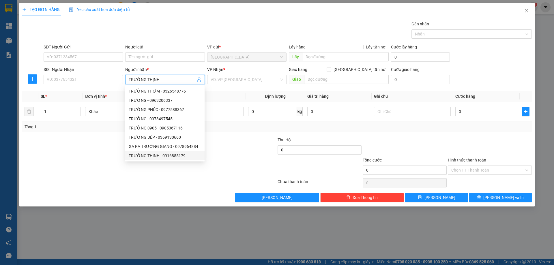
click at [169, 156] on div "TRƯỜNG THINH - 0916855179" at bounding box center [165, 156] width 72 height 6
type input "0916855179"
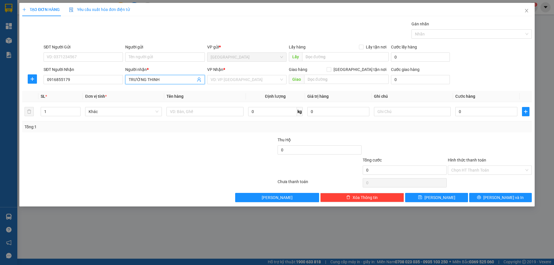
type input "TRƯỜNG THINHJ"
drag, startPoint x: 173, startPoint y: 80, endPoint x: 0, endPoint y: 86, distance: 173.3
click at [0, 86] on div "TẠO ĐƠN HÀNG Yêu cầu xuất hóa đơn điện tử Transit Pickup Surcharge Ids Transit …" at bounding box center [277, 132] width 554 height 265
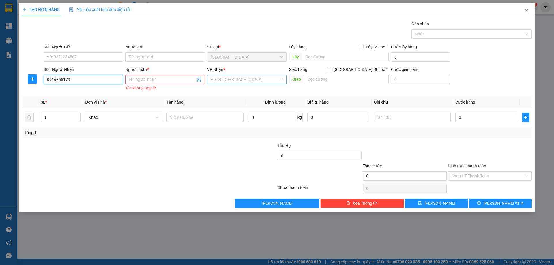
drag, startPoint x: 0, startPoint y: 98, endPoint x: 238, endPoint y: 80, distance: 238.9
click at [0, 98] on div "TẠO ĐƠN HÀNG Yêu cầu xuất hóa đơn điện tử Transit Pickup Surcharge Ids Transit …" at bounding box center [277, 132] width 554 height 265
click at [80, 94] on div "0965688579 - TRƯỜNG THINH" at bounding box center [83, 91] width 72 height 6
type input "0965688579"
type input "TRƯỜNG THINH"
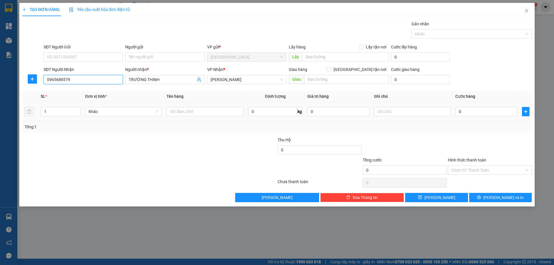
type input "0965688579"
click at [218, 117] on div at bounding box center [205, 112] width 77 height 12
click at [200, 106] on div at bounding box center [205, 112] width 77 height 12
click at [202, 112] on input "text" at bounding box center [205, 111] width 77 height 9
type input "1 GOI"
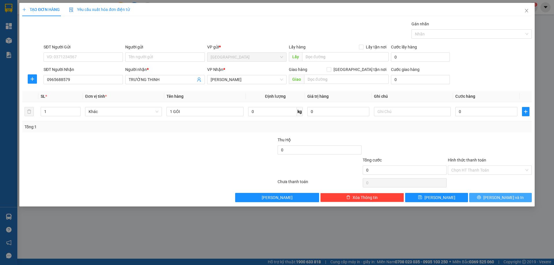
click at [502, 195] on span "[PERSON_NAME] và In" at bounding box center [504, 198] width 40 height 6
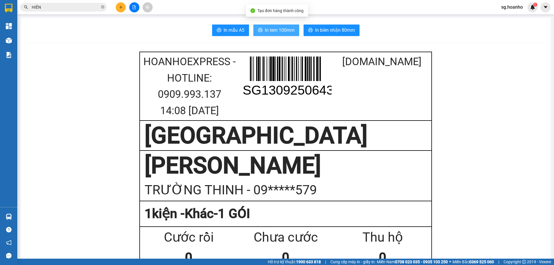
click at [267, 28] on span "In tem 100mm" at bounding box center [280, 30] width 30 height 7
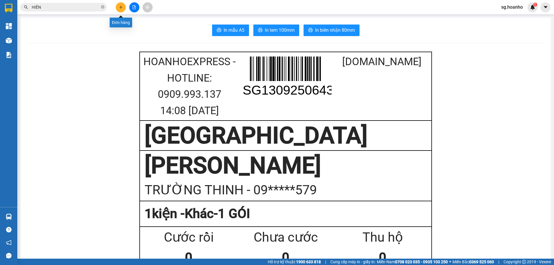
click at [121, 6] on icon "plus" at bounding box center [121, 7] width 4 height 4
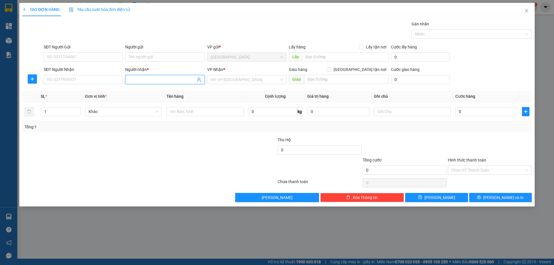
click at [156, 84] on span at bounding box center [164, 79] width 79 height 9
type input "10 ĐIỆN CƠ"
click at [178, 94] on div "10 ĐIỆN CƠ - 0966499269" at bounding box center [165, 91] width 72 height 6
type input "0966499269"
type input "10 ĐIỆN CƠ"
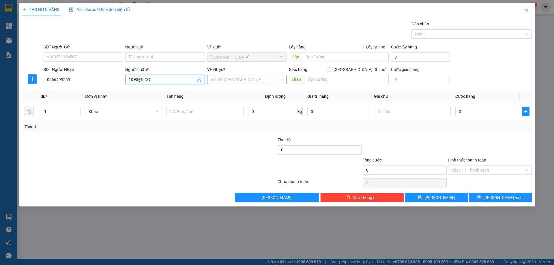
drag, startPoint x: 215, startPoint y: 80, endPoint x: 215, endPoint y: 83, distance: 2.9
click at [215, 83] on input "search" at bounding box center [245, 79] width 68 height 9
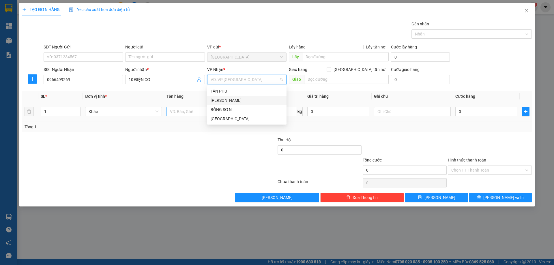
drag, startPoint x: 215, startPoint y: 98, endPoint x: 187, endPoint y: 113, distance: 32.3
click at [213, 99] on div "[PERSON_NAME]" at bounding box center [247, 100] width 72 height 6
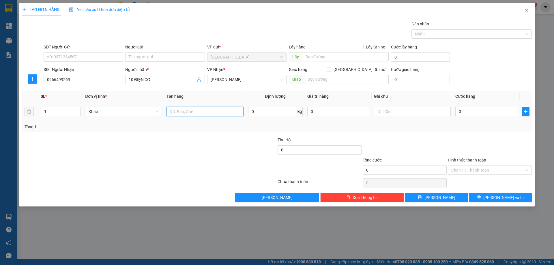
drag, startPoint x: 187, startPoint y: 113, endPoint x: 182, endPoint y: 114, distance: 4.7
click at [186, 113] on input "text" at bounding box center [205, 111] width 77 height 9
type input "3T"
type input "2"
click at [77, 111] on span "up" at bounding box center [77, 110] width 3 height 3
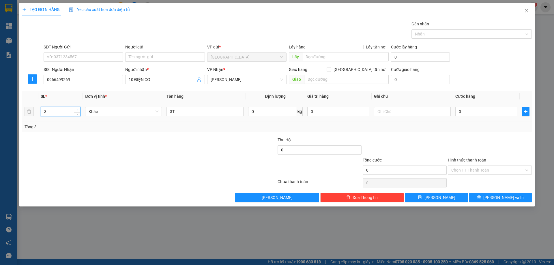
click at [77, 109] on icon "up" at bounding box center [78, 110] width 2 height 2
click at [481, 197] on icon "printer" at bounding box center [479, 197] width 4 height 4
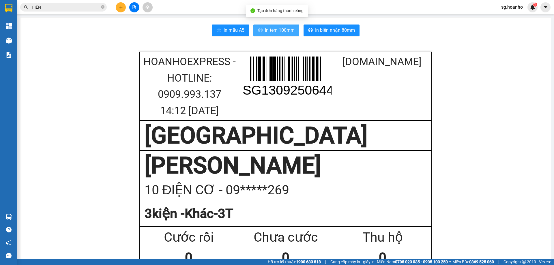
click at [272, 30] on span "In tem 100mm" at bounding box center [280, 30] width 30 height 7
click at [124, 10] on button at bounding box center [121, 7] width 10 height 10
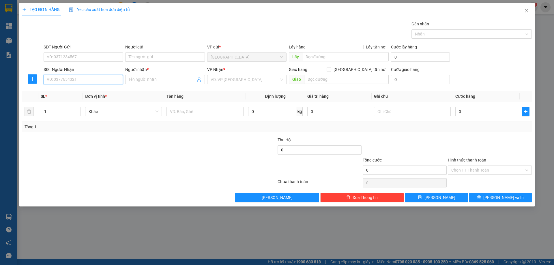
click at [92, 79] on input "SĐT Người Nhận" at bounding box center [83, 79] width 79 height 9
drag, startPoint x: 95, startPoint y: 92, endPoint x: 117, endPoint y: 92, distance: 21.9
click at [99, 92] on div "0329200425 - PHẤN/ MAY TQ" at bounding box center [83, 91] width 72 height 6
type input "0329200425"
type input "PHẤN/ MAY TQ"
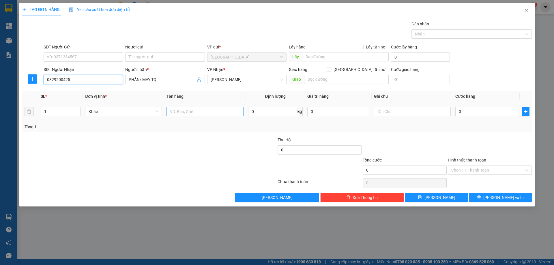
type input "0329200425"
click at [189, 112] on input "text" at bounding box center [205, 111] width 77 height 9
type input "1"
type input "HỒ SƠ"
click at [508, 197] on span "[PERSON_NAME] và In" at bounding box center [504, 198] width 40 height 6
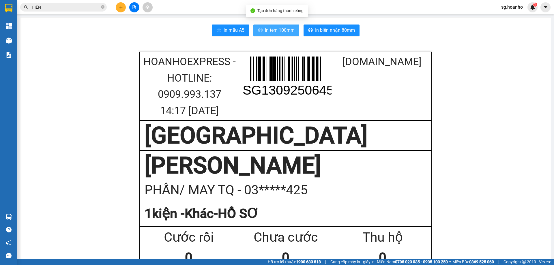
click at [279, 28] on span "In tem 100mm" at bounding box center [280, 30] width 30 height 7
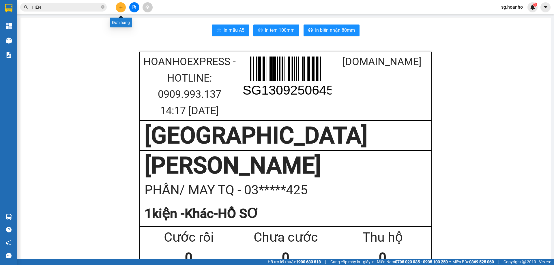
click at [117, 9] on button at bounding box center [121, 7] width 10 height 10
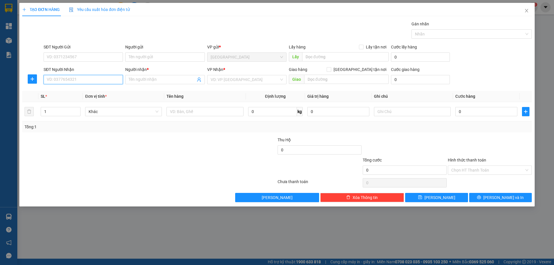
click at [94, 77] on input "SĐT Người Nhận" at bounding box center [83, 79] width 79 height 9
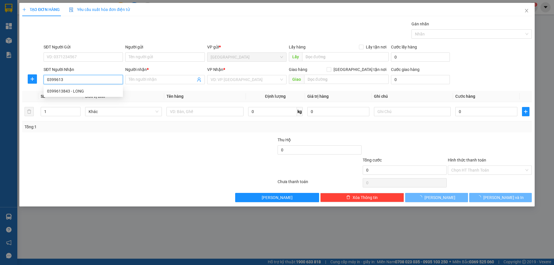
type input "03996138"
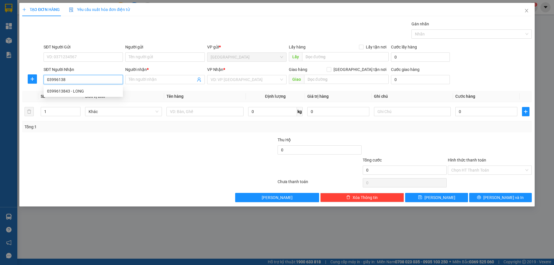
drag, startPoint x: 93, startPoint y: 77, endPoint x: 0, endPoint y: 87, distance: 93.5
click at [0, 87] on div "TẠO ĐƠN HÀNG Yêu cầu xuất hóa đơn điện tử Transit Pickup Surcharge Ids Transit …" at bounding box center [277, 132] width 554 height 265
type input "0395637720"
click at [73, 92] on div "0395637720 - THUẬN" at bounding box center [83, 91] width 72 height 6
type input "THUẬN"
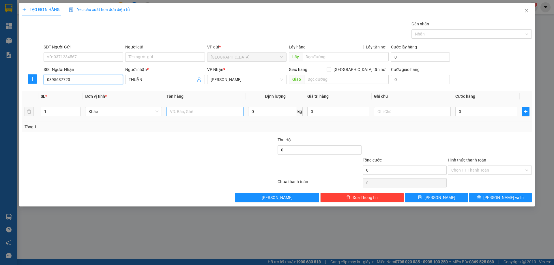
type input "0395637720"
click at [192, 115] on input "text" at bounding box center [205, 111] width 77 height 9
type input "HỒ SƠ"
click at [479, 202] on button "[PERSON_NAME] và In" at bounding box center [500, 197] width 63 height 9
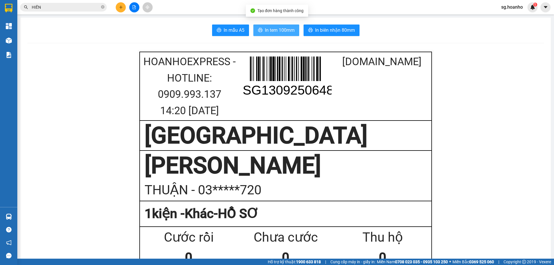
click at [279, 33] on span "In tem 100mm" at bounding box center [280, 30] width 30 height 7
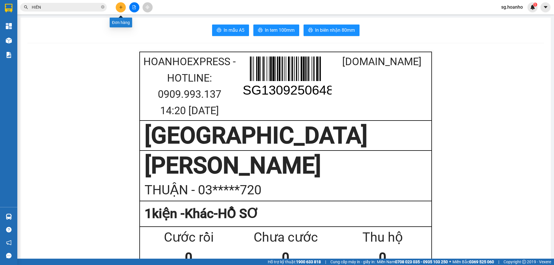
click at [121, 5] on button at bounding box center [121, 7] width 10 height 10
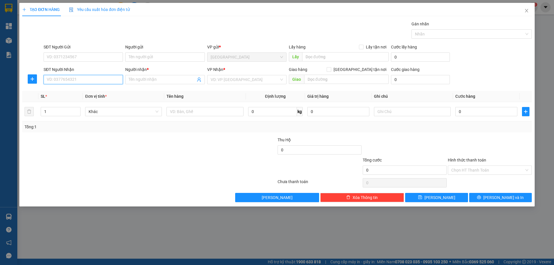
click at [95, 82] on input "SĐT Người Nhận" at bounding box center [83, 79] width 79 height 9
type input "0935699668"
click at [84, 90] on div "0935699668 - TRUNG FU MỸ" at bounding box center [86, 91] width 79 height 6
type input "TRUNG FU MỸ"
type input "0935699668"
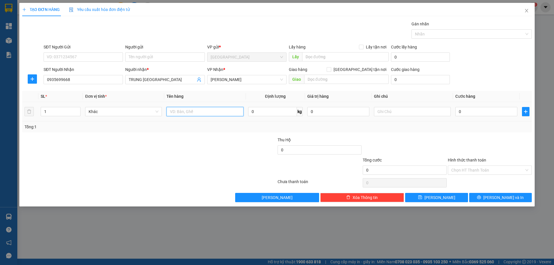
click at [193, 107] on input "text" at bounding box center [205, 111] width 77 height 9
type input "1T"
click at [396, 115] on input "text" at bounding box center [412, 111] width 77 height 9
type input "X"
type input "C 80"
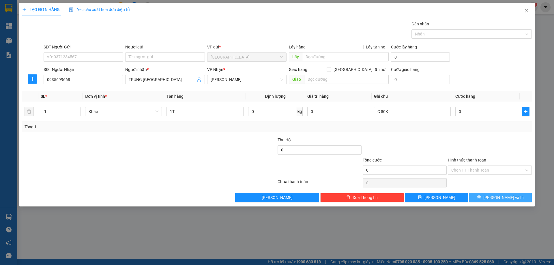
click at [486, 200] on button "[PERSON_NAME] và In" at bounding box center [500, 197] width 63 height 9
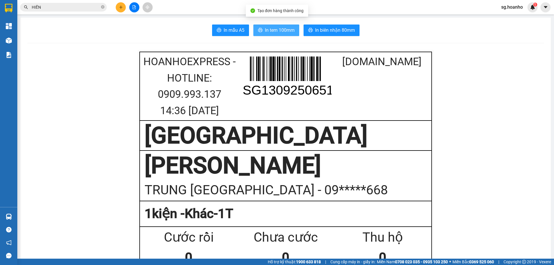
click at [274, 30] on span "In tem 100mm" at bounding box center [280, 30] width 30 height 7
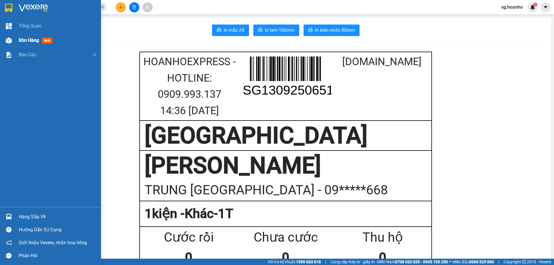
click at [33, 41] on span "Kho hàng" at bounding box center [29, 40] width 20 height 5
click at [27, 40] on span "Kho hàng" at bounding box center [29, 40] width 20 height 5
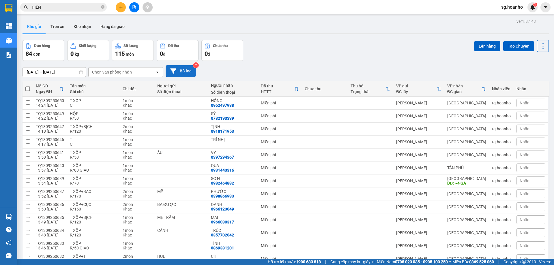
click at [181, 73] on button "Bộ lọc" at bounding box center [181, 71] width 30 height 12
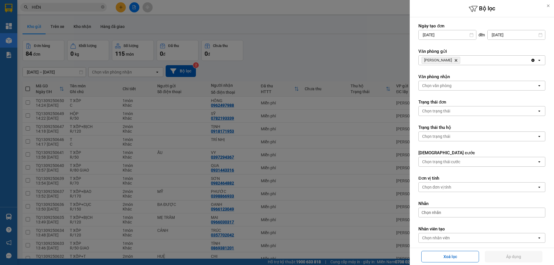
click at [454, 59] on icon "Delete" at bounding box center [455, 60] width 3 height 3
click at [445, 57] on div "Chọn văn phòng" at bounding box center [478, 60] width 118 height 9
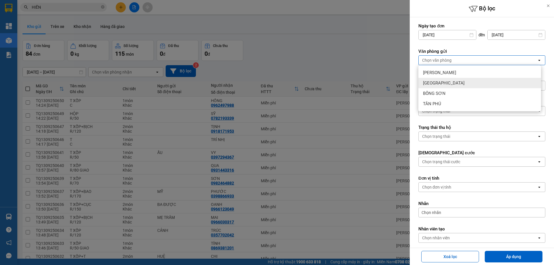
click at [433, 83] on span "[GEOGRAPHIC_DATA]" at bounding box center [444, 83] width 42 height 6
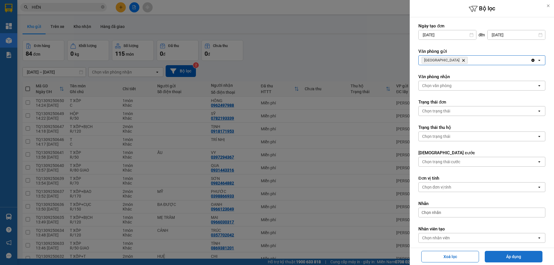
click at [513, 260] on button "Áp dụng" at bounding box center [514, 257] width 58 height 12
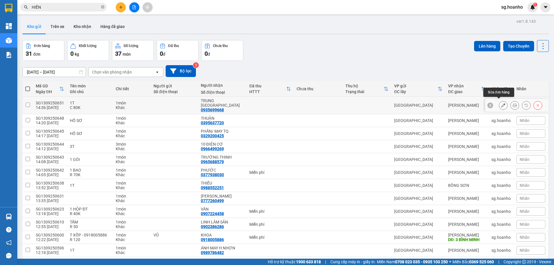
click at [499, 106] on button at bounding box center [503, 105] width 8 height 10
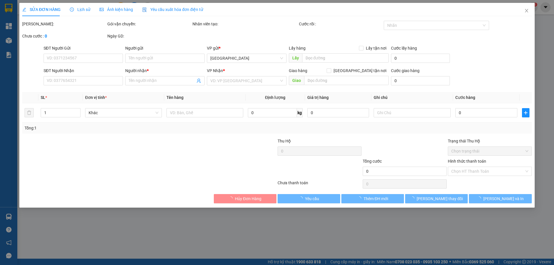
type input "0935699668"
type input "TRUNG FU MỸ"
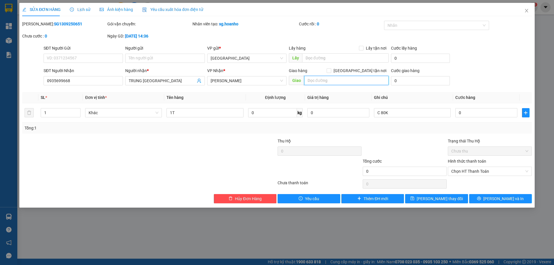
click at [323, 81] on input "text" at bounding box center [346, 80] width 85 height 9
click at [442, 198] on span "[PERSON_NAME] đổi" at bounding box center [440, 199] width 46 height 6
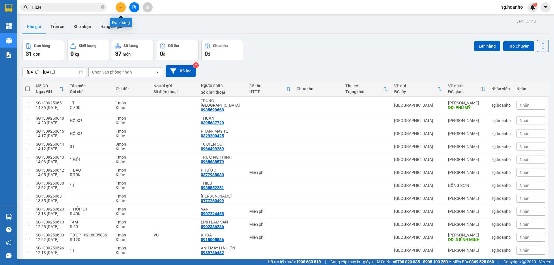
click at [124, 5] on button at bounding box center [121, 7] width 10 height 10
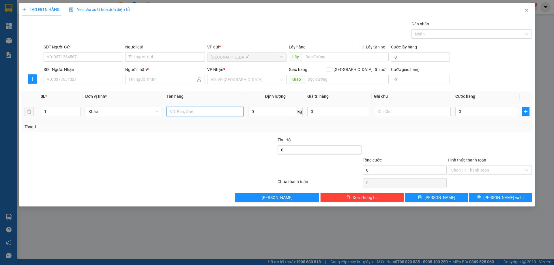
click at [185, 111] on input "text" at bounding box center [205, 111] width 77 height 9
type input "1T"
click at [142, 81] on input "Người nhận *" at bounding box center [162, 80] width 67 height 6
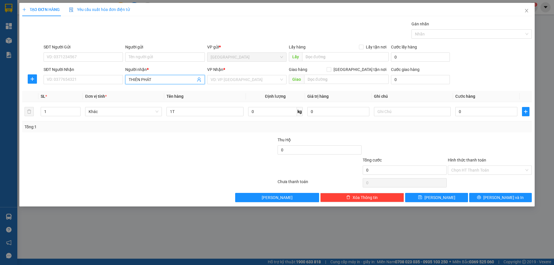
type input "THIÊN PHÁT"
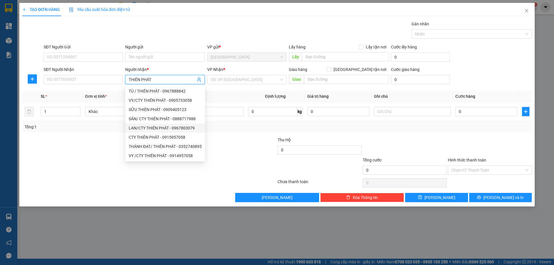
click at [141, 126] on div "LAN/CTY THIÊN PHÁT - 0967803079" at bounding box center [165, 128] width 73 height 6
type input "0967803079"
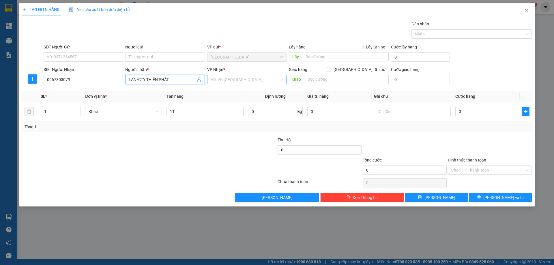
type input "LAN/CTY THIÊN PHÁT"
click at [223, 82] on input "search" at bounding box center [245, 79] width 68 height 9
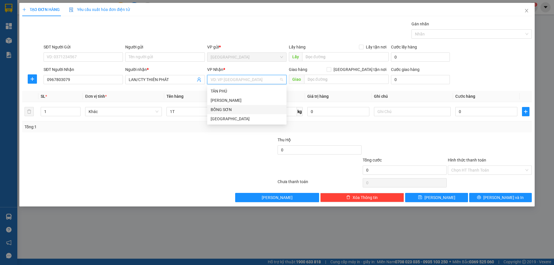
click at [213, 110] on div "BỒNG SƠN" at bounding box center [247, 110] width 72 height 6
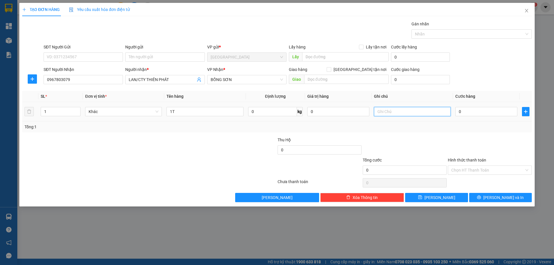
click at [401, 111] on input "text" at bounding box center [412, 111] width 77 height 9
type input "R 60K"
click at [465, 175] on div "Hình thức thanh toán Chọn HT Thanh Toán" at bounding box center [490, 167] width 84 height 20
click at [460, 168] on input "Hình thức thanh toán" at bounding box center [488, 170] width 73 height 9
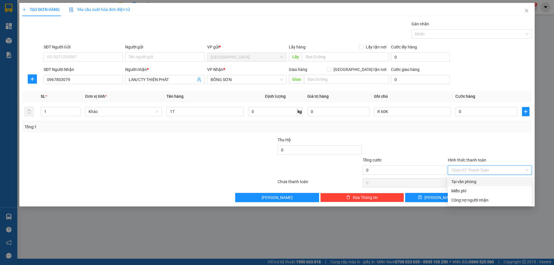
click at [460, 170] on input "Hình thức thanh toán" at bounding box center [488, 170] width 73 height 9
click at [461, 190] on div "Miễn phí" at bounding box center [490, 191] width 77 height 6
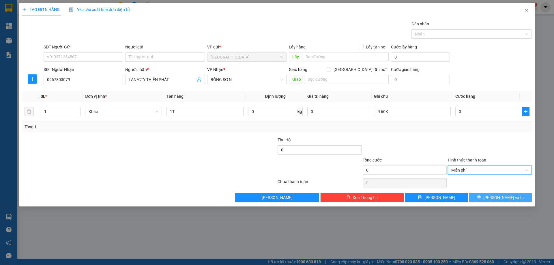
click at [496, 199] on span "[PERSON_NAME] và In" at bounding box center [504, 198] width 40 height 6
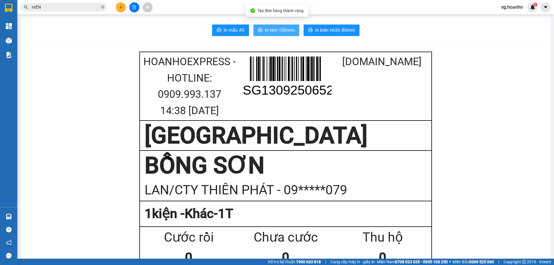
drag, startPoint x: 267, startPoint y: 33, endPoint x: 298, endPoint y: 84, distance: 59.5
click at [267, 34] on span "In tem 100mm" at bounding box center [280, 30] width 30 height 7
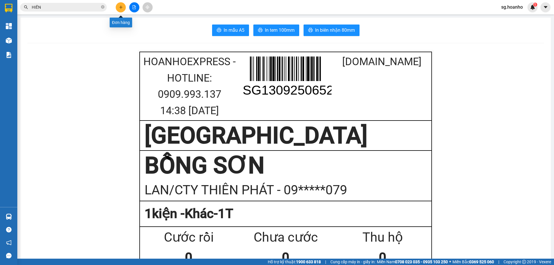
click at [123, 6] on icon "plus" at bounding box center [121, 7] width 4 height 4
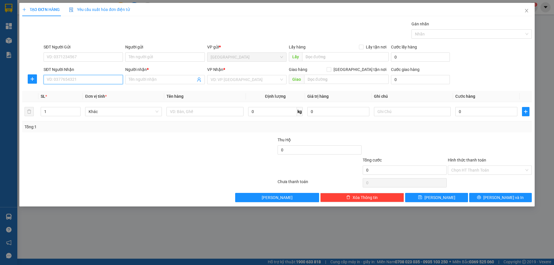
click at [64, 82] on input "SĐT Người Nhận" at bounding box center [83, 79] width 79 height 9
drag, startPoint x: 77, startPoint y: 89, endPoint x: 196, endPoint y: 124, distance: 124.9
click at [79, 89] on div "0976909794 - TÂM" at bounding box center [83, 91] width 72 height 6
type input "0976909794"
type input "TÂM"
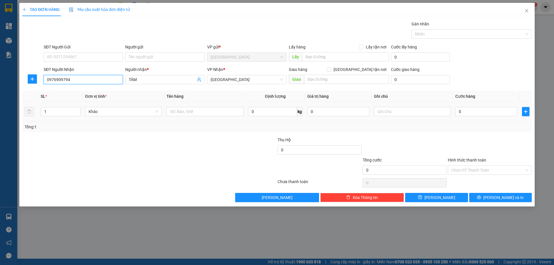
type input "0976909794"
drag, startPoint x: 206, startPoint y: 119, endPoint x: 204, endPoint y: 115, distance: 4.3
click at [205, 117] on td at bounding box center [204, 111] width 81 height 19
click at [202, 112] on input "text" at bounding box center [205, 111] width 77 height 9
click at [235, 79] on span "[GEOGRAPHIC_DATA]" at bounding box center [247, 79] width 72 height 9
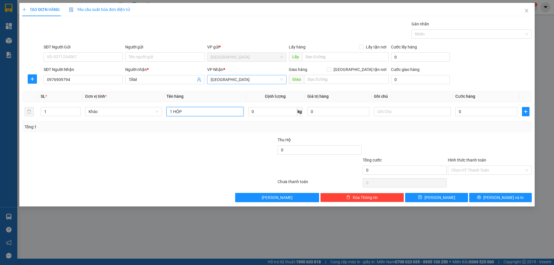
type input "1 HỘP"
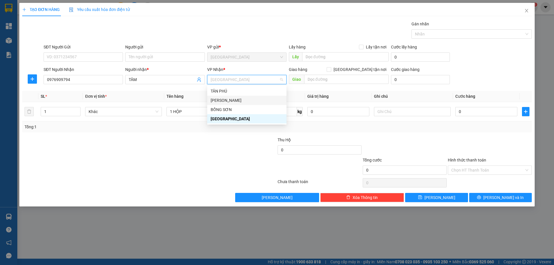
click at [225, 101] on div "[PERSON_NAME]" at bounding box center [247, 100] width 72 height 6
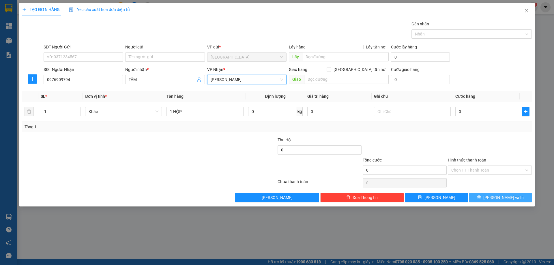
click at [481, 196] on icon "printer" at bounding box center [479, 197] width 4 height 4
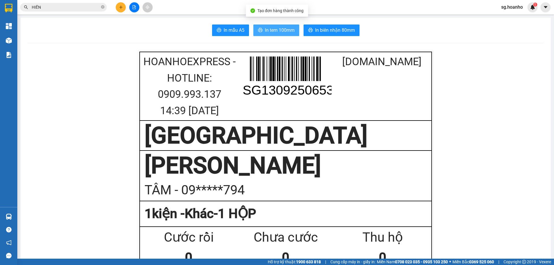
click at [269, 28] on span "In tem 100mm" at bounding box center [280, 30] width 30 height 7
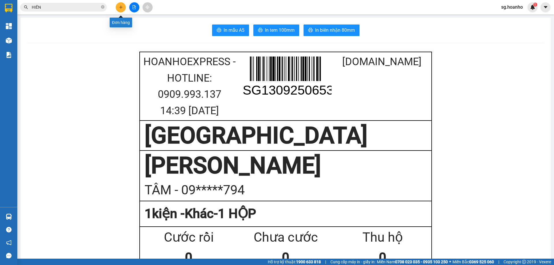
click at [121, 9] on icon "plus" at bounding box center [121, 7] width 4 height 4
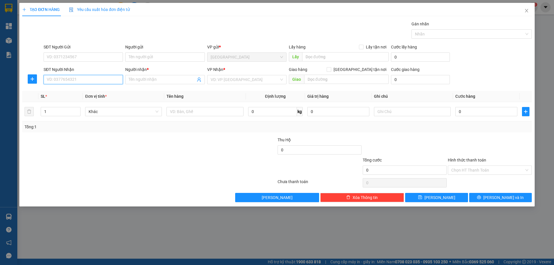
click at [112, 81] on input "SĐT Người Nhận" at bounding box center [83, 79] width 79 height 9
click at [83, 91] on div "0945836814 - HÙNG" at bounding box center [83, 91] width 72 height 6
type input "0945836814"
type input "HÙNG"
click at [103, 77] on input "0945836814" at bounding box center [83, 79] width 79 height 9
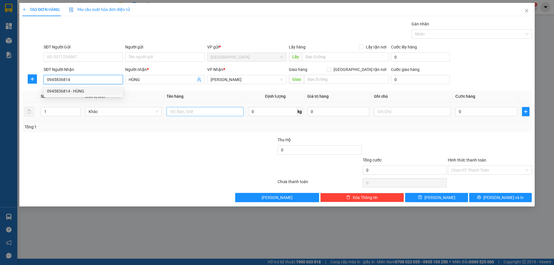
type input "0945836814"
click at [188, 108] on input "text" at bounding box center [205, 111] width 77 height 9
type input "1T"
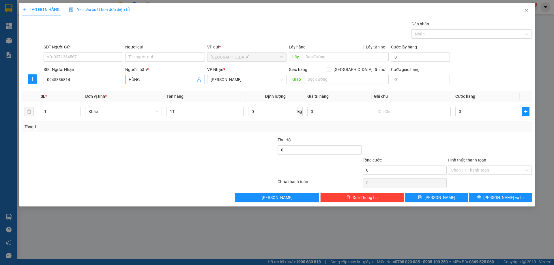
click at [154, 78] on input "HÙNG" at bounding box center [162, 80] width 67 height 6
type input "HÙNG/ KHÔI"
click at [484, 198] on button "[PERSON_NAME] và In" at bounding box center [500, 197] width 63 height 9
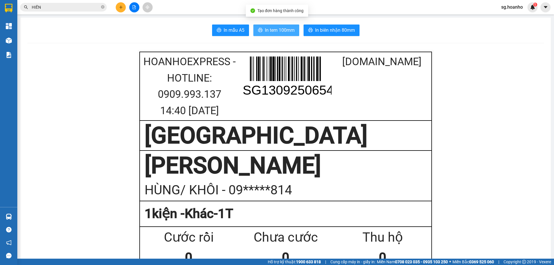
click at [284, 29] on span "In tem 100mm" at bounding box center [280, 30] width 30 height 7
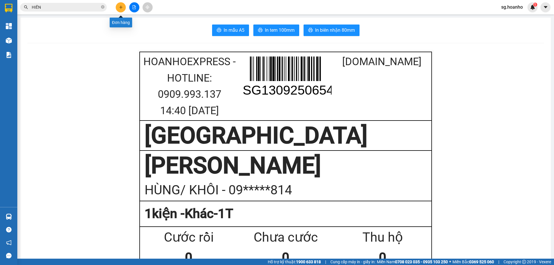
click at [124, 9] on button at bounding box center [121, 7] width 10 height 10
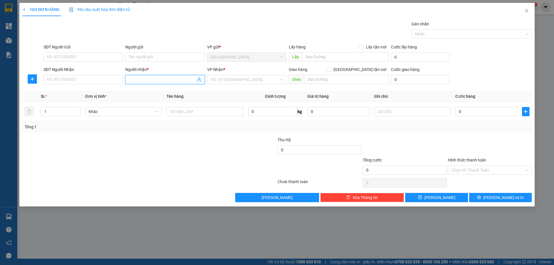
click at [139, 79] on input "Người nhận *" at bounding box center [162, 80] width 67 height 6
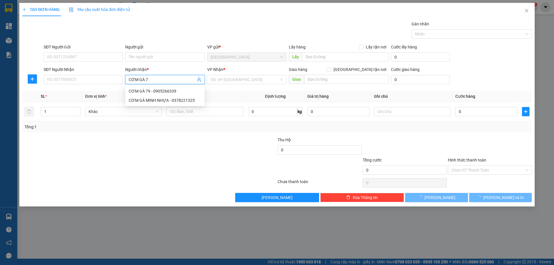
type input "CƠM GÀ 79"
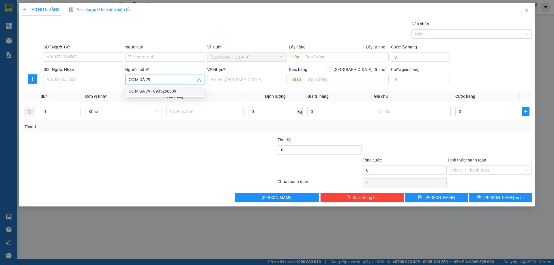
click at [176, 88] on div "CƠM GÀ 79 - 0905266339" at bounding box center [164, 91] width 79 height 9
type input "0905266339"
type input "CƠM GÀ 79"
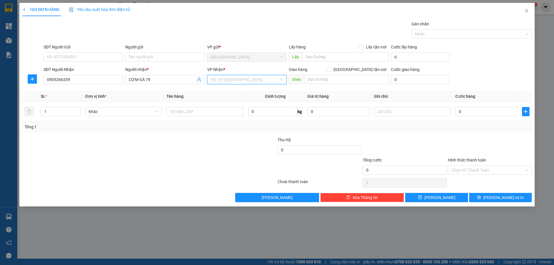
click at [236, 80] on input "search" at bounding box center [245, 79] width 68 height 9
drag, startPoint x: 222, startPoint y: 108, endPoint x: 198, endPoint y: 113, distance: 24.0
click at [217, 109] on div "BỒNG SƠN" at bounding box center [247, 110] width 72 height 6
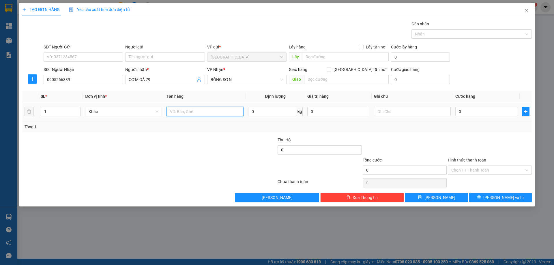
click at [192, 115] on input "text" at bounding box center [205, 111] width 77 height 9
type input "1T X"
click at [406, 112] on input "text" at bounding box center [412, 111] width 77 height 9
type input "C 150"
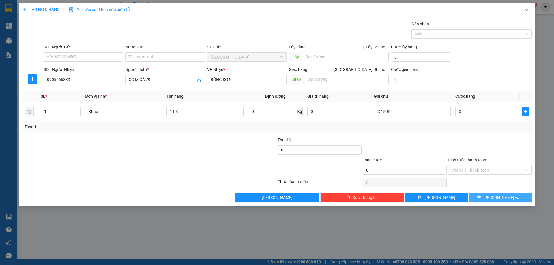
click at [481, 200] on icon "printer" at bounding box center [479, 197] width 4 height 4
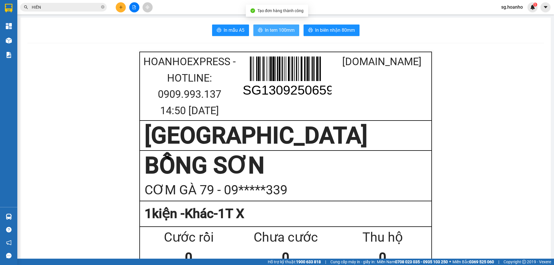
click at [265, 28] on span "In tem 100mm" at bounding box center [280, 30] width 30 height 7
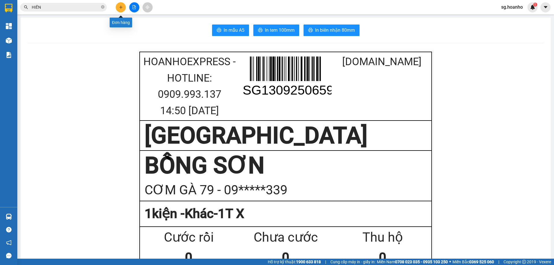
click at [119, 8] on icon "plus" at bounding box center [121, 7] width 4 height 4
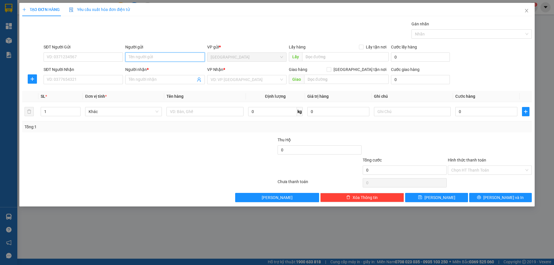
click at [154, 59] on input "Người gửi" at bounding box center [164, 57] width 79 height 9
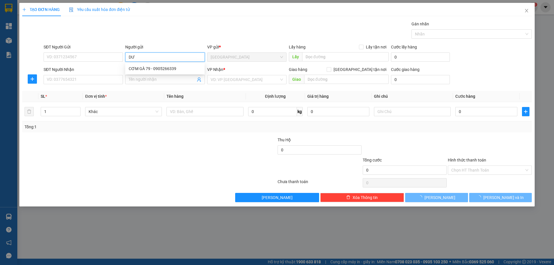
type input "DƯ"
click at [150, 29] on div "Gán nhãn Nhãn" at bounding box center [287, 31] width 491 height 20
click at [155, 82] on input "Người nhận *" at bounding box center [162, 80] width 67 height 6
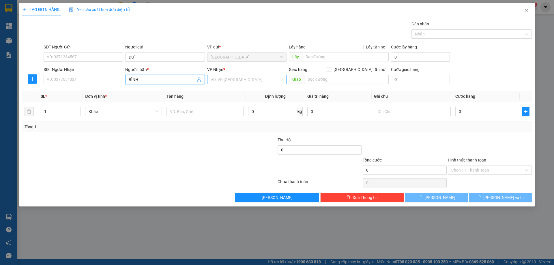
type input "BÌNH"
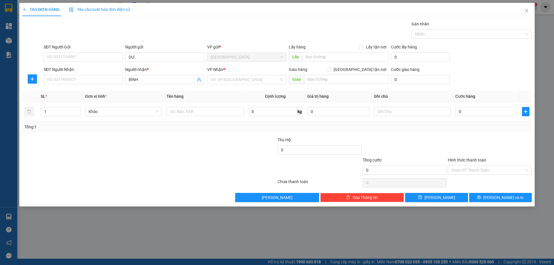
drag, startPoint x: 220, startPoint y: 78, endPoint x: 216, endPoint y: 106, distance: 27.7
click at [219, 81] on input "search" at bounding box center [245, 79] width 68 height 9
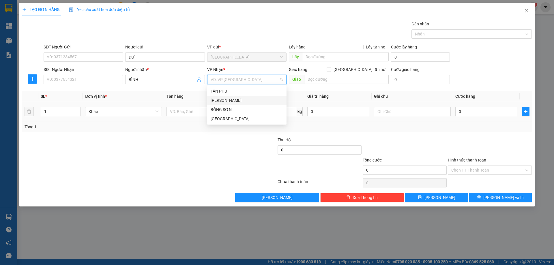
drag, startPoint x: 215, startPoint y: 99, endPoint x: 199, endPoint y: 103, distance: 15.8
click at [212, 100] on div "[PERSON_NAME]" at bounding box center [247, 100] width 72 height 6
click at [186, 109] on input "text" at bounding box center [205, 111] width 77 height 9
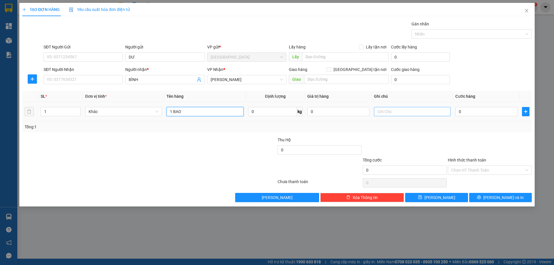
type input "1 BAO"
click at [394, 110] on input "text" at bounding box center [412, 111] width 77 height 9
type input "R 80K"
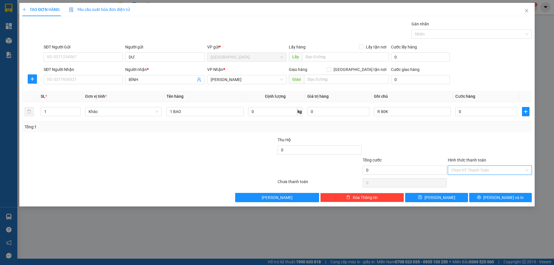
click at [488, 168] on input "Hình thức thanh toán" at bounding box center [488, 170] width 73 height 9
drag, startPoint x: 468, startPoint y: 191, endPoint x: 484, endPoint y: 194, distance: 16.5
click at [469, 191] on div "Miễn phí" at bounding box center [490, 191] width 77 height 6
click at [497, 197] on span "[PERSON_NAME] và In" at bounding box center [504, 198] width 40 height 6
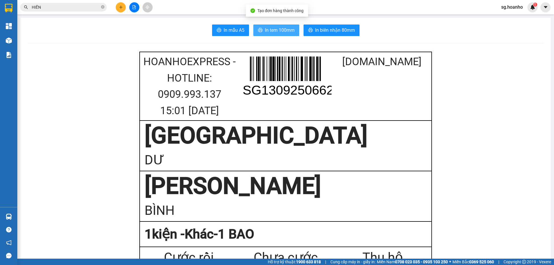
click at [271, 29] on span "In tem 100mm" at bounding box center [280, 30] width 30 height 7
click at [121, 8] on icon "plus" at bounding box center [121, 7] width 4 height 4
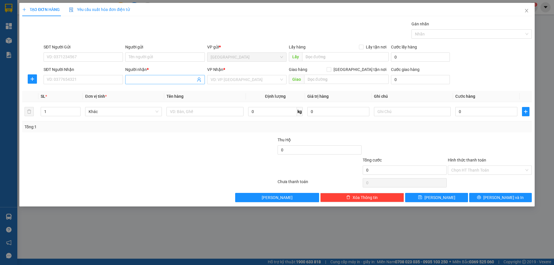
click at [152, 82] on input "Người nhận *" at bounding box center [162, 80] width 67 height 6
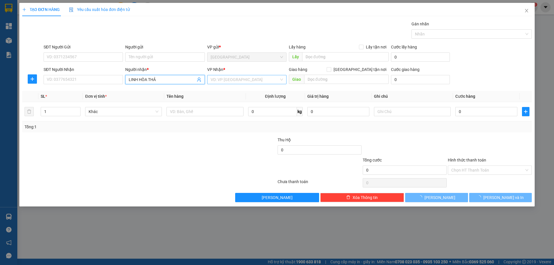
type input "LINH HÒA THẢ"
click at [230, 78] on input "search" at bounding box center [245, 79] width 68 height 9
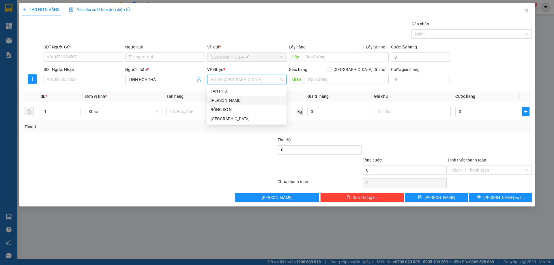
drag, startPoint x: 218, startPoint y: 101, endPoint x: 120, endPoint y: 97, distance: 98.0
click at [210, 102] on div "[PERSON_NAME]" at bounding box center [246, 100] width 79 height 9
type input "2"
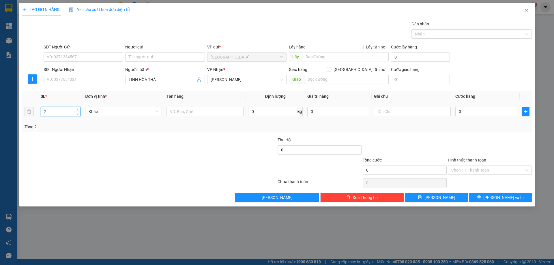
drag, startPoint x: 77, startPoint y: 109, endPoint x: 172, endPoint y: 128, distance: 95.9
click at [77, 110] on icon "up" at bounding box center [78, 110] width 2 height 2
click at [193, 113] on input "text" at bounding box center [205, 111] width 77 height 9
type input "2T"
click at [423, 198] on button "[PERSON_NAME]" at bounding box center [436, 197] width 63 height 9
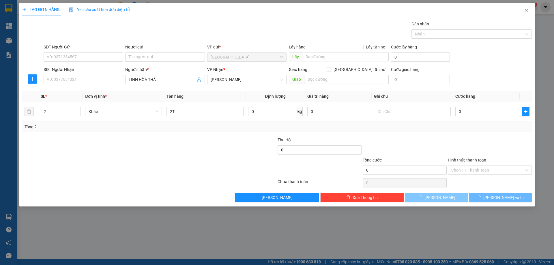
type input "1"
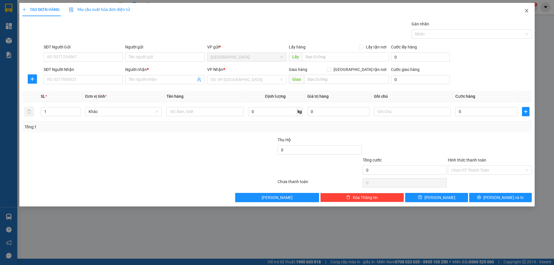
click at [527, 11] on icon "close" at bounding box center [526, 10] width 3 height 3
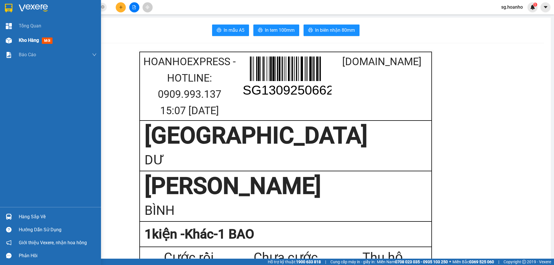
click at [47, 38] on span "mới" at bounding box center [47, 41] width 11 height 6
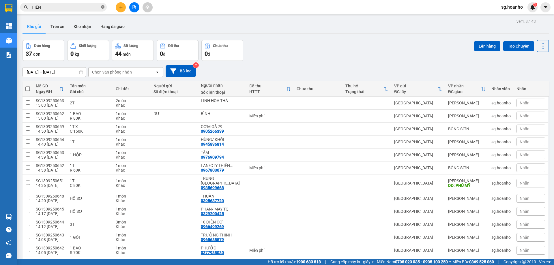
click at [102, 7] on icon "close-circle" at bounding box center [102, 6] width 3 height 3
click at [185, 73] on button "Bộ lọc" at bounding box center [181, 71] width 30 height 12
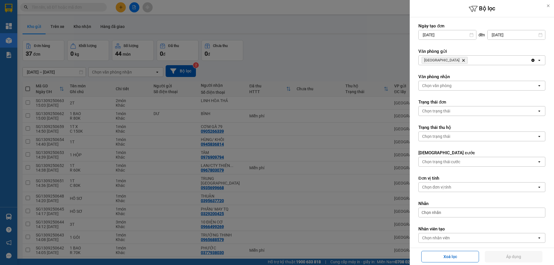
click at [462, 60] on icon "Delete" at bounding box center [463, 60] width 3 height 3
click at [437, 58] on div "Chọn văn phòng" at bounding box center [436, 60] width 29 height 6
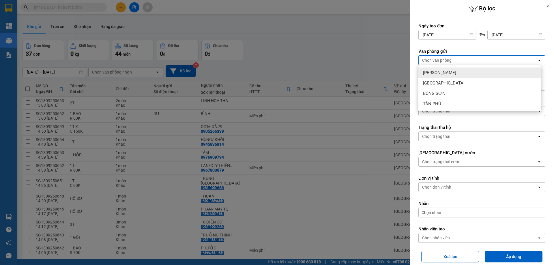
click at [441, 74] on span "[PERSON_NAME]" at bounding box center [439, 73] width 33 height 6
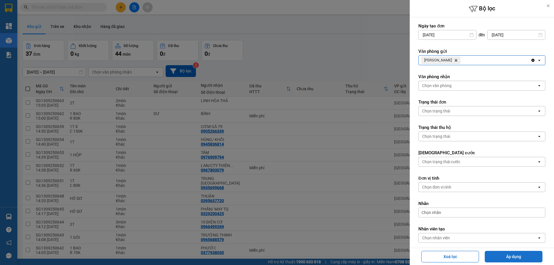
click at [505, 255] on button "Áp dụng" at bounding box center [514, 257] width 58 height 12
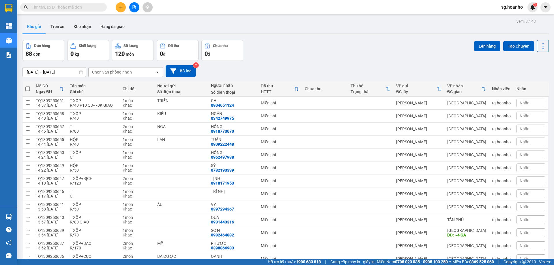
click at [120, 5] on button at bounding box center [121, 7] width 10 height 10
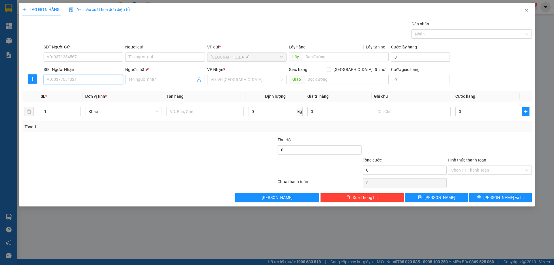
click at [114, 81] on input "SĐT Người Nhận" at bounding box center [83, 79] width 79 height 9
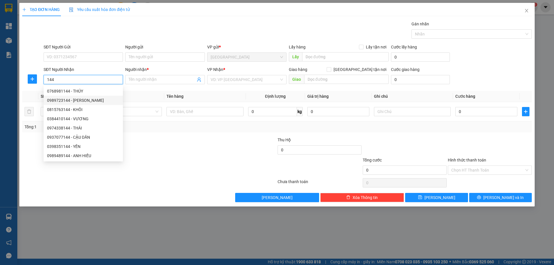
click at [85, 101] on div "0989723144 - ANH THÁI" at bounding box center [83, 100] width 72 height 6
type input "0989723144"
type input "ANH THÁI"
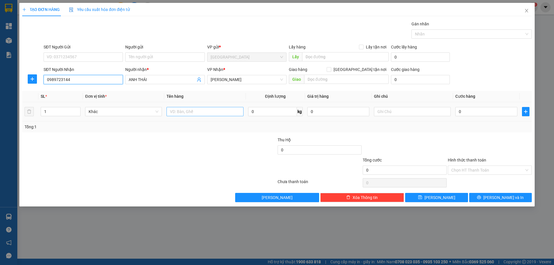
type input "0989723144"
click at [197, 113] on input "text" at bounding box center [205, 111] width 77 height 9
type input "HỘP"
click at [392, 112] on input "text" at bounding box center [412, 111] width 77 height 9
type input "C"
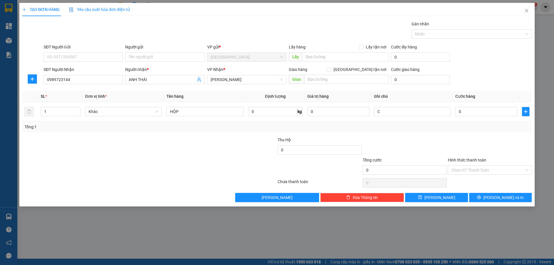
click at [462, 158] on label "Hình thức thanh toán" at bounding box center [467, 160] width 38 height 5
click at [462, 166] on input "Hình thức thanh toán" at bounding box center [488, 170] width 73 height 9
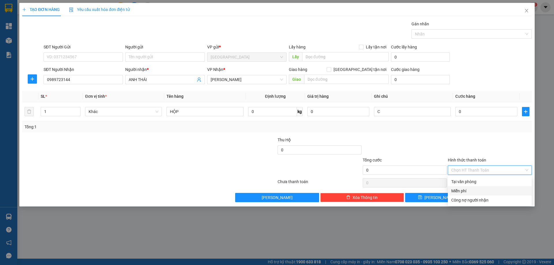
click at [464, 192] on div "Miễn phí" at bounding box center [490, 191] width 77 height 6
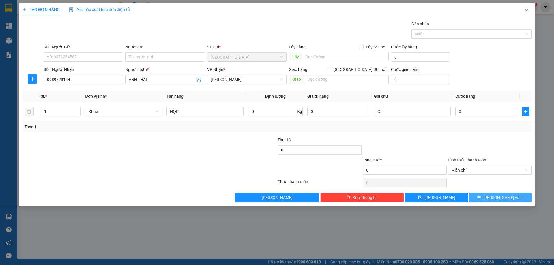
click at [486, 197] on button "[PERSON_NAME] và In" at bounding box center [500, 197] width 63 height 9
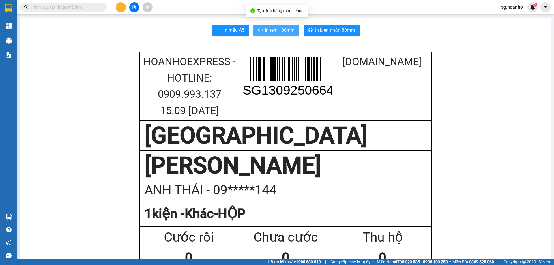
click at [279, 30] on span "In tem 100mm" at bounding box center [280, 30] width 30 height 7
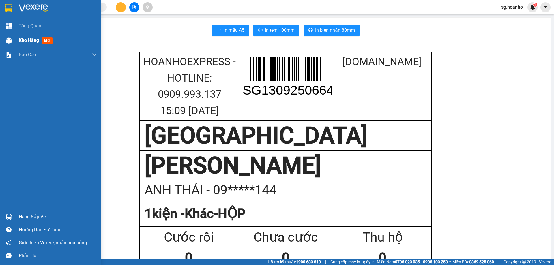
click at [44, 40] on span "mới" at bounding box center [47, 41] width 11 height 6
click at [49, 38] on span "mới" at bounding box center [47, 41] width 11 height 6
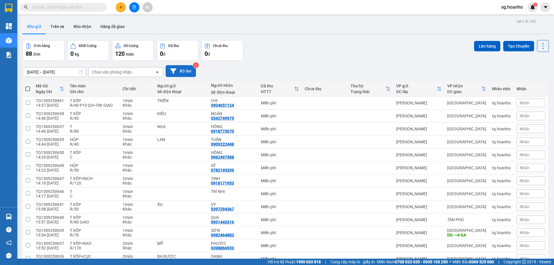
click at [184, 72] on button "Bộ lọc" at bounding box center [181, 71] width 30 height 12
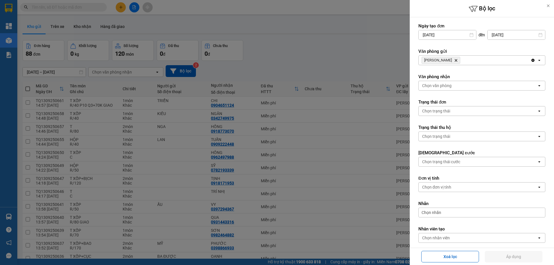
click at [454, 60] on icon "Delete" at bounding box center [455, 60] width 3 height 3
click at [444, 60] on div "Chọn văn phòng" at bounding box center [436, 60] width 29 height 6
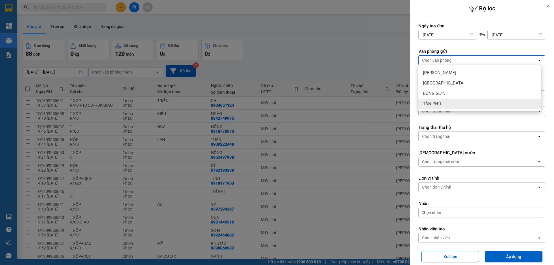
click at [439, 102] on span "TÂN PHÚ" at bounding box center [432, 104] width 18 height 6
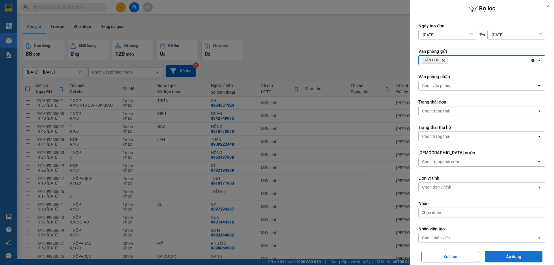
click at [507, 258] on button "Áp dụng" at bounding box center [514, 257] width 58 height 12
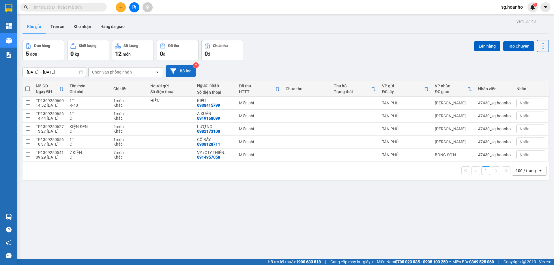
click at [178, 70] on button "Bộ lọc" at bounding box center [181, 71] width 30 height 12
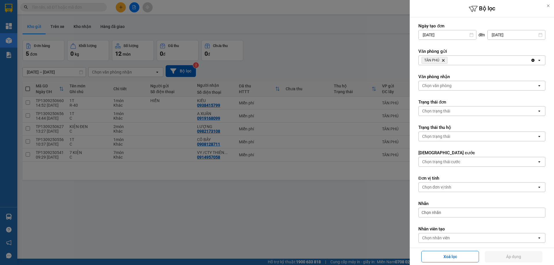
click at [443, 59] on icon "Delete" at bounding box center [443, 60] width 3 height 3
click at [439, 61] on div "Chọn văn phòng" at bounding box center [436, 60] width 29 height 6
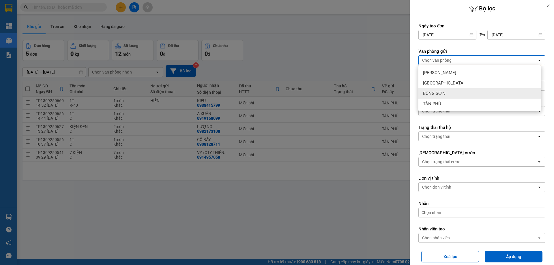
click at [443, 93] on span "BỒNG SƠN" at bounding box center [434, 94] width 23 height 6
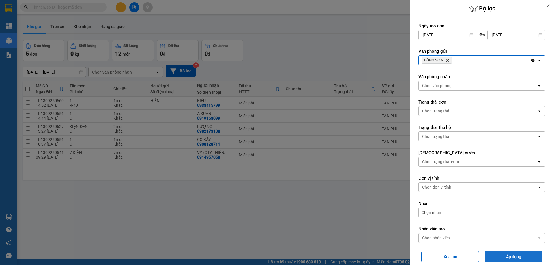
click at [507, 259] on button "Áp dụng" at bounding box center [514, 257] width 58 height 12
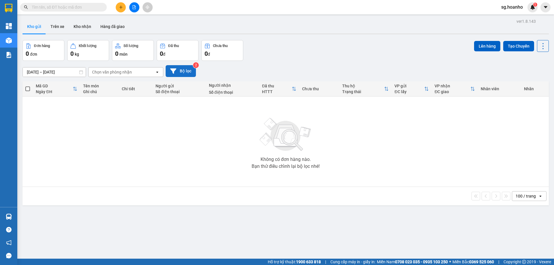
click at [190, 70] on button "Bộ lọc" at bounding box center [181, 71] width 30 height 12
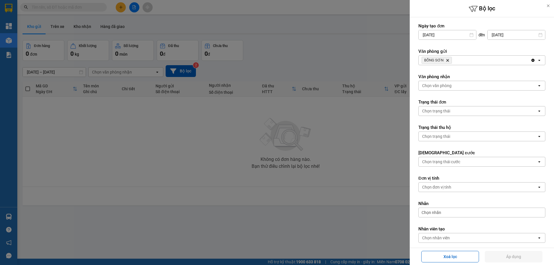
click at [447, 60] on icon "BỒNG SƠN, close by backspace" at bounding box center [448, 60] width 3 height 3
click at [437, 61] on div "Chọn văn phòng" at bounding box center [436, 60] width 29 height 6
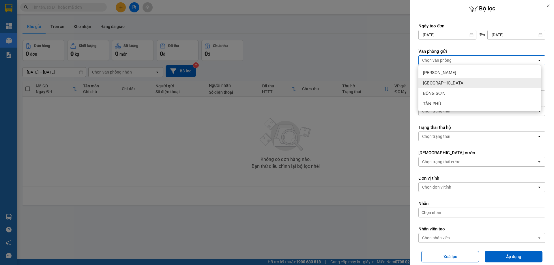
click at [432, 82] on span "[GEOGRAPHIC_DATA]" at bounding box center [444, 83] width 42 height 6
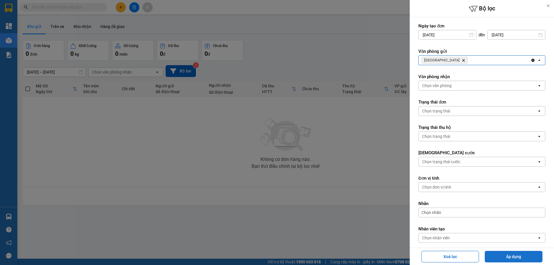
click at [501, 256] on button "Áp dụng" at bounding box center [514, 257] width 58 height 12
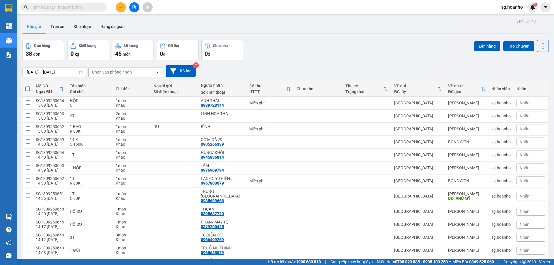
click at [120, 8] on icon "plus" at bounding box center [121, 7] width 4 height 4
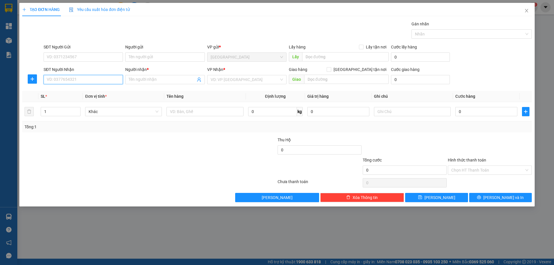
click at [99, 79] on input "SĐT Người Nhận" at bounding box center [83, 79] width 79 height 9
drag, startPoint x: 92, startPoint y: 93, endPoint x: 179, endPoint y: 100, distance: 87.8
click at [95, 93] on div "0919168099 - A XUÂN" at bounding box center [83, 91] width 72 height 6
type input "0919168099"
type input "A XUÂN"
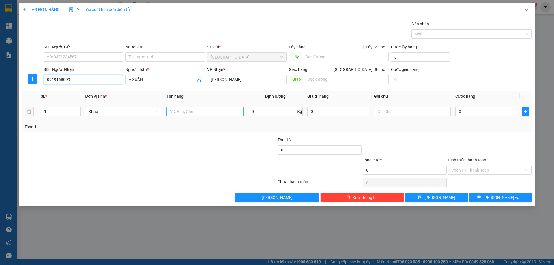
type input "0919168099"
click at [189, 113] on input "text" at bounding box center [205, 111] width 77 height 9
type input "THÙNG"
click at [429, 113] on input "text" at bounding box center [412, 111] width 77 height 9
type input "C"
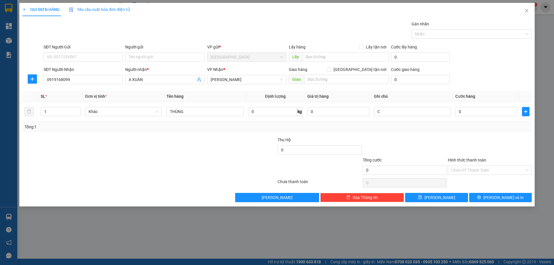
click at [460, 158] on label "Hình thức thanh toán" at bounding box center [467, 160] width 38 height 5
click at [460, 166] on input "Hình thức thanh toán" at bounding box center [488, 170] width 73 height 9
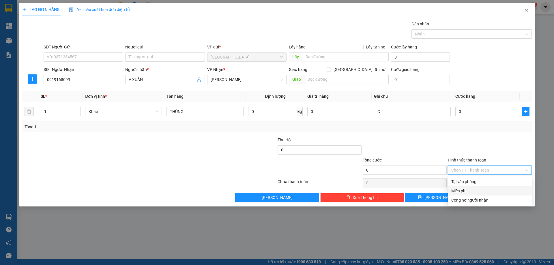
click at [465, 192] on div "Miễn phí" at bounding box center [490, 191] width 77 height 6
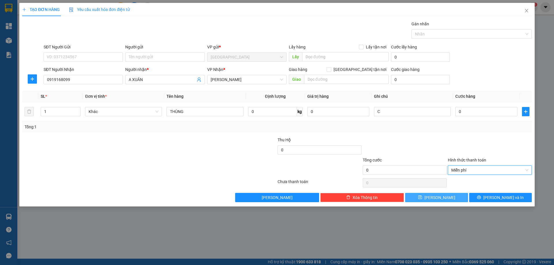
click at [443, 199] on button "[PERSON_NAME]" at bounding box center [436, 197] width 63 height 9
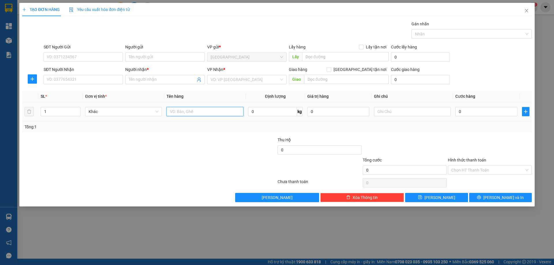
click at [188, 109] on input "text" at bounding box center [205, 111] width 77 height 9
type input "XỐP"
click at [130, 79] on input "Người nhận *" at bounding box center [162, 80] width 67 height 6
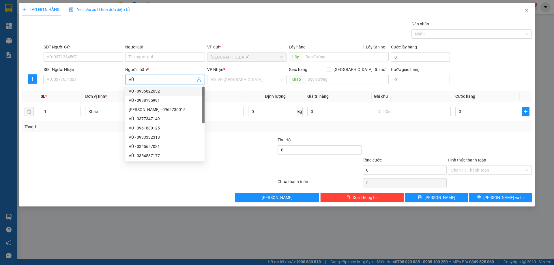
type input "VŨ"
click at [91, 79] on input "SĐT Người Nhận" at bounding box center [83, 79] width 79 height 9
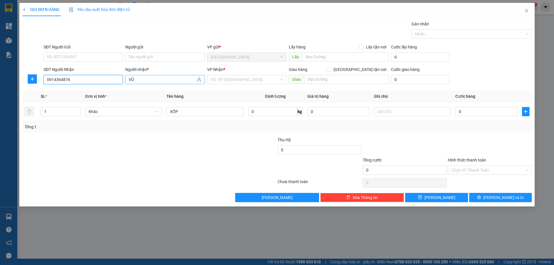
type input "0914364876"
click at [148, 79] on input "VŨ" at bounding box center [162, 80] width 67 height 6
type input "VŨ CÁ CẢNH"
click at [224, 77] on input "search" at bounding box center [245, 79] width 68 height 9
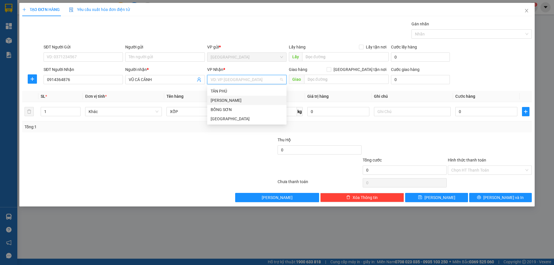
click at [225, 98] on div "[PERSON_NAME]" at bounding box center [247, 100] width 72 height 6
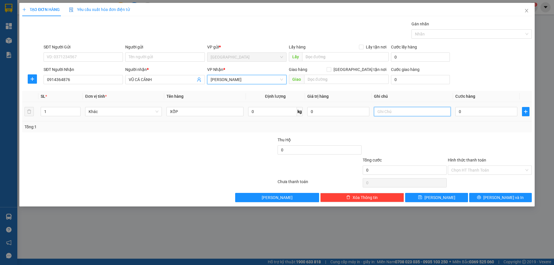
click at [429, 112] on input "text" at bounding box center [412, 111] width 77 height 9
type input "X"
type input "C"
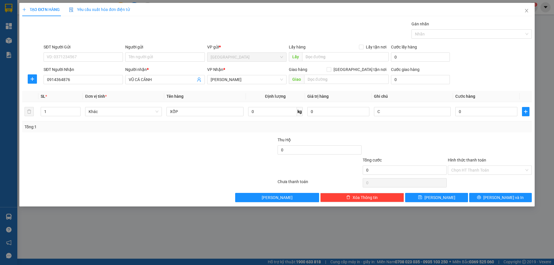
click at [465, 158] on label "Hình thức thanh toán" at bounding box center [467, 160] width 38 height 5
click at [465, 166] on input "Hình thức thanh toán" at bounding box center [488, 170] width 73 height 9
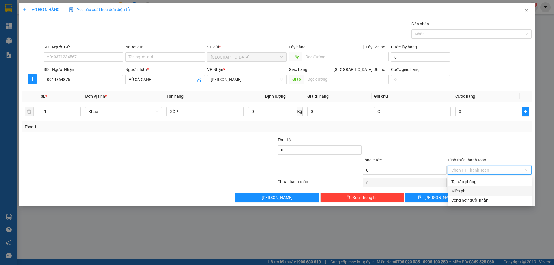
click at [467, 191] on div "Miễn phí" at bounding box center [490, 191] width 77 height 6
click at [481, 199] on icon "printer" at bounding box center [480, 198] width 4 height 4
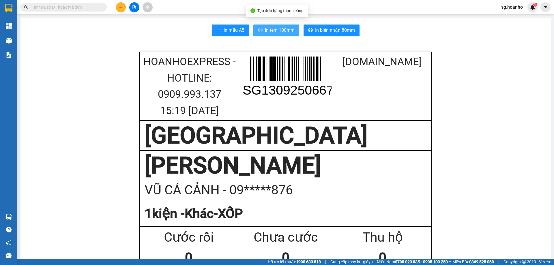
click at [275, 26] on button "In tem 100mm" at bounding box center [276, 31] width 46 height 12
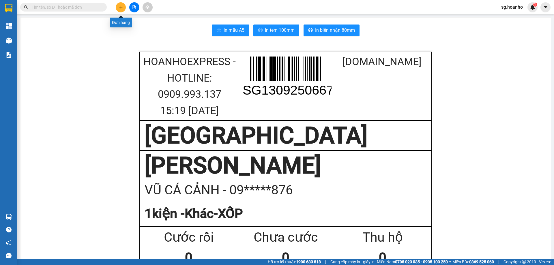
click at [119, 8] on icon "plus" at bounding box center [121, 7] width 4 height 4
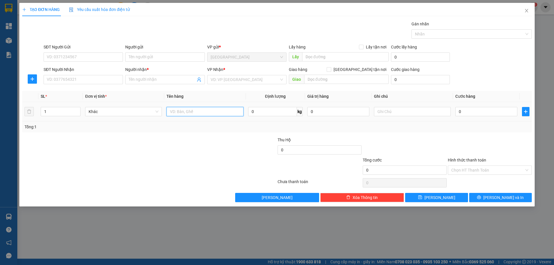
click at [193, 115] on input "text" at bounding box center [205, 111] width 77 height 9
click at [87, 78] on input "SĐT Người Nhận" at bounding box center [83, 79] width 79 height 9
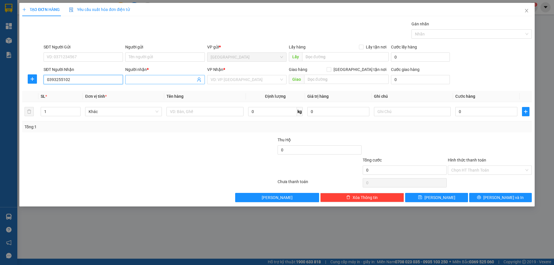
type input "0393255102"
click at [144, 81] on input "Người nhận *" at bounding box center [162, 80] width 67 height 6
type input "CÔ SINH"
click at [225, 82] on input "search" at bounding box center [245, 79] width 68 height 9
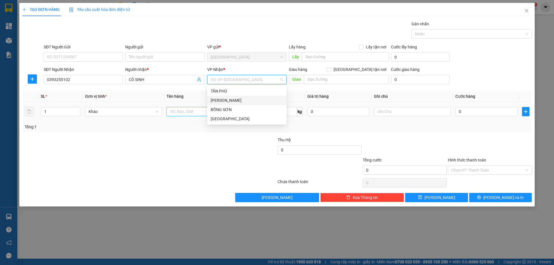
drag, startPoint x: 251, startPoint y: 102, endPoint x: 240, endPoint y: 107, distance: 11.6
click at [251, 103] on div "[PERSON_NAME]" at bounding box center [247, 100] width 72 height 6
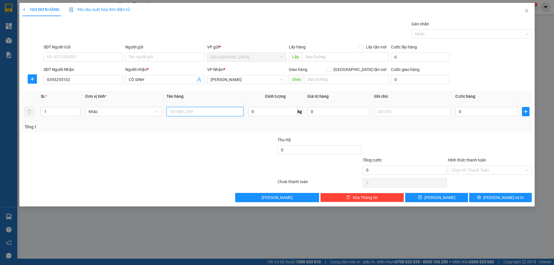
click at [202, 115] on input "text" at bounding box center [205, 111] width 77 height 9
type input "XỐP"
click at [413, 107] on div at bounding box center [412, 112] width 77 height 12
click at [412, 112] on input "text" at bounding box center [412, 111] width 77 height 9
type input "C"
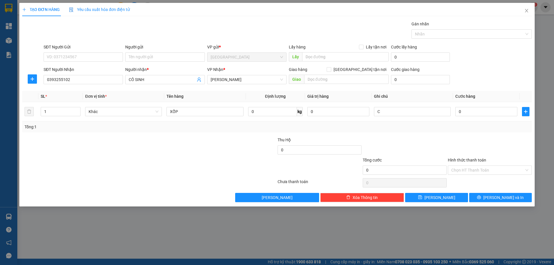
click at [471, 159] on label "Hình thức thanh toán" at bounding box center [467, 160] width 38 height 5
click at [471, 166] on input "Hình thức thanh toán" at bounding box center [488, 170] width 73 height 9
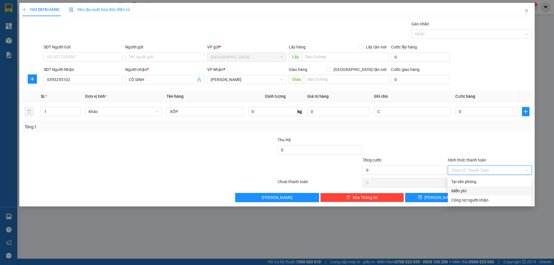
click at [472, 189] on div "Miễn phí" at bounding box center [490, 191] width 77 height 6
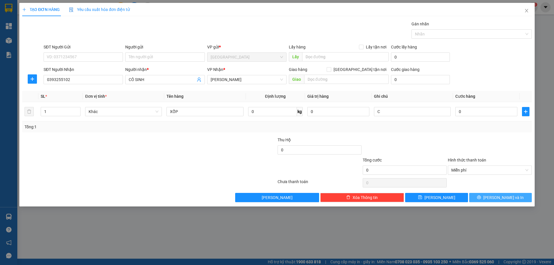
drag, startPoint x: 485, startPoint y: 197, endPoint x: 407, endPoint y: 149, distance: 92.2
click at [482, 198] on button "[PERSON_NAME] và In" at bounding box center [500, 197] width 63 height 9
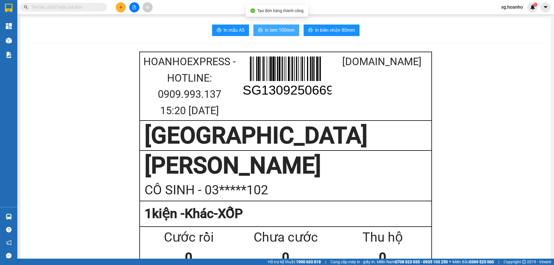
click at [265, 28] on span "In tem 100mm" at bounding box center [280, 30] width 30 height 7
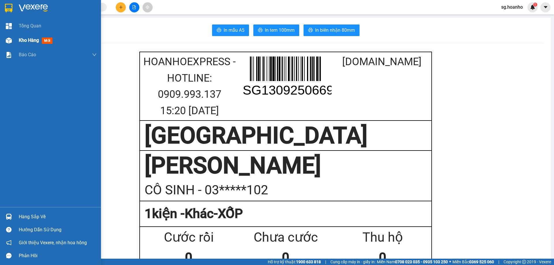
click at [41, 40] on div "Kho hàng mới" at bounding box center [37, 40] width 36 height 7
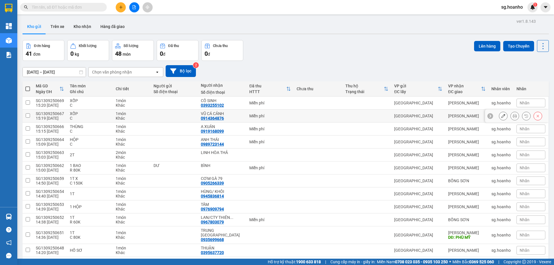
click at [502, 118] on icon at bounding box center [504, 116] width 4 height 4
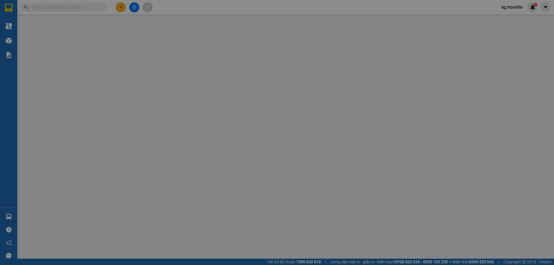
type input "0914364876"
type input "VŨ CÁ CẢNH"
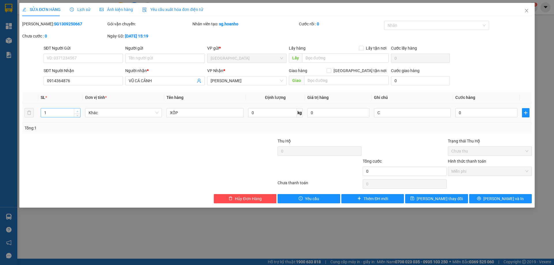
type input "2"
click at [79, 110] on span "up" at bounding box center [77, 111] width 3 height 3
click at [437, 199] on span "[PERSON_NAME] đổi" at bounding box center [440, 199] width 46 height 6
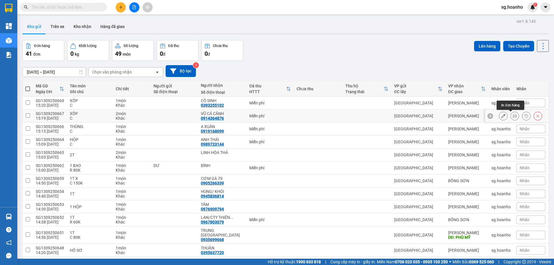
click at [513, 115] on icon at bounding box center [515, 116] width 4 height 4
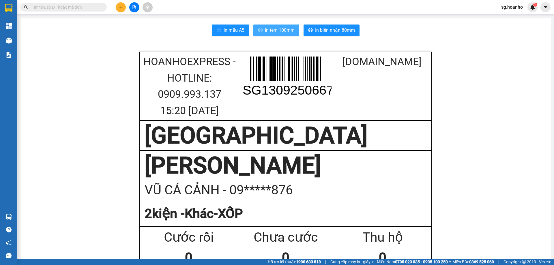
click at [275, 31] on span "In tem 100mm" at bounding box center [280, 30] width 30 height 7
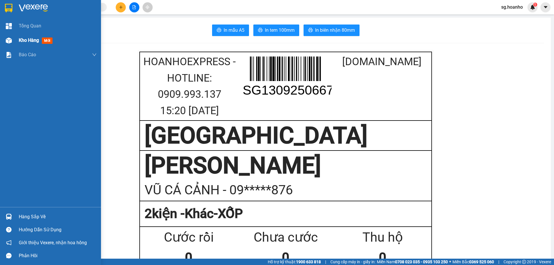
click at [44, 38] on span "mới" at bounding box center [47, 41] width 11 height 6
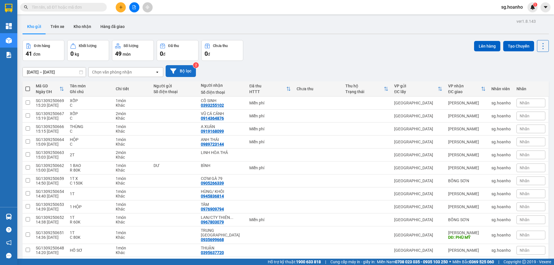
click at [189, 70] on button "Bộ lọc" at bounding box center [181, 71] width 30 height 12
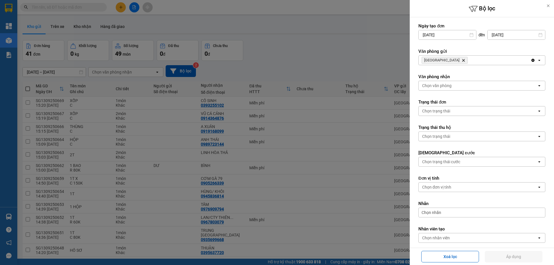
click at [463, 61] on icon "SÀI GÒN, close by backspace" at bounding box center [464, 60] width 3 height 3
click at [442, 60] on div "Chọn văn phòng" at bounding box center [436, 60] width 29 height 6
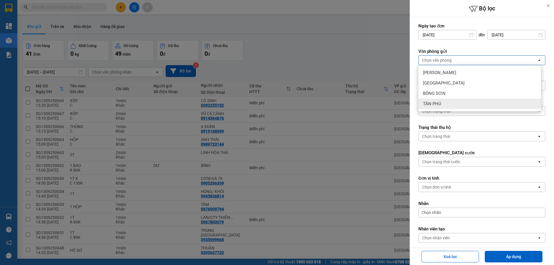
click at [443, 103] on div "TÂN PHÚ" at bounding box center [480, 104] width 123 height 10
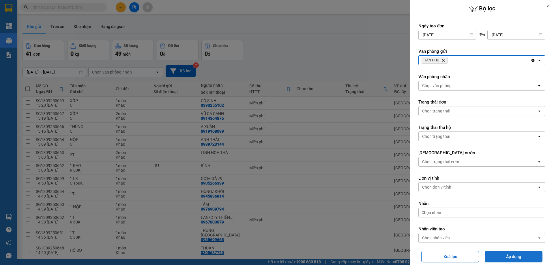
drag, startPoint x: 510, startPoint y: 256, endPoint x: 497, endPoint y: 263, distance: 14.3
click at [509, 256] on button "Áp dụng" at bounding box center [514, 257] width 58 height 12
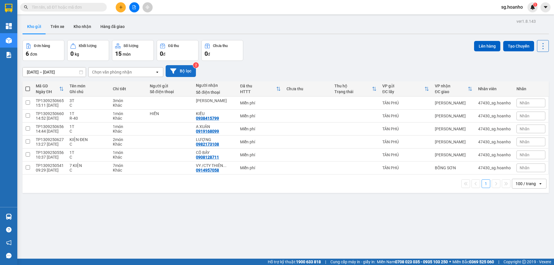
click at [179, 70] on button "Bộ lọc" at bounding box center [181, 71] width 30 height 12
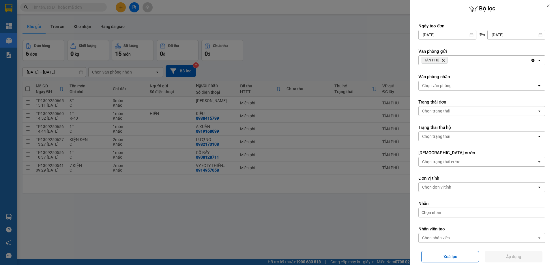
click at [444, 60] on icon "Delete" at bounding box center [443, 60] width 3 height 3
click at [441, 57] on div "Chọn văn phòng" at bounding box center [478, 60] width 118 height 9
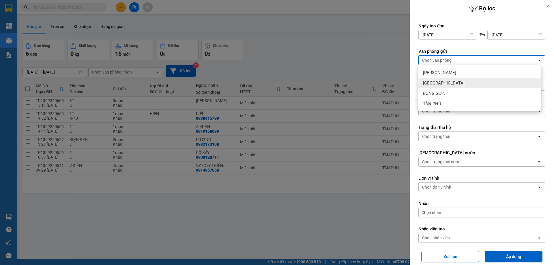
click at [445, 83] on div "[GEOGRAPHIC_DATA]" at bounding box center [480, 83] width 123 height 10
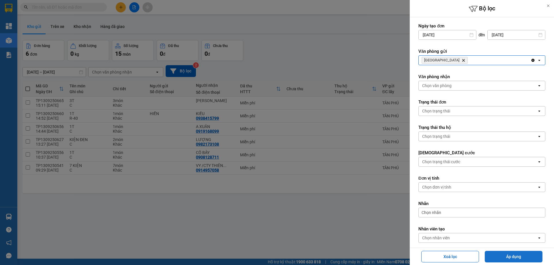
click at [505, 256] on button "Áp dụng" at bounding box center [514, 257] width 58 height 12
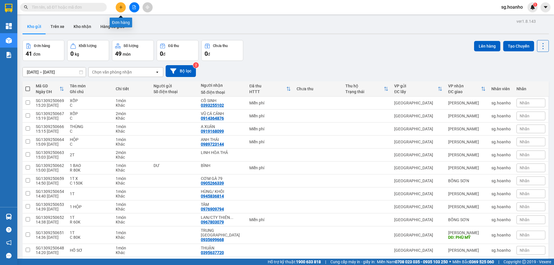
click at [118, 8] on button at bounding box center [121, 7] width 10 height 10
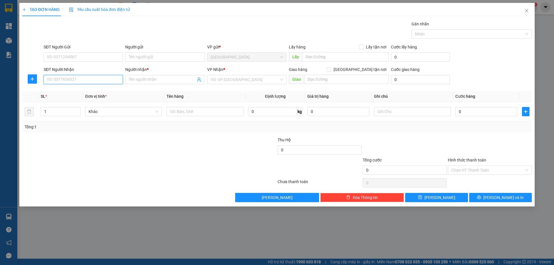
click at [114, 80] on input "SĐT Người Nhận" at bounding box center [83, 79] width 79 height 9
click at [100, 90] on div "0966499269 - 10 ĐIỆN CƠ" at bounding box center [83, 91] width 72 height 6
type input "0966499269"
type input "10 ĐIỆN CƠ"
type input "0966499269"
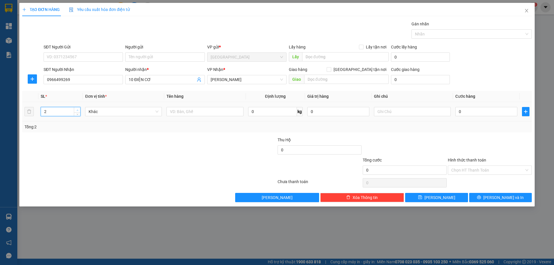
click at [78, 109] on icon "up" at bounding box center [78, 110] width 2 height 2
click at [77, 109] on icon "up" at bounding box center [78, 110] width 2 height 2
type input "6"
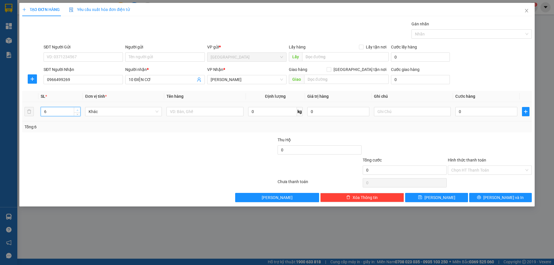
click at [77, 109] on icon "up" at bounding box center [78, 110] width 2 height 2
click at [180, 111] on input "text" at bounding box center [205, 111] width 77 height 9
type input "THÙNG"
click at [389, 112] on input "text" at bounding box center [412, 111] width 77 height 9
type input "C"
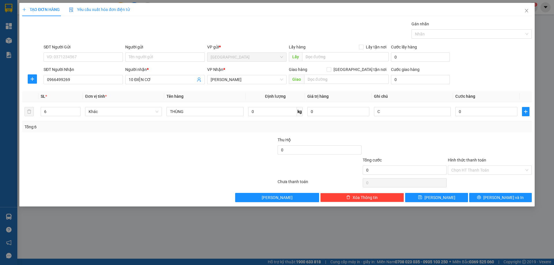
click at [455, 159] on label "Hình thức thanh toán" at bounding box center [467, 160] width 38 height 5
click at [455, 166] on input "Hình thức thanh toán" at bounding box center [488, 170] width 73 height 9
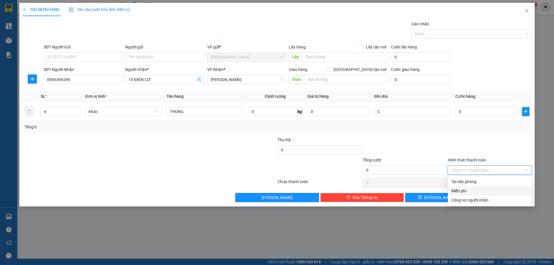
click at [462, 190] on div "Miễn phí" at bounding box center [490, 191] width 77 height 6
click at [482, 197] on button "[PERSON_NAME] và In" at bounding box center [500, 197] width 63 height 9
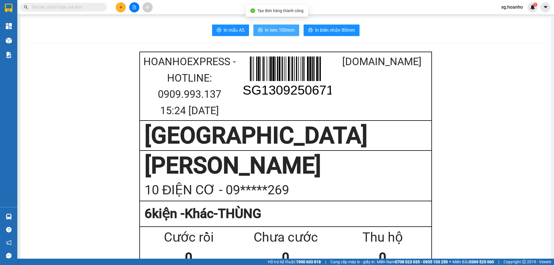
click at [282, 30] on span "In tem 100mm" at bounding box center [280, 30] width 30 height 7
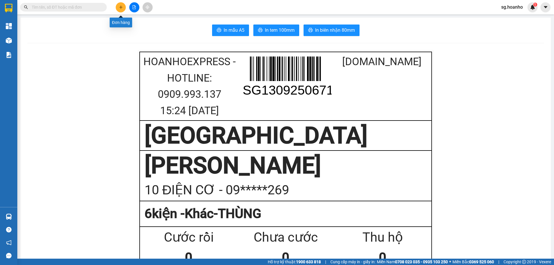
click at [122, 7] on icon "plus" at bounding box center [121, 7] width 4 height 4
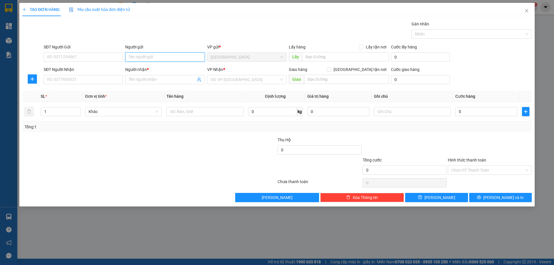
click at [138, 57] on input "Người gửi" at bounding box center [164, 57] width 79 height 9
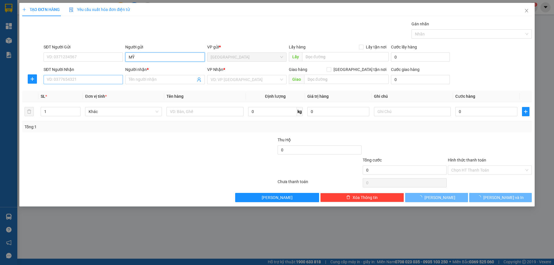
type input "MỸ"
click at [116, 79] on input "SĐT Người Nhận" at bounding box center [83, 79] width 79 height 9
click at [140, 80] on input "Người nhận *" at bounding box center [162, 80] width 67 height 6
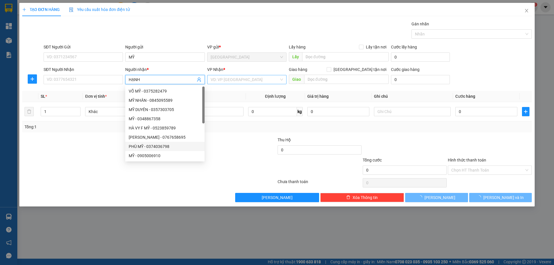
type input "HẠNH"
click at [226, 81] on input "search" at bounding box center [245, 79] width 68 height 9
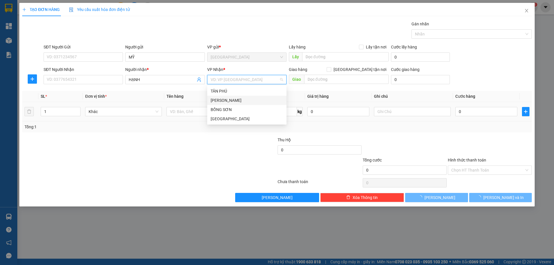
click at [228, 101] on div "[PERSON_NAME]" at bounding box center [247, 100] width 72 height 6
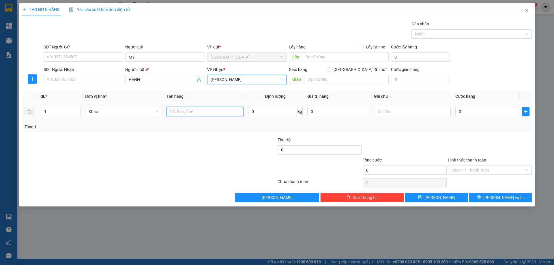
click at [210, 112] on input "text" at bounding box center [205, 111] width 77 height 9
type input "THÙNG"
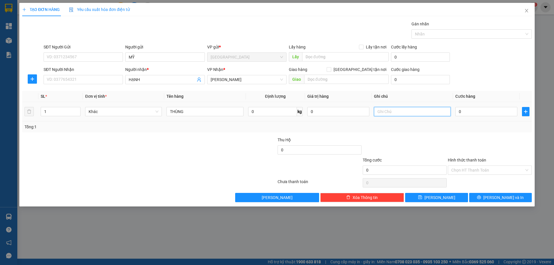
click at [380, 110] on input "text" at bounding box center [412, 111] width 77 height 9
type input "R/100"
click at [475, 161] on label "Hình thức thanh toán" at bounding box center [467, 160] width 38 height 5
click at [475, 166] on input "Hình thức thanh toán" at bounding box center [488, 170] width 73 height 9
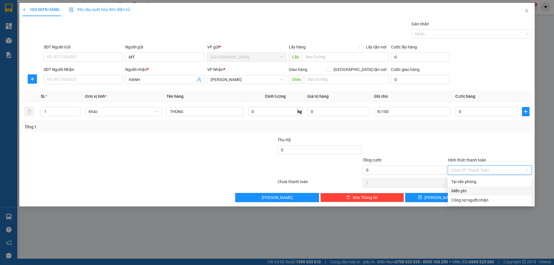
click at [474, 193] on div "Miễn phí" at bounding box center [490, 191] width 77 height 6
click at [480, 196] on button "[PERSON_NAME] và In" at bounding box center [500, 197] width 63 height 9
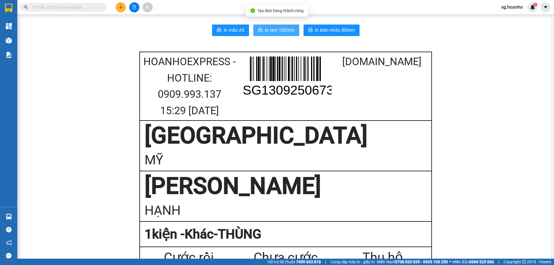
drag, startPoint x: 267, startPoint y: 28, endPoint x: 312, endPoint y: 156, distance: 135.4
click at [267, 29] on span "In tem 100mm" at bounding box center [280, 30] width 30 height 7
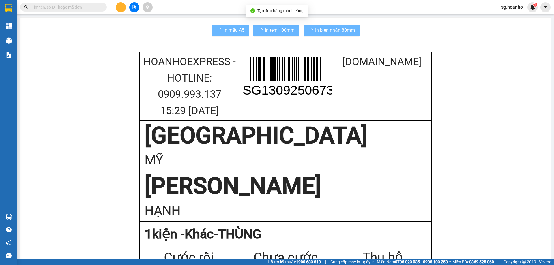
click at [120, 11] on button at bounding box center [121, 7] width 10 height 10
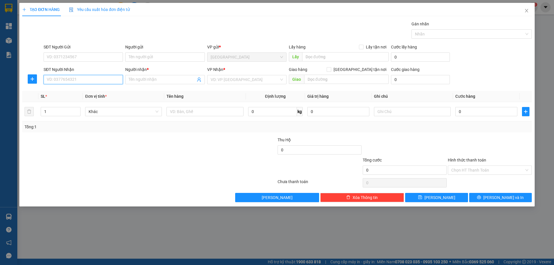
click at [113, 81] on input "SĐT Người Nhận" at bounding box center [83, 79] width 79 height 9
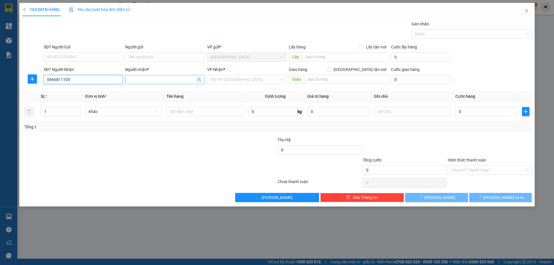
type input "0966811105"
click at [158, 79] on input "Người nhận *" at bounding box center [162, 80] width 67 height 6
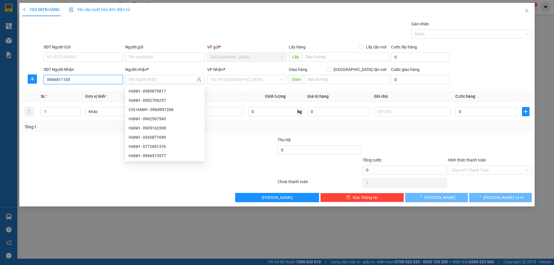
click at [84, 77] on input "0966811105" at bounding box center [83, 79] width 79 height 9
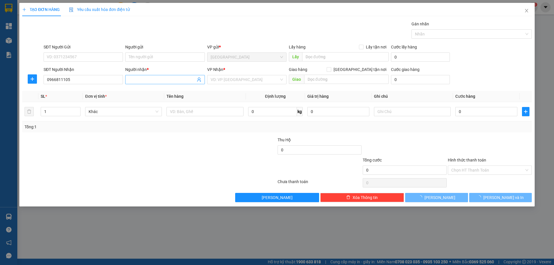
click at [137, 80] on input "Người nhận *" at bounding box center [162, 80] width 67 height 6
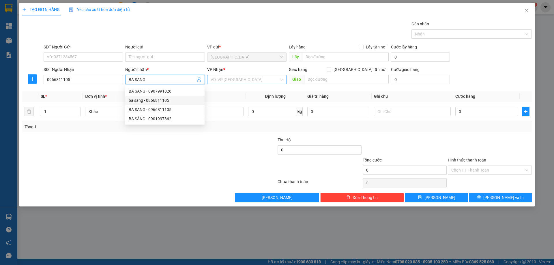
type input "BA SANG"
click at [218, 82] on input "search" at bounding box center [245, 79] width 68 height 9
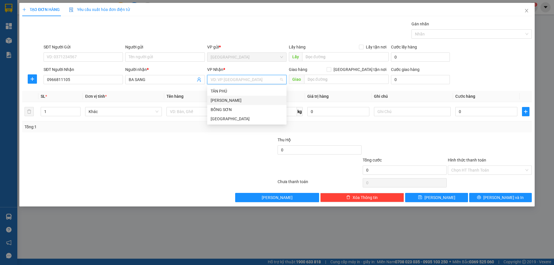
click at [231, 99] on div "[PERSON_NAME]" at bounding box center [247, 100] width 72 height 6
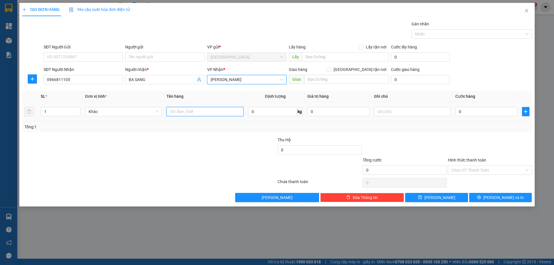
click at [197, 113] on input "text" at bounding box center [205, 111] width 77 height 9
type input "T"
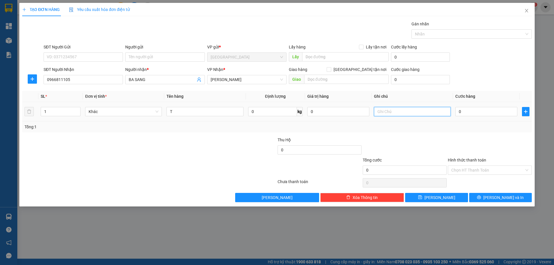
click at [404, 110] on input "text" at bounding box center [412, 111] width 77 height 9
type input "R/70"
drag, startPoint x: 474, startPoint y: 160, endPoint x: 472, endPoint y: 168, distance: 8.9
click at [474, 160] on label "Hình thức thanh toán" at bounding box center [467, 160] width 38 height 5
click at [474, 166] on input "Hình thức thanh toán" at bounding box center [488, 170] width 73 height 9
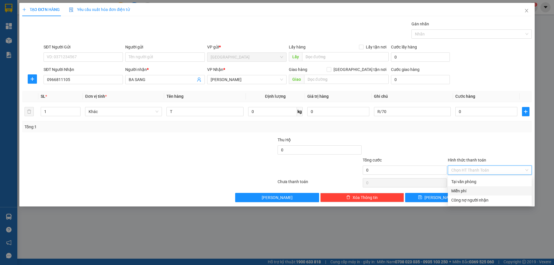
click at [473, 189] on div "Miễn phí" at bounding box center [490, 191] width 77 height 6
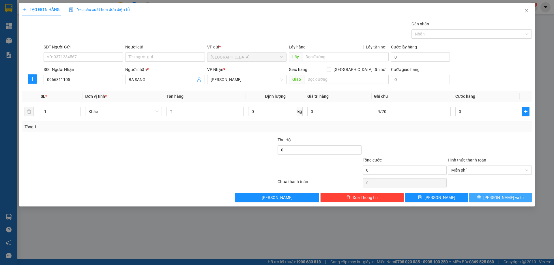
click at [478, 196] on button "[PERSON_NAME] và In" at bounding box center [500, 197] width 63 height 9
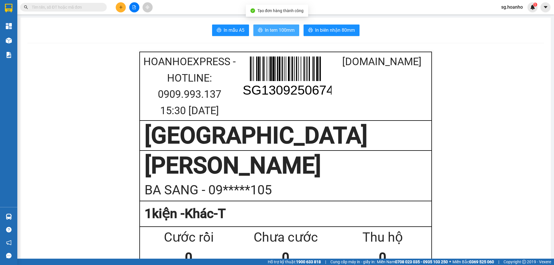
click at [279, 32] on span "In tem 100mm" at bounding box center [280, 30] width 30 height 7
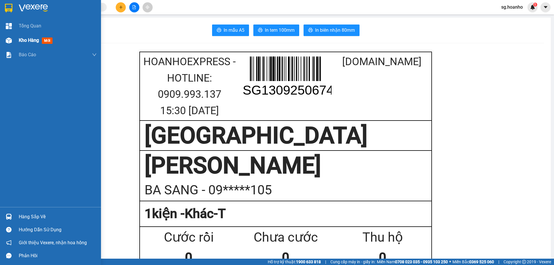
click at [48, 40] on span "mới" at bounding box center [47, 41] width 11 height 6
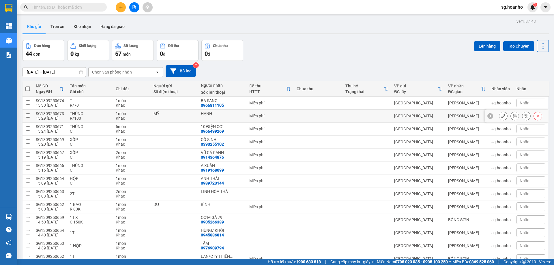
click at [499, 116] on button at bounding box center [503, 116] width 8 height 10
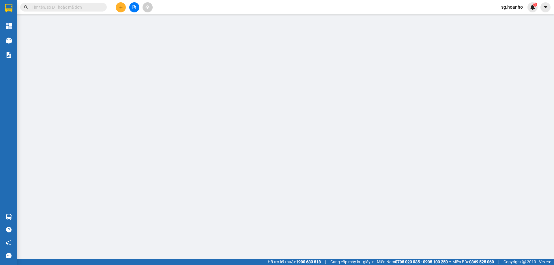
type input "MỸ"
type input "HẠNH"
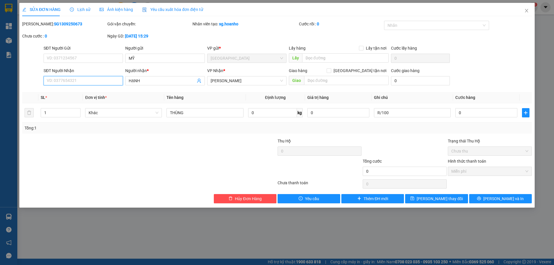
click at [83, 81] on input "SĐT Người Nhận" at bounding box center [83, 80] width 79 height 9
type input "0392179708"
click at [157, 85] on span "HẠNH" at bounding box center [164, 80] width 79 height 9
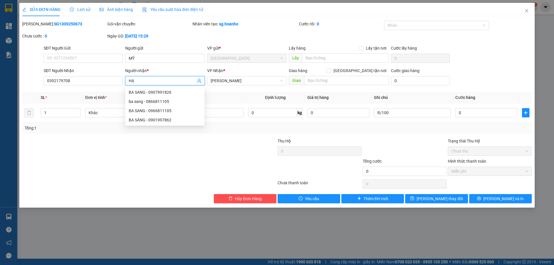
type input "H"
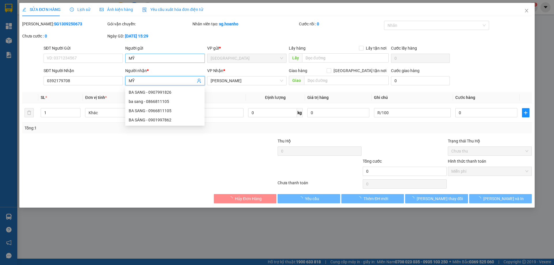
type input "MỸ"
click at [152, 56] on input "MỸ" at bounding box center [164, 58] width 79 height 9
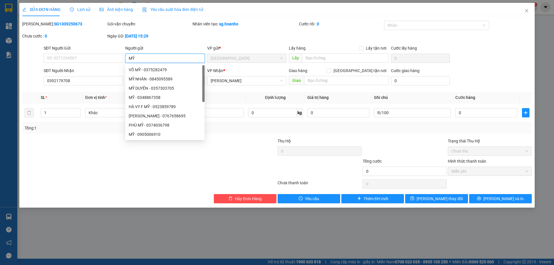
type input "M"
type input "HẠNH"
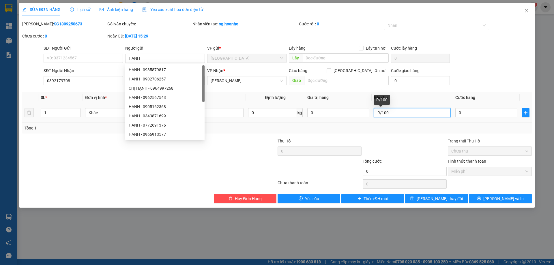
click at [414, 111] on input "R/100" at bounding box center [412, 112] width 77 height 9
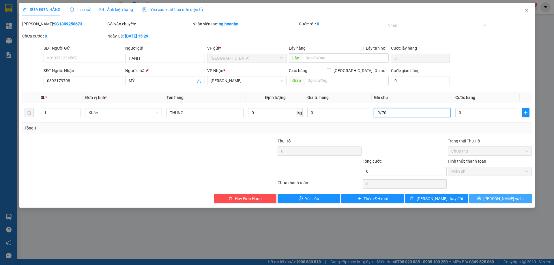
type input "R/70"
click at [477, 197] on button "[PERSON_NAME] và In" at bounding box center [500, 198] width 63 height 9
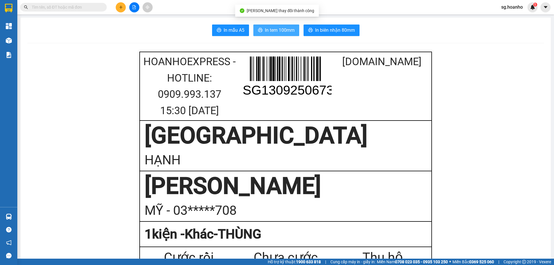
drag, startPoint x: 270, startPoint y: 30, endPoint x: 317, endPoint y: 138, distance: 117.8
click at [270, 33] on span "In tem 100mm" at bounding box center [280, 30] width 30 height 7
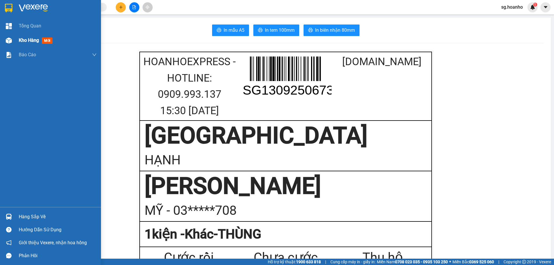
click at [52, 42] on span "mới" at bounding box center [47, 41] width 11 height 6
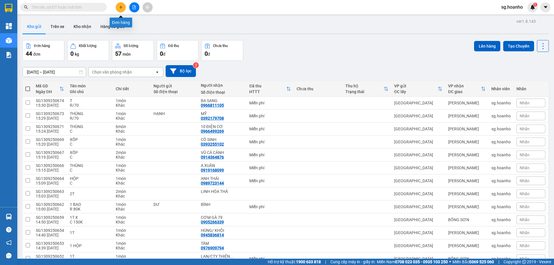
click at [119, 8] on icon "plus" at bounding box center [121, 7] width 4 height 4
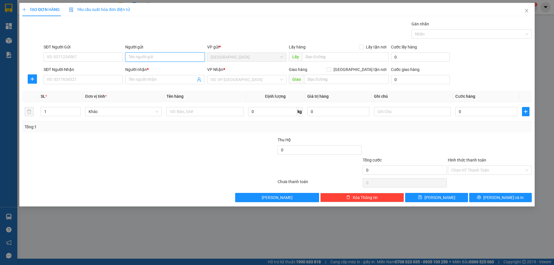
click at [141, 56] on input "Người gửi" at bounding box center [164, 57] width 79 height 9
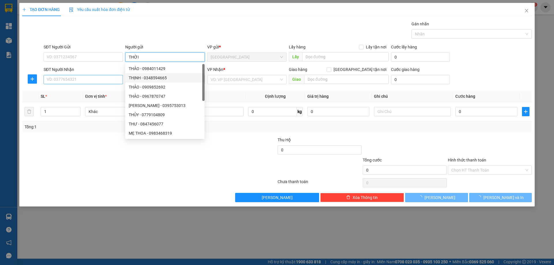
type input "THỜI"
click at [105, 83] on input "SĐT Người Nhận" at bounding box center [83, 79] width 79 height 9
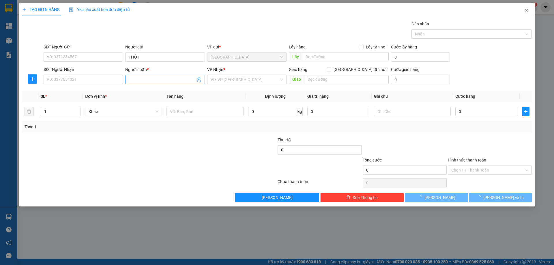
click at [140, 79] on input "Người nhận *" at bounding box center [162, 80] width 67 height 6
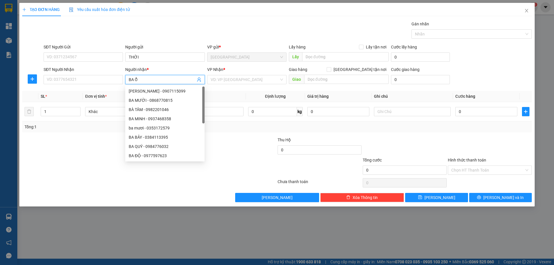
type input "BA ỔN"
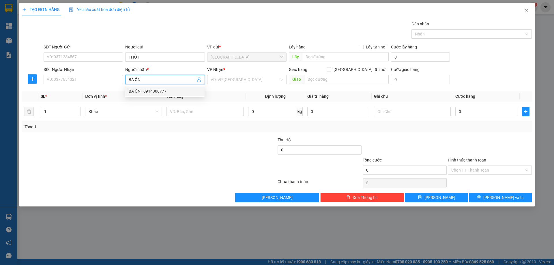
click at [167, 92] on div "BA ỔN - 0914308777" at bounding box center [165, 91] width 72 height 6
type input "0914308777"
type input "BA ỔN"
type input "2"
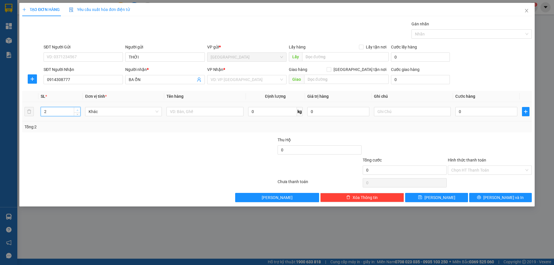
click at [76, 110] on span "up" at bounding box center [77, 110] width 3 height 3
click at [189, 108] on input "text" at bounding box center [205, 111] width 77 height 9
type input "THÙNG"
click at [215, 83] on input "search" at bounding box center [245, 79] width 68 height 9
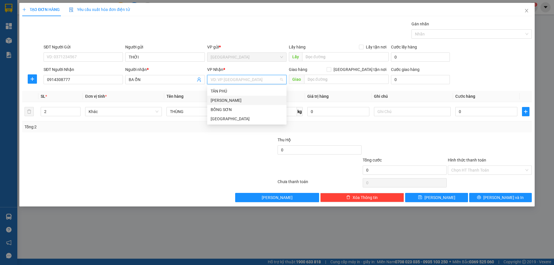
click at [223, 99] on div "[PERSON_NAME]" at bounding box center [247, 100] width 72 height 6
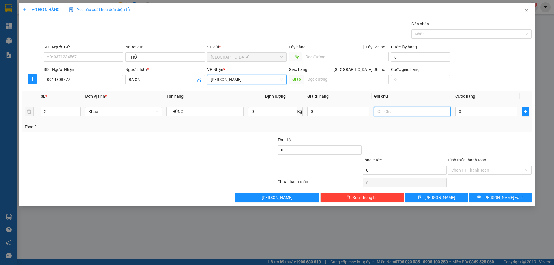
click at [409, 111] on input "text" at bounding box center [412, 111] width 77 height 9
type input "C"
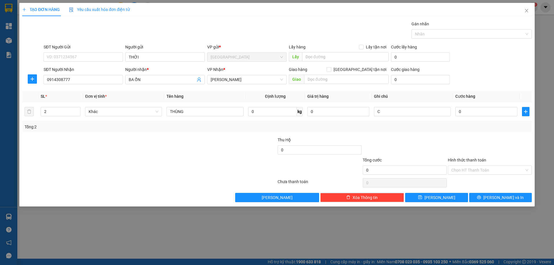
click at [478, 160] on label "Hình thức thanh toán" at bounding box center [467, 160] width 38 height 5
click at [478, 166] on input "Hình thức thanh toán" at bounding box center [488, 170] width 73 height 9
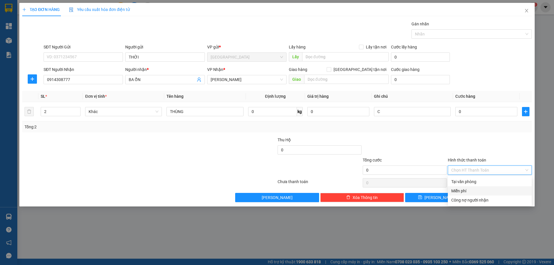
click at [480, 191] on div "Miễn phí" at bounding box center [490, 191] width 77 height 6
click at [481, 197] on icon "printer" at bounding box center [479, 197] width 4 height 4
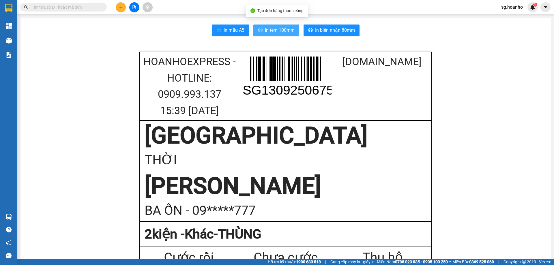
click at [270, 28] on span "In tem 100mm" at bounding box center [280, 30] width 30 height 7
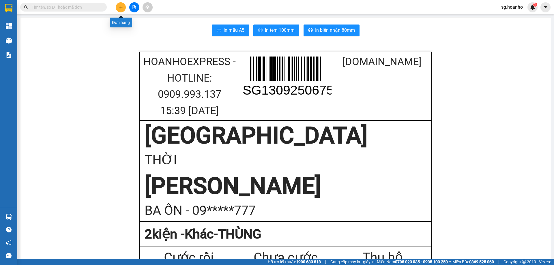
click at [118, 8] on button at bounding box center [121, 7] width 10 height 10
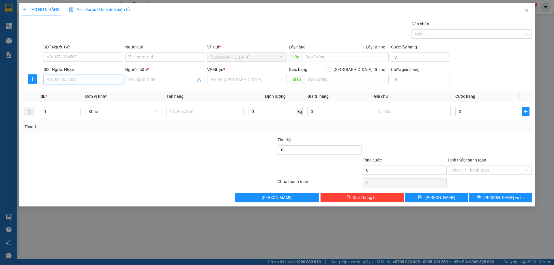
click at [106, 80] on input "SĐT Người Nhận" at bounding box center [83, 79] width 79 height 9
click at [102, 87] on div "0914308141 - ĐỨC NGUYÊN" at bounding box center [83, 91] width 79 height 9
type input "0914308141"
type input "ĐỨC NGUYÊN"
type input "0914308141"
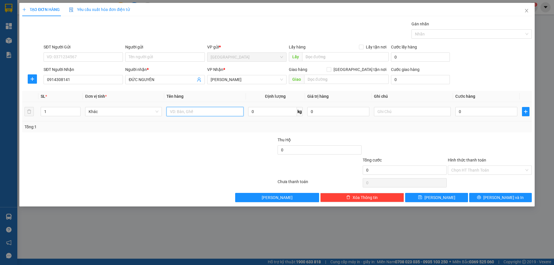
click at [197, 111] on input "text" at bounding box center [205, 111] width 77 height 9
type input "CỤC"
click at [404, 112] on input "text" at bounding box center [412, 111] width 77 height 9
type input "C"
click at [468, 159] on label "Hình thức thanh toán" at bounding box center [467, 160] width 38 height 5
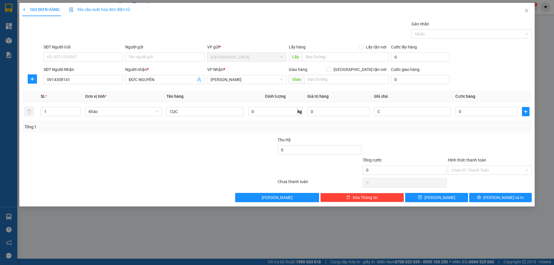
click at [468, 166] on input "Hình thức thanh toán" at bounding box center [488, 170] width 73 height 9
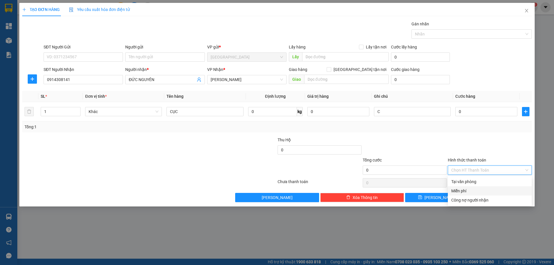
click at [472, 193] on div "Miễn phí" at bounding box center [490, 191] width 77 height 6
drag, startPoint x: 477, startPoint y: 199, endPoint x: 474, endPoint y: 183, distance: 16.6
click at [478, 199] on button "[PERSON_NAME] và In" at bounding box center [500, 197] width 63 height 9
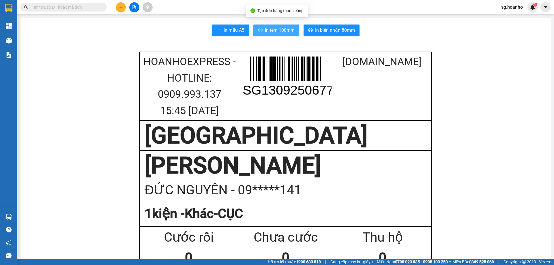
click at [265, 28] on span "In tem 100mm" at bounding box center [280, 30] width 30 height 7
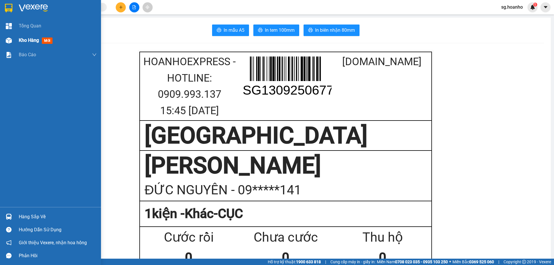
click at [41, 40] on div "Kho hàng mới" at bounding box center [37, 40] width 36 height 7
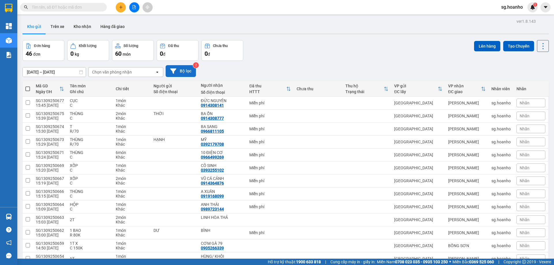
click at [187, 69] on button "Bộ lọc" at bounding box center [181, 71] width 30 height 12
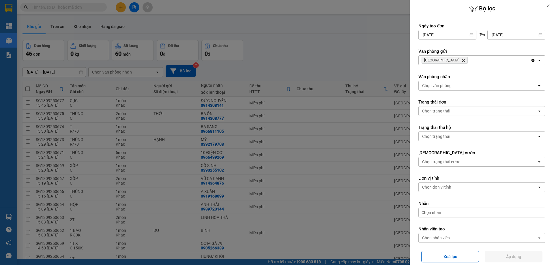
click at [463, 60] on icon "SÀI GÒN, close by backspace" at bounding box center [464, 60] width 3 height 3
click at [441, 61] on div "Chọn văn phòng" at bounding box center [436, 60] width 29 height 6
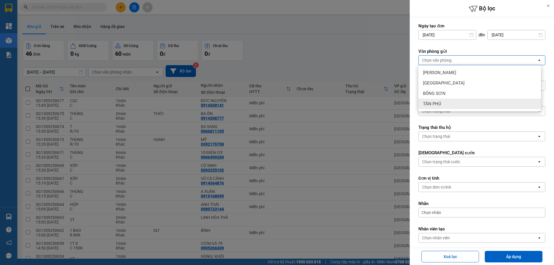
click at [439, 107] on div "TÂN PHÚ" at bounding box center [480, 104] width 123 height 10
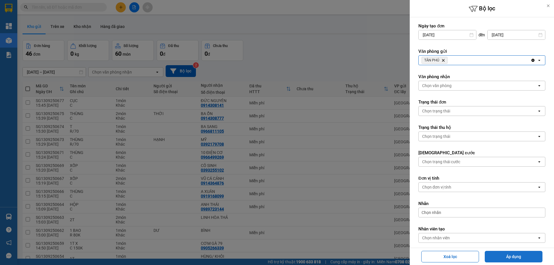
click at [505, 258] on button "Áp dụng" at bounding box center [514, 257] width 58 height 12
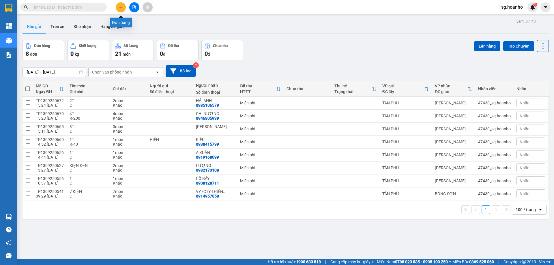
click at [120, 7] on icon "plus" at bounding box center [120, 7] width 3 height 0
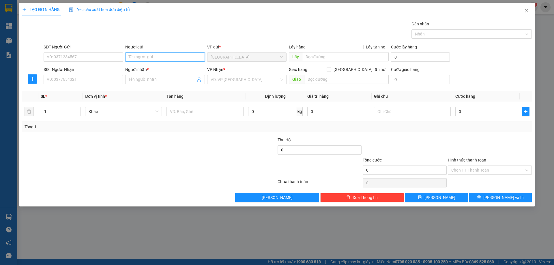
click at [139, 56] on input "Người gửi" at bounding box center [164, 57] width 79 height 9
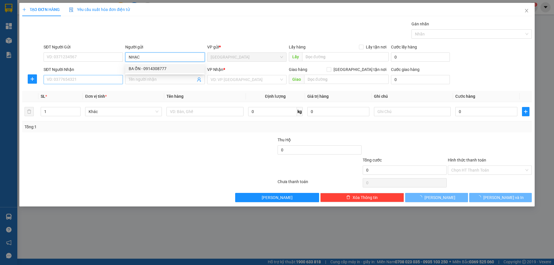
type input "NHẠC"
click at [104, 81] on input "SĐT Người Nhận" at bounding box center [83, 79] width 79 height 9
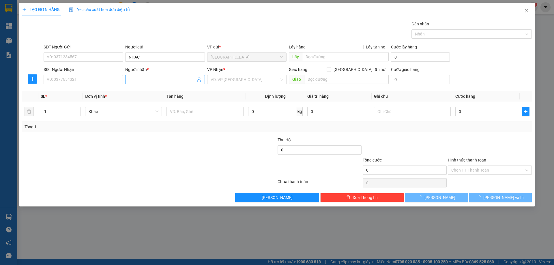
click at [141, 79] on input "Người nhận *" at bounding box center [162, 80] width 67 height 6
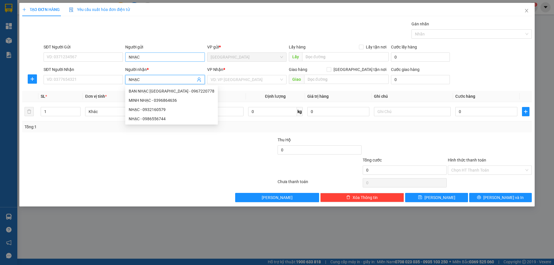
type input "NHẠC"
click at [144, 54] on input "NHẠC" at bounding box center [164, 57] width 79 height 9
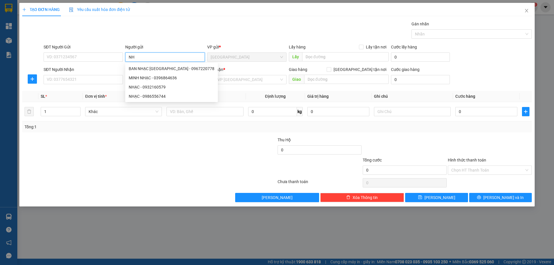
type input "N"
type input "NHẠC"
click at [119, 78] on input "SĐT Người Nhận" at bounding box center [83, 79] width 79 height 9
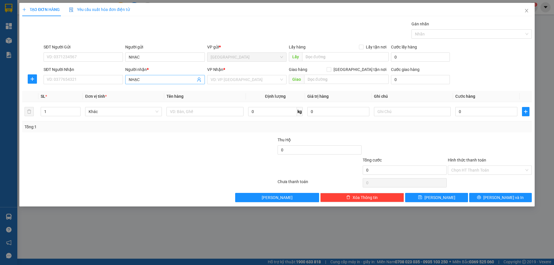
click at [145, 81] on input "NHẠC" at bounding box center [162, 80] width 67 height 6
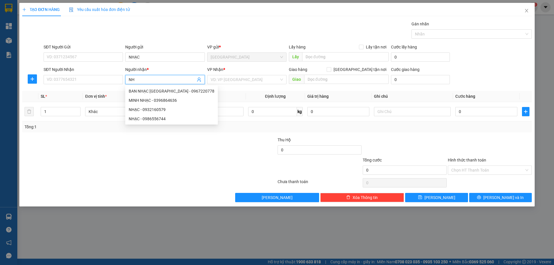
type input "N"
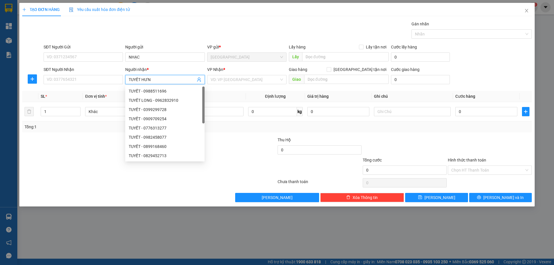
type input "TUYẾT HƯNG"
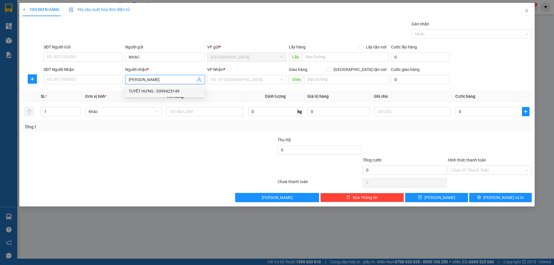
click at [183, 91] on div "TUYẾT HƯNG - 0399425149" at bounding box center [165, 91] width 72 height 6
type input "0399425149"
type input "TUYẾT HƯNG"
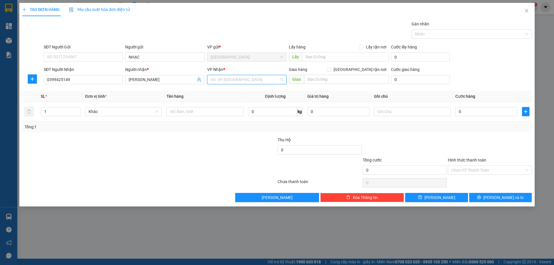
click at [244, 83] on input "search" at bounding box center [245, 79] width 68 height 9
click at [226, 108] on div "BỒNG SƠN" at bounding box center [247, 110] width 72 height 6
click at [194, 114] on input "text" at bounding box center [205, 111] width 77 height 9
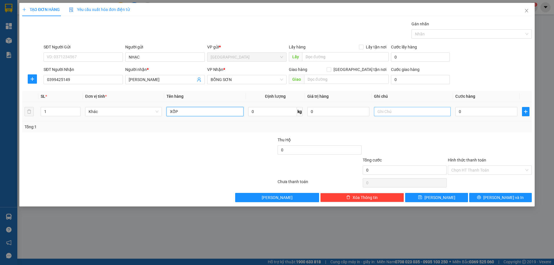
type input "XỐP"
click at [399, 109] on input "text" at bounding box center [412, 111] width 77 height 9
type input "R/50"
click at [461, 160] on label "Hình thức thanh toán" at bounding box center [467, 160] width 38 height 5
click at [461, 166] on input "Hình thức thanh toán" at bounding box center [488, 170] width 73 height 9
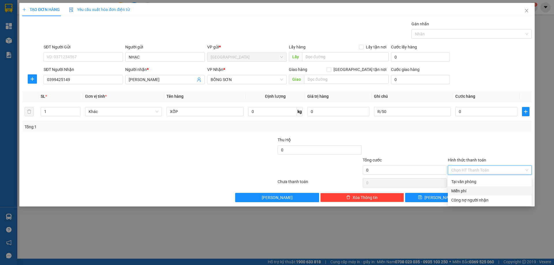
click at [469, 191] on div "Miễn phí" at bounding box center [490, 191] width 77 height 6
click at [475, 196] on button "[PERSON_NAME] và In" at bounding box center [500, 197] width 63 height 9
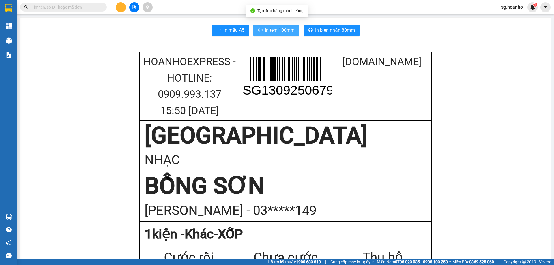
click at [281, 35] on button "In tem 100mm" at bounding box center [276, 31] width 46 height 12
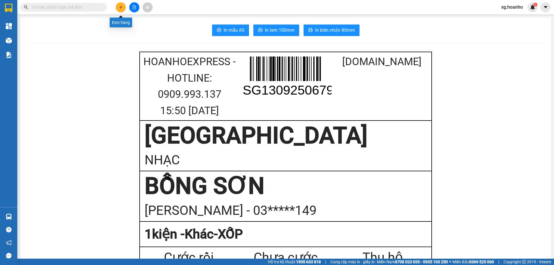
click at [119, 9] on button at bounding box center [121, 7] width 10 height 10
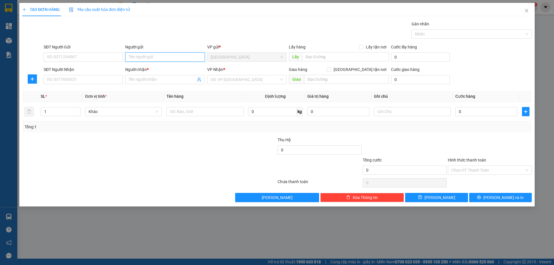
click at [140, 56] on input "Người gửi" at bounding box center [164, 57] width 79 height 9
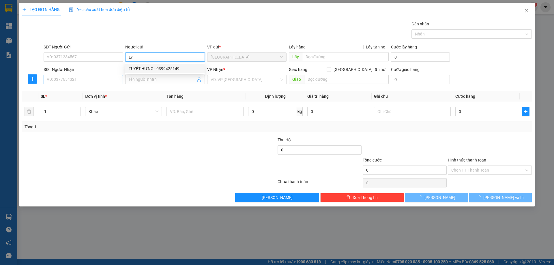
type input "LY"
click at [109, 80] on input "SĐT Người Nhận" at bounding box center [83, 79] width 79 height 9
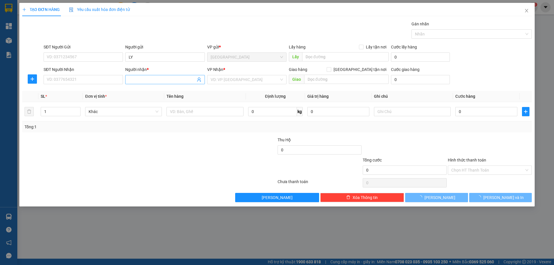
click at [171, 82] on input "Người nhận *" at bounding box center [162, 80] width 67 height 6
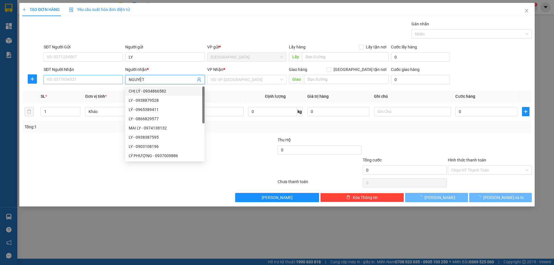
type input "NGUYỆT"
click at [107, 78] on input "SĐT Người Nhận" at bounding box center [83, 79] width 79 height 9
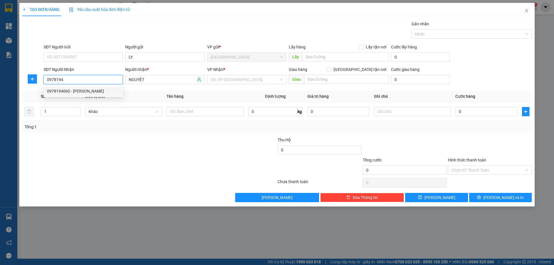
click at [103, 90] on div "0978194060 - HỒNG NGUYỆT" at bounding box center [83, 91] width 72 height 6
type input "0978194060"
type input "HỒNG NGUYỆT"
type input "0978194060"
type input "2"
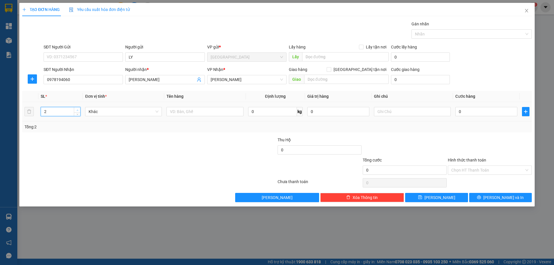
click at [79, 110] on span "up" at bounding box center [77, 110] width 3 height 3
click at [181, 115] on input "text" at bounding box center [205, 111] width 77 height 9
type input "BỊCH"
click at [376, 114] on input "text" at bounding box center [412, 111] width 77 height 9
type input "R/100"
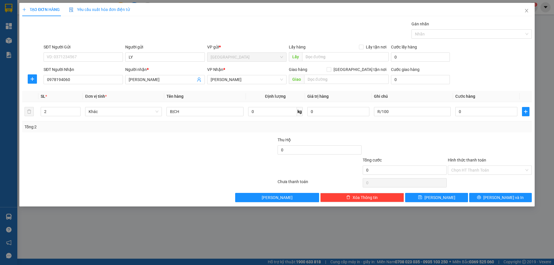
click at [458, 161] on label "Hình thức thanh toán" at bounding box center [467, 160] width 38 height 5
click at [458, 166] on input "Hình thức thanh toán" at bounding box center [488, 170] width 73 height 9
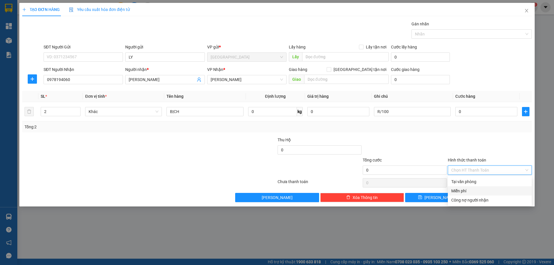
click at [464, 192] on div "Miễn phí" at bounding box center [490, 191] width 77 height 6
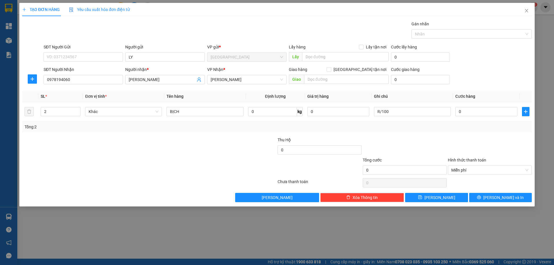
click at [484, 203] on div "TẠO ĐƠN HÀNG Yêu cầu xuất hóa đơn điện tử Transit Pickup Surcharge Ids Transit …" at bounding box center [277, 105] width 516 height 204
click at [484, 199] on button "[PERSON_NAME] và In" at bounding box center [500, 197] width 63 height 9
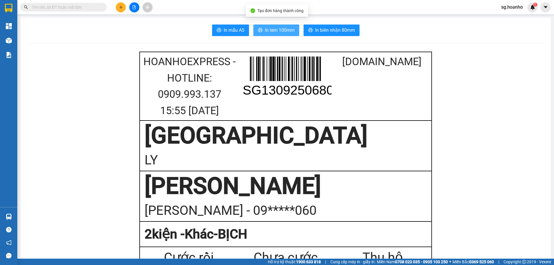
click at [266, 32] on span "In tem 100mm" at bounding box center [280, 30] width 30 height 7
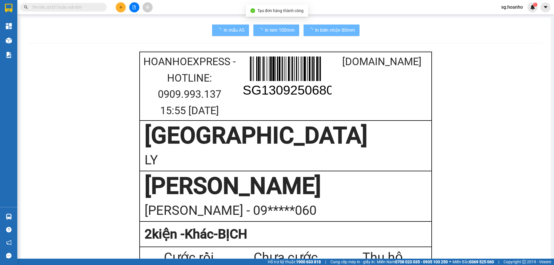
click at [122, 10] on button at bounding box center [121, 7] width 10 height 10
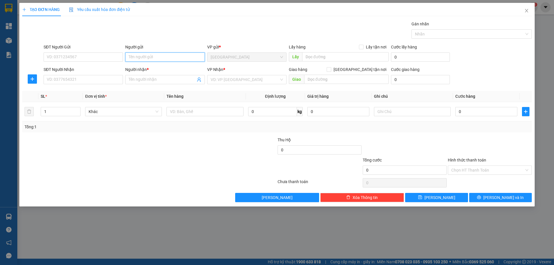
click at [146, 57] on input "Người gửi" at bounding box center [164, 57] width 79 height 9
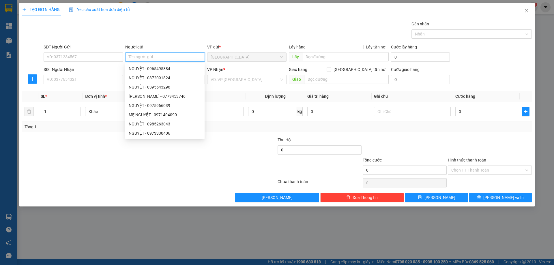
type input "D"
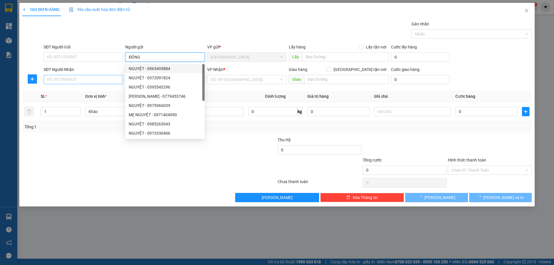
type input "ĐÔNG"
click at [119, 77] on input "SĐT Người Nhận" at bounding box center [83, 79] width 79 height 9
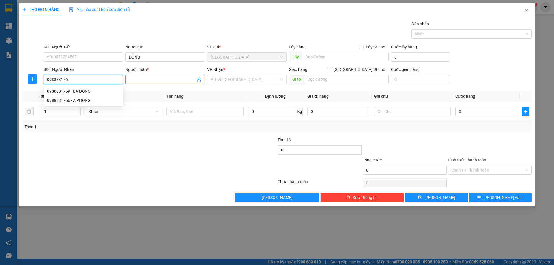
type input "0988831769"
click at [119, 90] on div "0988831769 - BA ĐỒNG" at bounding box center [83, 91] width 72 height 6
type input "BA ĐỒNG"
type input "0988831769"
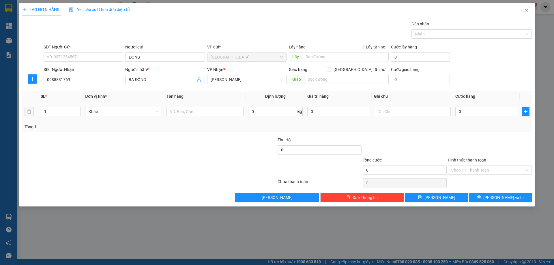
click at [188, 117] on div at bounding box center [205, 112] width 77 height 12
click at [191, 110] on input "text" at bounding box center [205, 111] width 77 height 9
type input "HỘP"
click at [390, 117] on div at bounding box center [412, 112] width 77 height 12
type input "R/40"
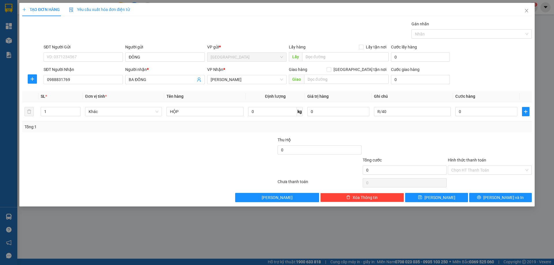
click at [463, 160] on label "Hình thức thanh toán" at bounding box center [467, 160] width 38 height 5
click at [463, 166] on input "Hình thức thanh toán" at bounding box center [488, 170] width 73 height 9
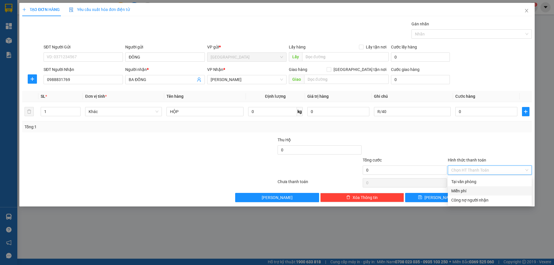
click at [480, 188] on div "Miễn phí" at bounding box center [490, 191] width 77 height 6
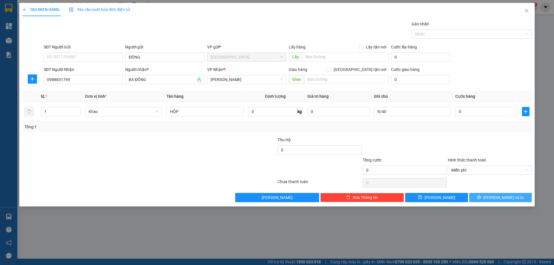
click at [490, 196] on button "[PERSON_NAME] và In" at bounding box center [500, 197] width 63 height 9
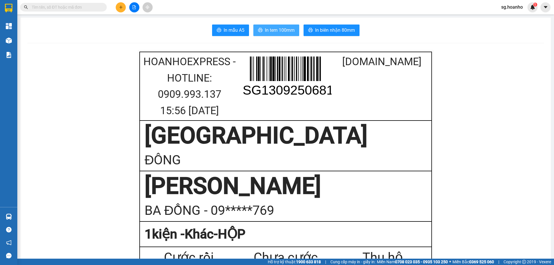
click at [282, 29] on span "In tem 100mm" at bounding box center [280, 30] width 30 height 7
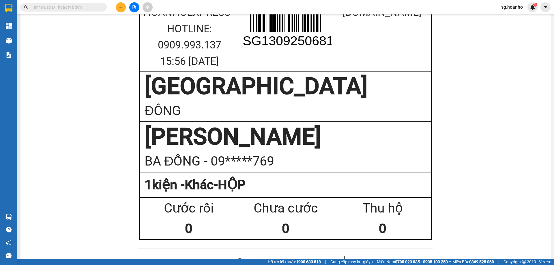
scroll to position [115, 0]
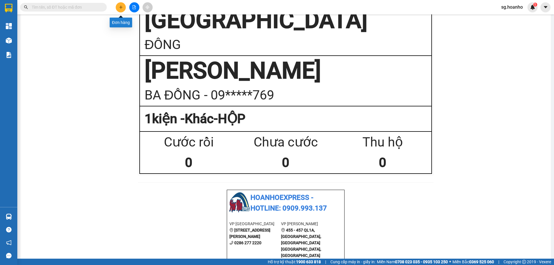
click at [122, 9] on icon "plus" at bounding box center [121, 7] width 4 height 4
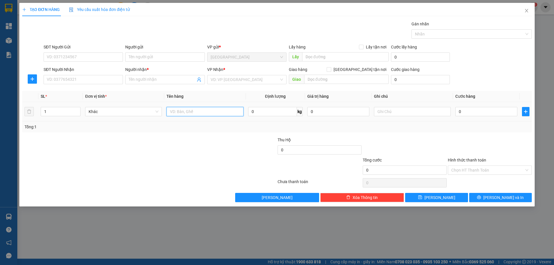
click at [190, 109] on input "text" at bounding box center [205, 111] width 77 height 9
type input "XỐP"
type input "2"
click at [79, 110] on span "up" at bounding box center [77, 110] width 3 height 3
click at [210, 115] on input "XỐP" at bounding box center [205, 111] width 77 height 9
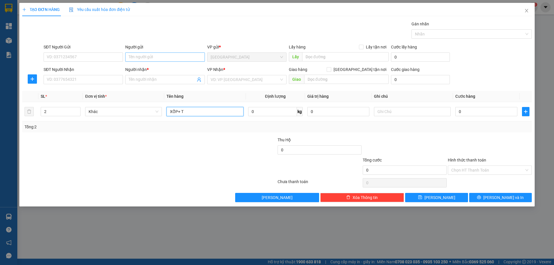
type input "XỐP+ T"
click at [137, 57] on input "Người gửi" at bounding box center [164, 57] width 79 height 9
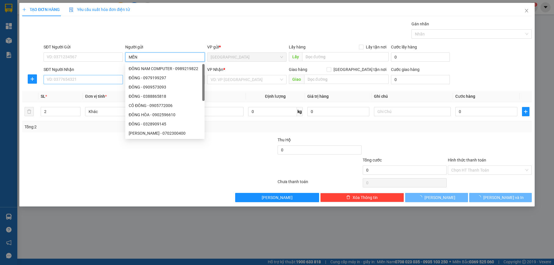
type input "MẾN"
click at [117, 80] on input "SĐT Người Nhận" at bounding box center [83, 79] width 79 height 9
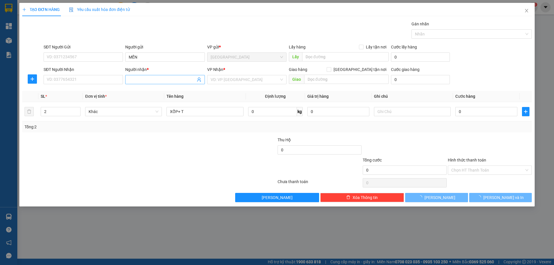
click at [141, 80] on input "Người nhận *" at bounding box center [162, 80] width 67 height 6
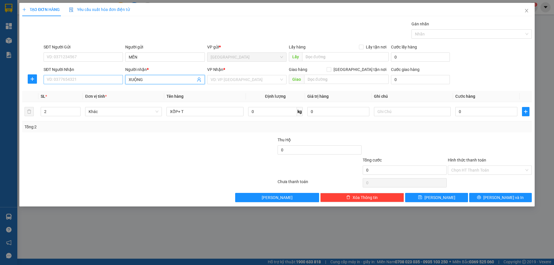
type input "XUỘNG"
click at [73, 80] on input "SĐT Người Nhận" at bounding box center [83, 79] width 79 height 9
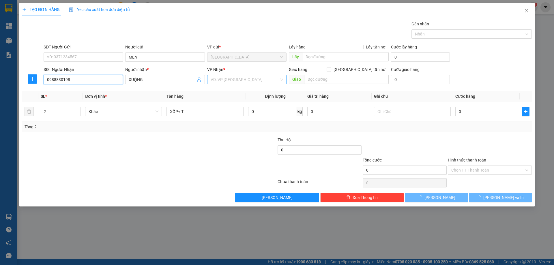
type input "0988830198"
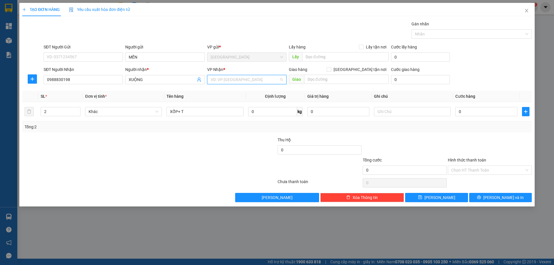
click at [229, 79] on input "search" at bounding box center [245, 79] width 68 height 9
click at [243, 102] on div "[PERSON_NAME]" at bounding box center [247, 100] width 72 height 6
click at [407, 112] on input "text" at bounding box center [412, 111] width 77 height 9
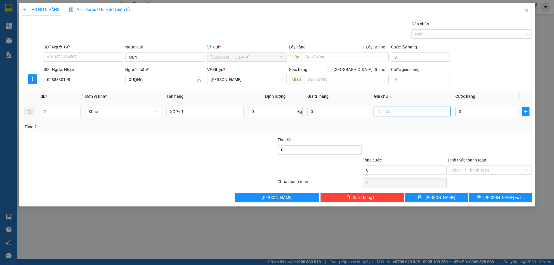
type input "C"
type input "R/150"
click at [466, 159] on label "Hình thức thanh toán" at bounding box center [467, 160] width 38 height 5
click at [466, 166] on input "Hình thức thanh toán" at bounding box center [488, 170] width 73 height 9
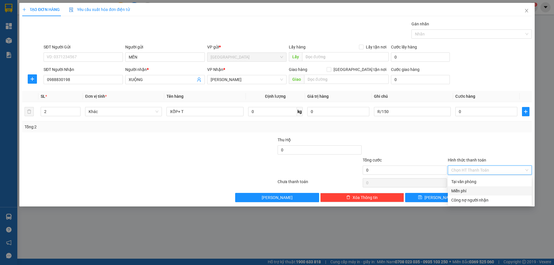
drag, startPoint x: 468, startPoint y: 191, endPoint x: 483, endPoint y: 196, distance: 15.5
click at [469, 191] on div "Miễn phí" at bounding box center [490, 191] width 77 height 6
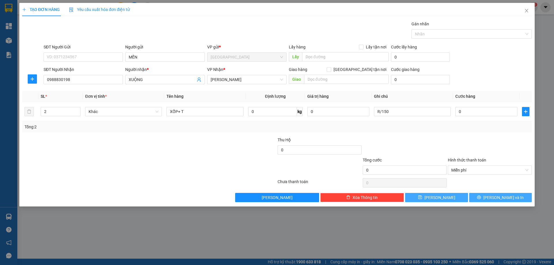
drag, startPoint x: 486, startPoint y: 196, endPoint x: 452, endPoint y: 200, distance: 34.3
click at [486, 196] on button "[PERSON_NAME] và In" at bounding box center [500, 197] width 63 height 9
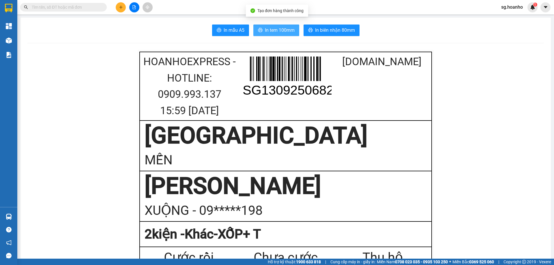
drag, startPoint x: 266, startPoint y: 31, endPoint x: 312, endPoint y: 75, distance: 64.3
click at [266, 31] on span "In tem 100mm" at bounding box center [280, 30] width 30 height 7
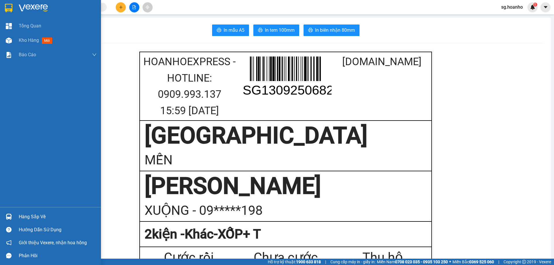
drag, startPoint x: 44, startPoint y: 43, endPoint x: 14, endPoint y: 16, distance: 40.7
click at [45, 43] on span "mới" at bounding box center [47, 41] width 10 height 6
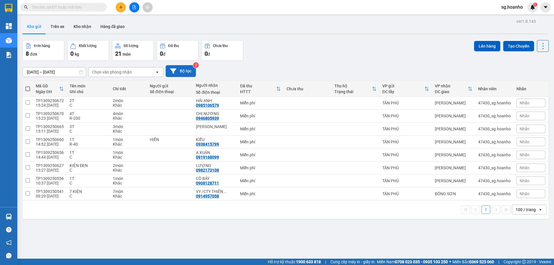
click at [188, 71] on button "Bộ lọc" at bounding box center [181, 71] width 30 height 12
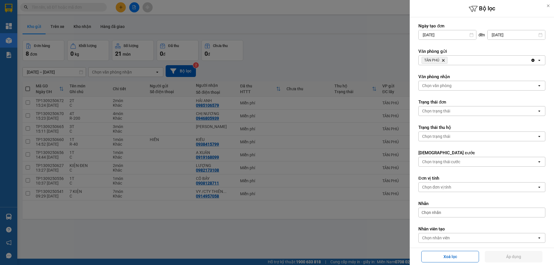
click at [445, 60] on icon "Delete" at bounding box center [443, 60] width 3 height 3
click at [443, 60] on div "Chọn văn phòng" at bounding box center [436, 60] width 29 height 6
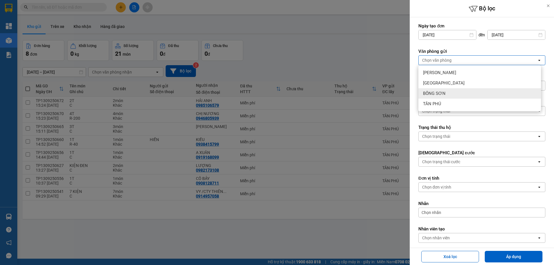
click at [445, 93] on span "BỒNG SƠN" at bounding box center [434, 94] width 23 height 6
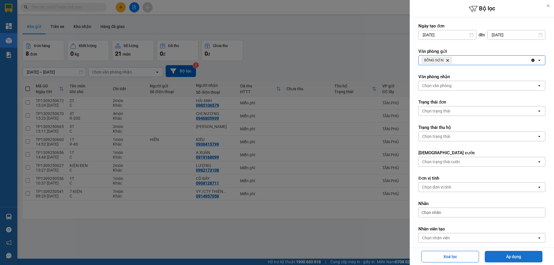
click at [504, 257] on button "Áp dụng" at bounding box center [514, 257] width 58 height 12
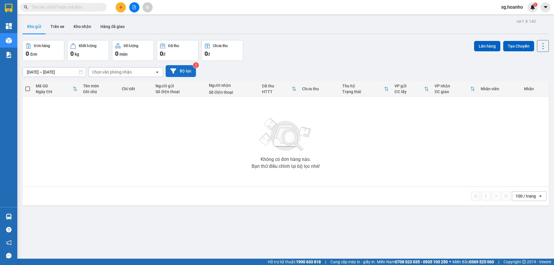
click at [189, 71] on button "Bộ lọc" at bounding box center [181, 71] width 30 height 12
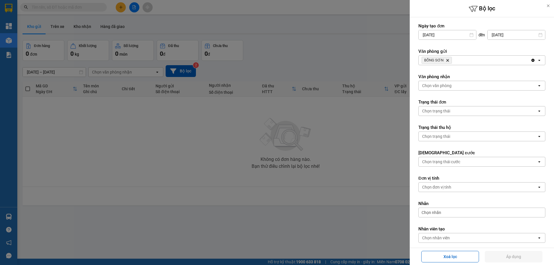
click at [448, 61] on icon "Delete" at bounding box center [447, 60] width 3 height 3
click at [447, 61] on div "Chọn văn phòng" at bounding box center [436, 60] width 29 height 6
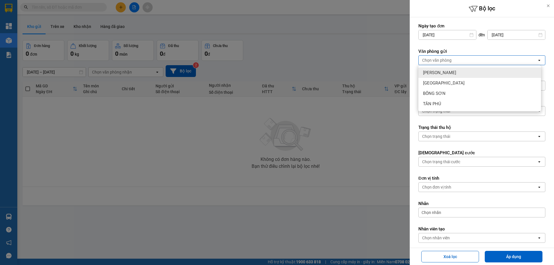
click at [445, 74] on div "[PERSON_NAME]" at bounding box center [480, 73] width 123 height 10
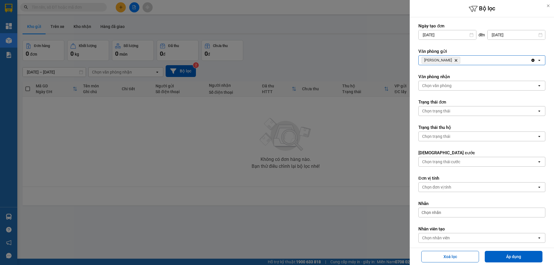
drag, startPoint x: 515, startPoint y: 255, endPoint x: 554, endPoint y: 265, distance: 39.9
click at [515, 255] on button "Áp dụng" at bounding box center [514, 257] width 58 height 12
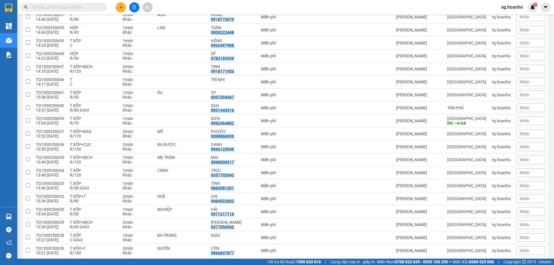
scroll to position [346, 0]
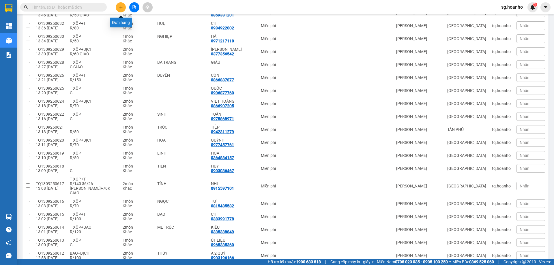
click at [120, 9] on button at bounding box center [121, 7] width 10 height 10
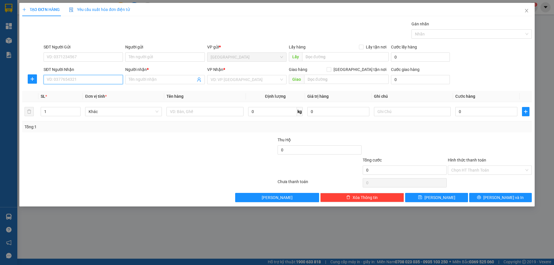
click at [92, 81] on input "SĐT Người Nhận" at bounding box center [83, 79] width 79 height 9
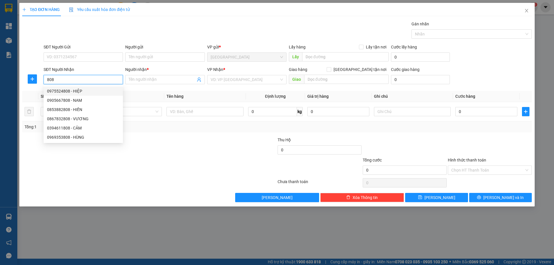
drag, startPoint x: 77, startPoint y: 92, endPoint x: 161, endPoint y: 92, distance: 84.3
click at [77, 92] on div "0975524808 - HIỆP" at bounding box center [83, 91] width 72 height 6
type input "0975524808"
type input "HIỆP"
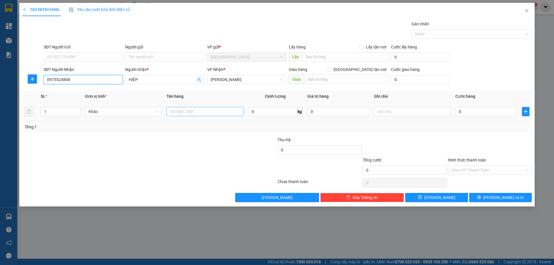
type input "0975524808"
click at [186, 107] on input "text" at bounding box center [205, 111] width 77 height 9
type input "CÂY"
click at [395, 109] on input "text" at bounding box center [412, 111] width 77 height 9
type input "C"
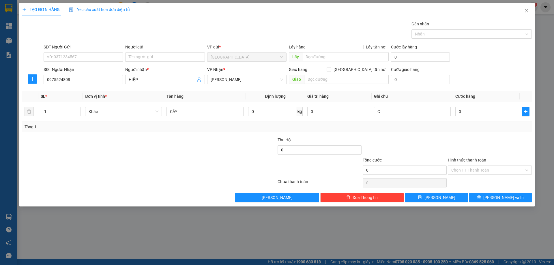
click at [464, 157] on div "Hình thức thanh toán" at bounding box center [490, 161] width 84 height 9
click at [463, 160] on label "Hình thức thanh toán" at bounding box center [467, 160] width 38 height 5
click at [463, 166] on input "Hình thức thanh toán" at bounding box center [488, 170] width 73 height 9
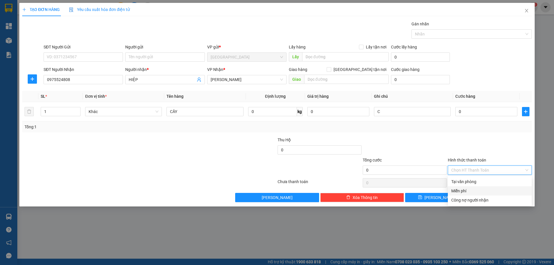
click at [469, 189] on div "Miễn phí" at bounding box center [490, 191] width 77 height 6
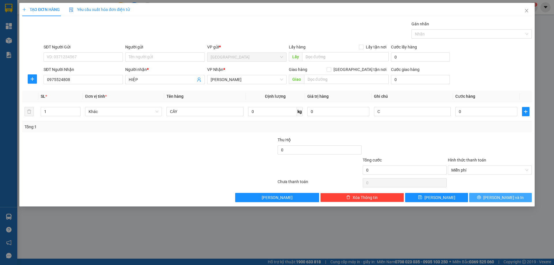
click at [476, 195] on button "[PERSON_NAME] và In" at bounding box center [500, 197] width 63 height 9
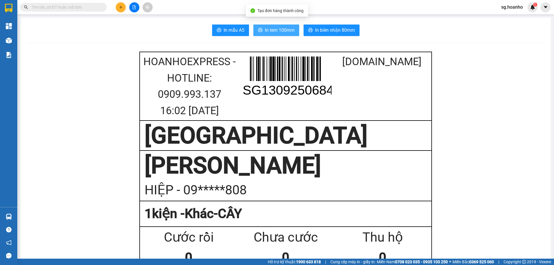
click at [270, 29] on span "In tem 100mm" at bounding box center [280, 30] width 30 height 7
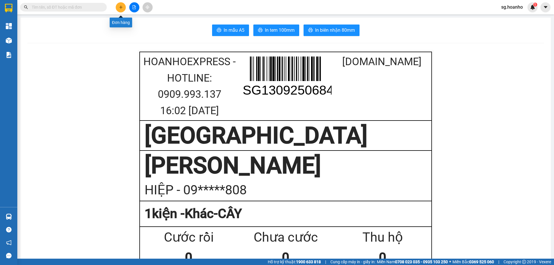
click at [119, 6] on icon "plus" at bounding box center [121, 7] width 4 height 4
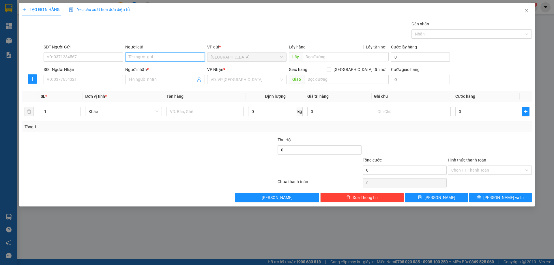
click at [164, 57] on input "Người gửi" at bounding box center [164, 57] width 79 height 9
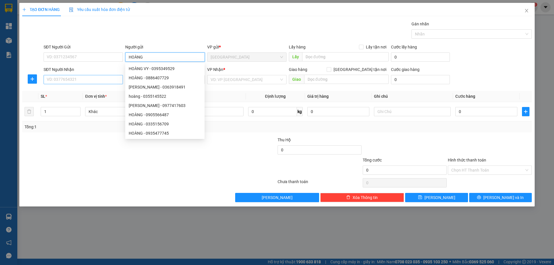
type input "HOÀNG"
click at [112, 79] on input "SĐT Người Nhận" at bounding box center [83, 79] width 79 height 9
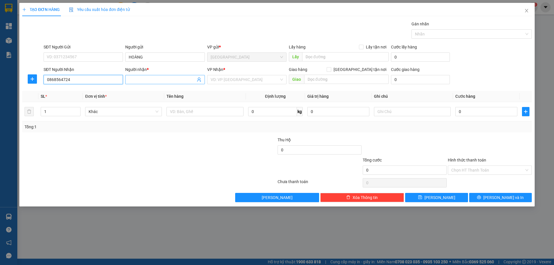
type input "0868564724"
click at [171, 79] on input "Người nhận *" at bounding box center [162, 80] width 67 height 6
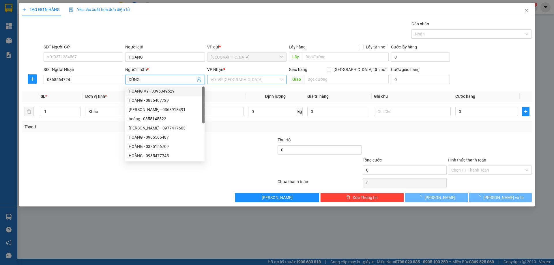
type input "DŨNG"
click at [243, 79] on input "search" at bounding box center [245, 79] width 68 height 9
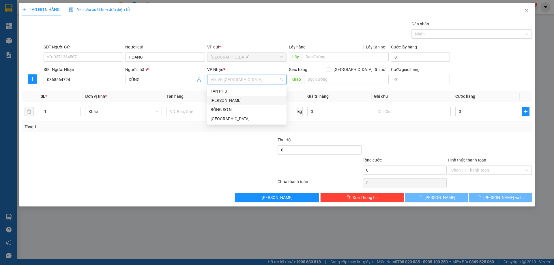
click at [226, 101] on div "[PERSON_NAME]" at bounding box center [247, 100] width 72 height 6
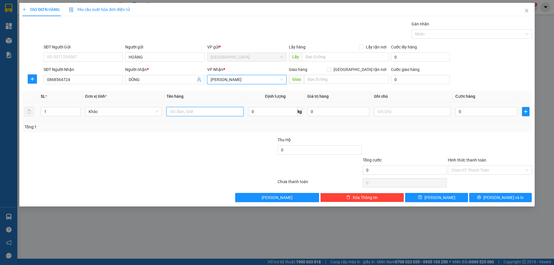
click at [196, 113] on input "text" at bounding box center [205, 111] width 77 height 9
type input "HỘP CHIM"
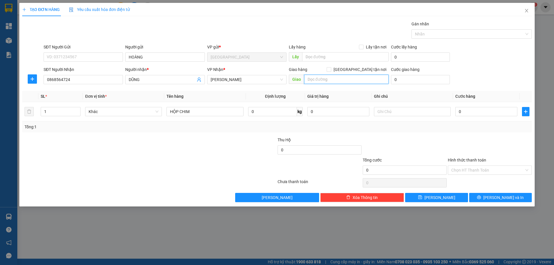
click at [310, 77] on input "text" at bounding box center [346, 79] width 85 height 9
type input "CÂY SỐ 7"
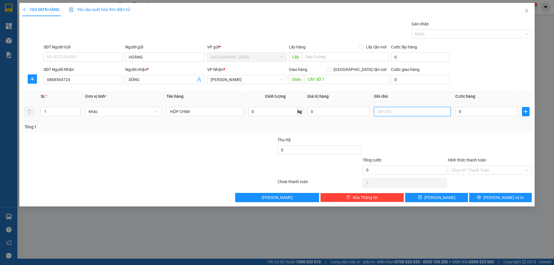
click at [419, 112] on input "text" at bounding box center [412, 111] width 77 height 9
type input "R/50"
click at [456, 159] on label "Hình thức thanh toán" at bounding box center [467, 160] width 38 height 5
click at [456, 166] on input "Hình thức thanh toán" at bounding box center [488, 170] width 73 height 9
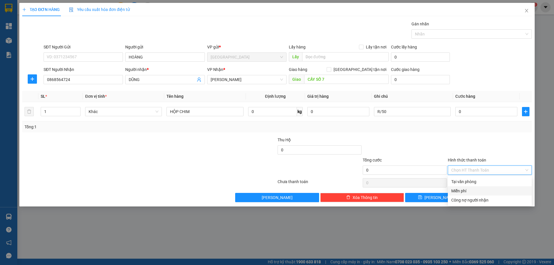
click at [461, 190] on div "Miễn phí" at bounding box center [490, 191] width 77 height 6
click at [480, 196] on button "[PERSON_NAME] và In" at bounding box center [500, 197] width 63 height 9
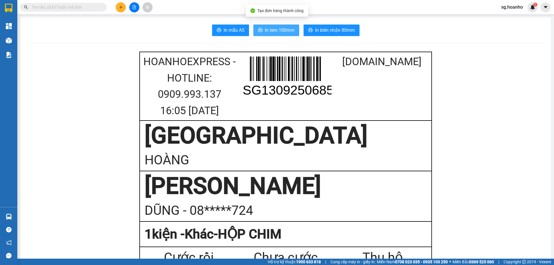
click at [269, 30] on span "In tem 100mm" at bounding box center [280, 30] width 30 height 7
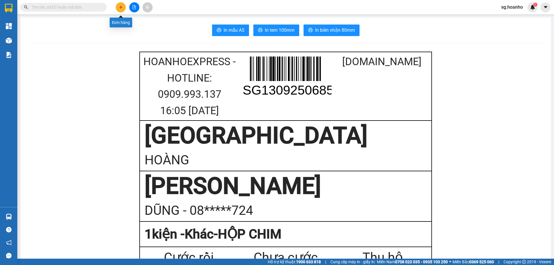
click at [122, 6] on icon "plus" at bounding box center [121, 7] width 4 height 4
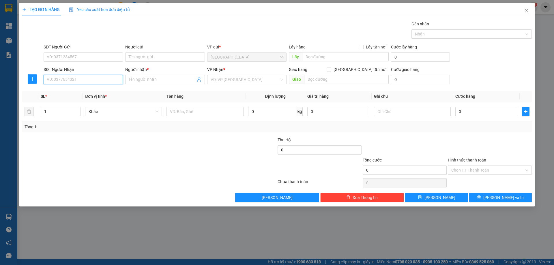
click at [111, 80] on input "SĐT Người Nhận" at bounding box center [83, 79] width 79 height 9
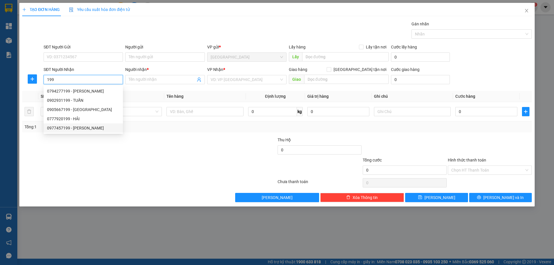
click at [85, 127] on div "0977457199 - VINA" at bounding box center [83, 128] width 72 height 6
type input "0977457199"
type input "VINA"
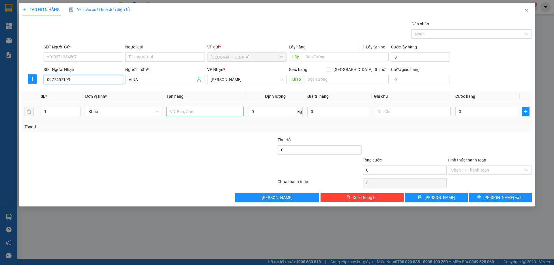
type input "0977457199"
click at [188, 113] on input "text" at bounding box center [205, 111] width 77 height 9
type input "CỤC"
click at [399, 113] on input "text" at bounding box center [412, 111] width 77 height 9
click at [453, 158] on label "Hình thức thanh toán" at bounding box center [467, 160] width 38 height 5
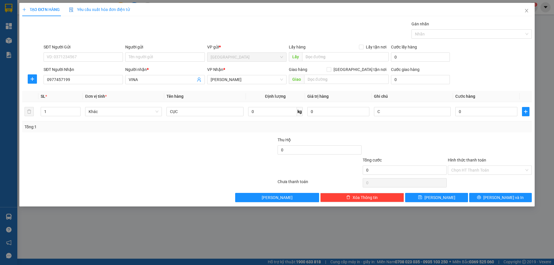
click at [453, 166] on input "Hình thức thanh toán" at bounding box center [488, 170] width 73 height 9
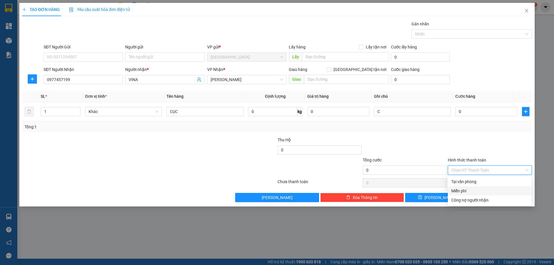
click at [472, 189] on div "Miễn phí" at bounding box center [490, 191] width 77 height 6
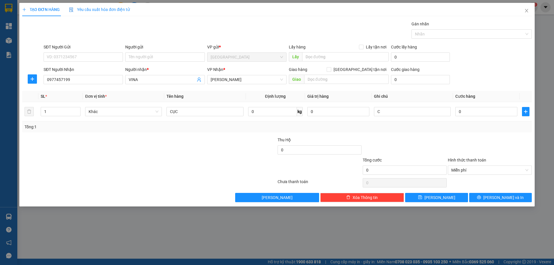
click at [487, 202] on div "TẠO ĐƠN HÀNG Yêu cầu xuất hóa đơn điện tử Transit Pickup Surcharge Ids Transit …" at bounding box center [277, 105] width 516 height 204
click at [484, 198] on button "[PERSON_NAME] và In" at bounding box center [500, 197] width 63 height 9
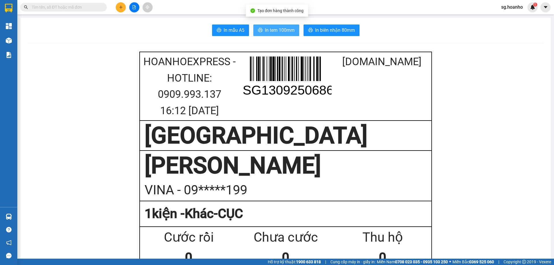
click at [276, 28] on span "In tem 100mm" at bounding box center [280, 30] width 30 height 7
click at [115, 7] on div at bounding box center [134, 7] width 43 height 10
click at [122, 5] on icon "plus" at bounding box center [121, 7] width 4 height 4
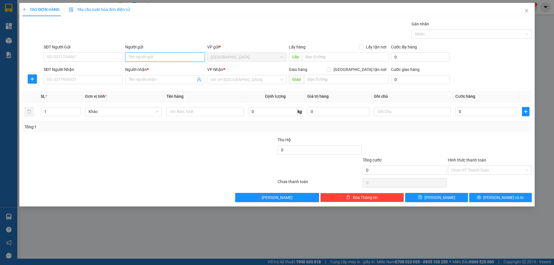
click at [144, 59] on input "Người gửi" at bounding box center [164, 57] width 79 height 9
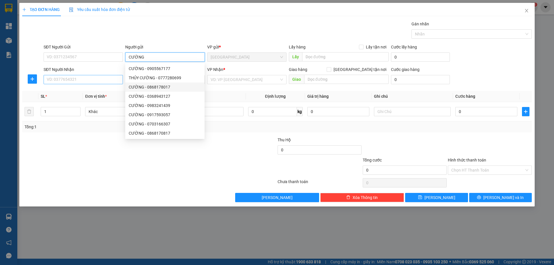
type input "CƯỜNG"
click at [115, 80] on input "SĐT Người Nhận" at bounding box center [83, 79] width 79 height 9
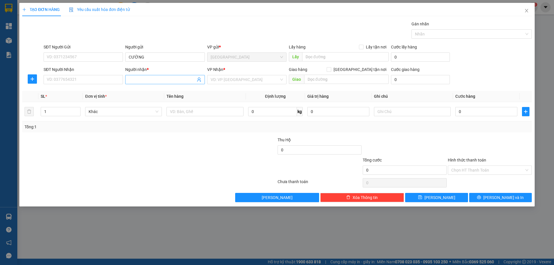
click at [153, 79] on input "Người nhận *" at bounding box center [162, 80] width 67 height 6
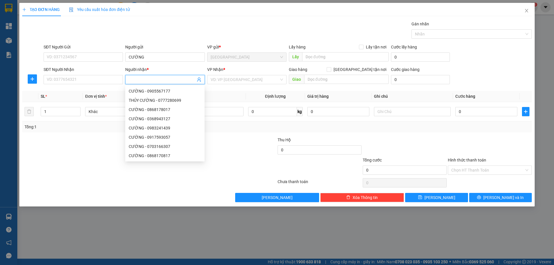
type input "D"
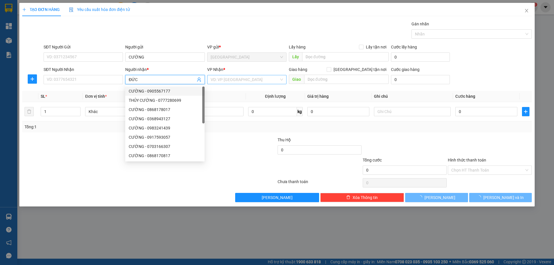
type input "ĐỨC"
click at [219, 78] on input "search" at bounding box center [245, 79] width 68 height 9
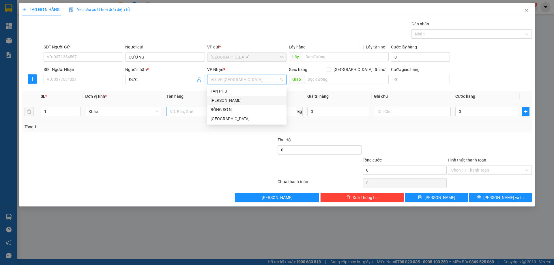
drag, startPoint x: 227, startPoint y: 98, endPoint x: 197, endPoint y: 115, distance: 34.2
click at [222, 102] on div "[PERSON_NAME]" at bounding box center [247, 100] width 72 height 6
click at [193, 111] on input "text" at bounding box center [205, 111] width 77 height 9
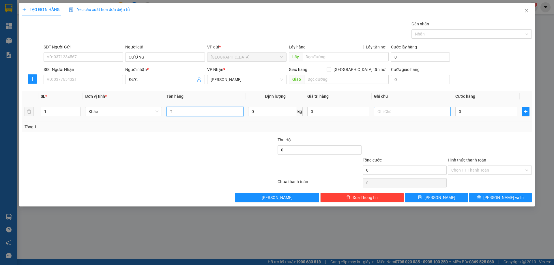
type input "T"
click at [384, 113] on input "text" at bounding box center [412, 111] width 77 height 9
type input "R/50"
click at [454, 161] on label "Hình thức thanh toán" at bounding box center [467, 160] width 38 height 5
click at [454, 166] on input "Hình thức thanh toán" at bounding box center [488, 170] width 73 height 9
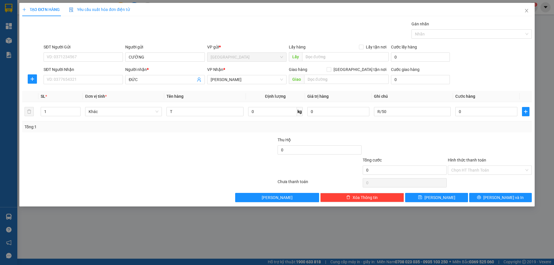
click at [454, 159] on label "Hình thức thanh toán" at bounding box center [467, 160] width 38 height 5
click at [454, 166] on input "Hình thức thanh toán" at bounding box center [488, 170] width 73 height 9
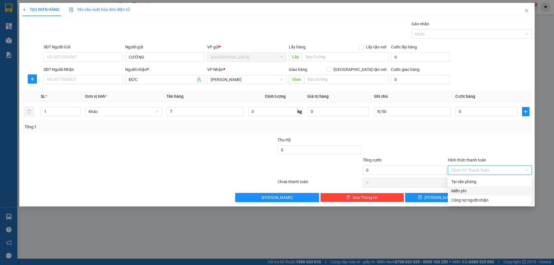
click at [462, 192] on div "Miễn phí" at bounding box center [490, 191] width 77 height 6
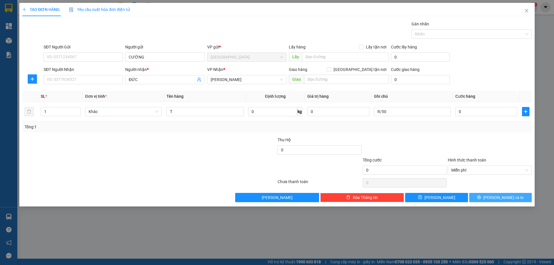
click at [478, 197] on button "[PERSON_NAME] và In" at bounding box center [500, 197] width 63 height 9
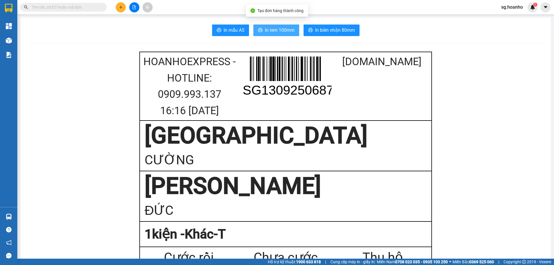
click at [282, 34] on button "In tem 100mm" at bounding box center [276, 31] width 46 height 12
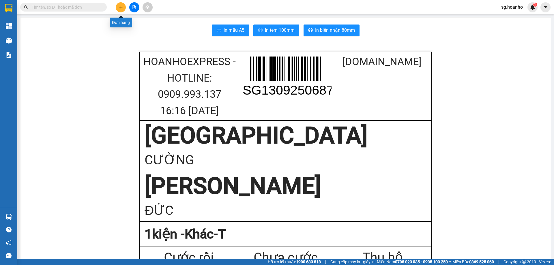
click at [120, 9] on button at bounding box center [121, 7] width 10 height 10
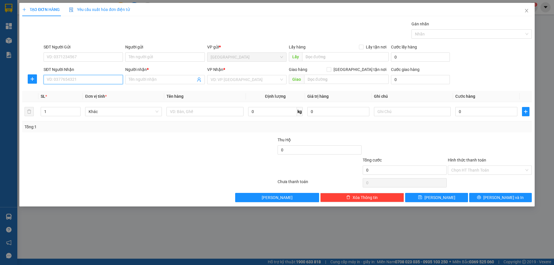
click at [116, 81] on input "SĐT Người Nhận" at bounding box center [83, 79] width 79 height 9
click at [96, 90] on div "0915094446 - LONG AN PHÁT" at bounding box center [83, 91] width 72 height 6
type input "0915094446"
type input "LONG AN PHÁT"
type input "0915094446"
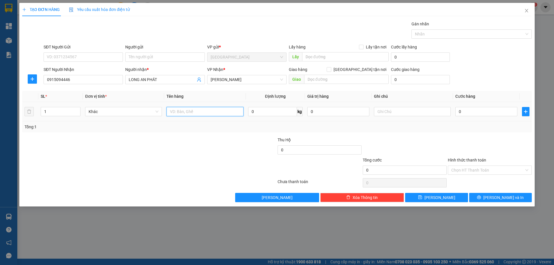
click at [186, 109] on input "text" at bounding box center [205, 111] width 77 height 9
type input "CÂY"
click at [392, 113] on input "text" at bounding box center [412, 111] width 77 height 9
type input "R/50"
click at [460, 161] on label "Hình thức thanh toán" at bounding box center [467, 160] width 38 height 5
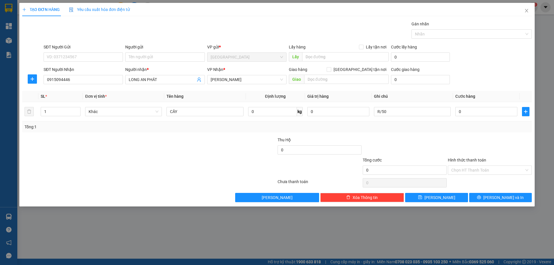
click at [460, 166] on input "Hình thức thanh toán" at bounding box center [488, 170] width 73 height 9
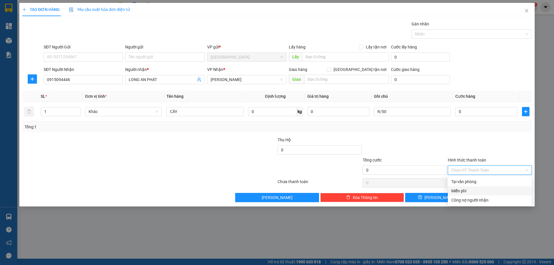
click at [472, 191] on div "Miễn phí" at bounding box center [490, 191] width 77 height 6
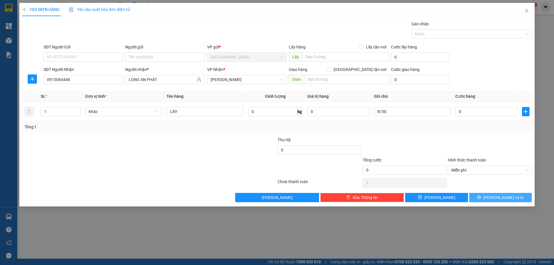
click at [504, 200] on span "[PERSON_NAME] và In" at bounding box center [504, 198] width 40 height 6
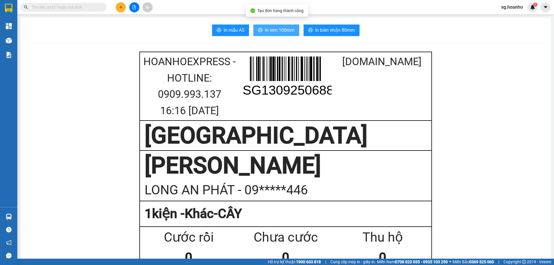
click at [269, 30] on span "In tem 100mm" at bounding box center [280, 30] width 30 height 7
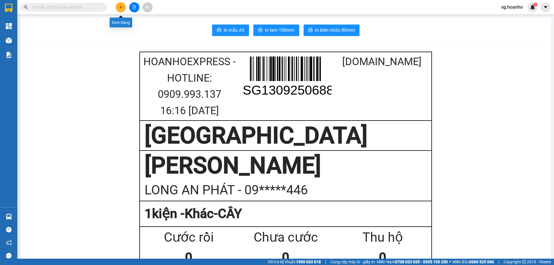
click at [122, 11] on button at bounding box center [121, 7] width 10 height 10
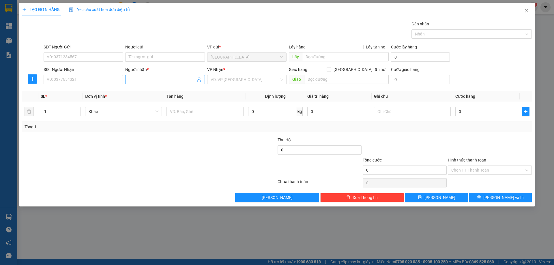
click at [136, 81] on input "Người nhận *" at bounding box center [162, 80] width 67 height 6
type input "CÔ TỈNH"
click at [230, 79] on input "search" at bounding box center [245, 79] width 68 height 9
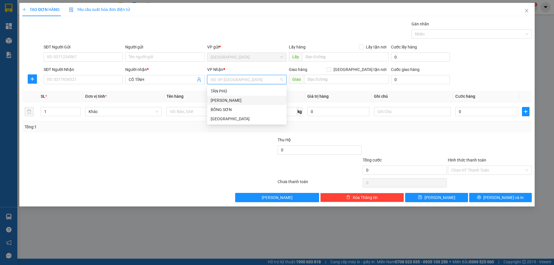
click at [237, 102] on div "[PERSON_NAME]" at bounding box center [247, 100] width 72 height 6
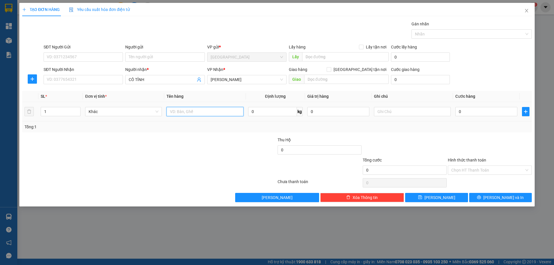
click at [224, 113] on input "text" at bounding box center [205, 111] width 77 height 9
type input "CUỘN"
click at [389, 112] on input "text" at bounding box center [412, 111] width 77 height 9
type input "C"
click at [459, 160] on label "Hình thức thanh toán" at bounding box center [467, 160] width 38 height 5
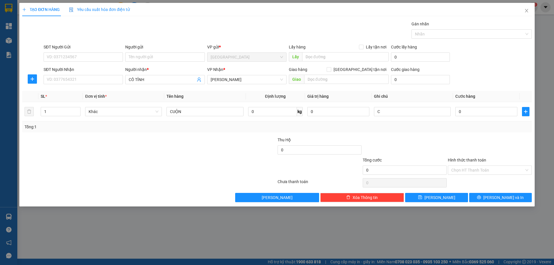
click at [459, 166] on input "Hình thức thanh toán" at bounding box center [488, 170] width 73 height 9
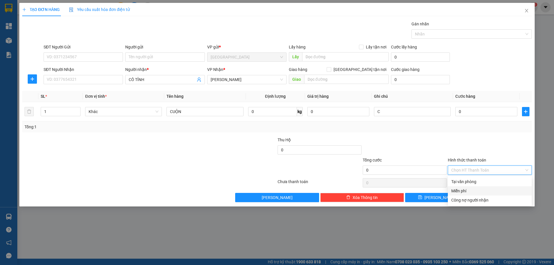
click at [467, 192] on div "Miễn phí" at bounding box center [490, 191] width 77 height 6
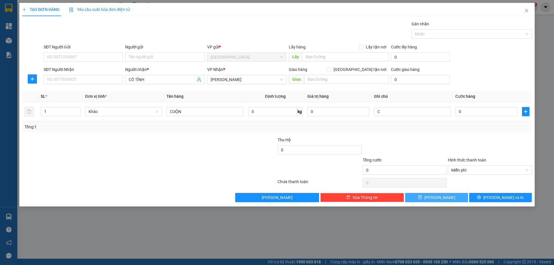
click at [459, 198] on button "[PERSON_NAME]" at bounding box center [436, 197] width 63 height 9
click at [99, 80] on input "SĐT Người Nhận" at bounding box center [83, 79] width 79 height 9
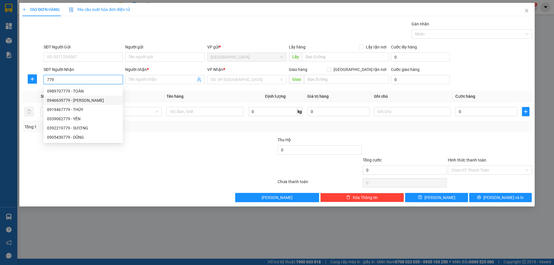
click at [101, 100] on div "0946639779 - THANH TÙNG" at bounding box center [83, 100] width 72 height 6
type input "0946639779"
type input "[PERSON_NAME]"
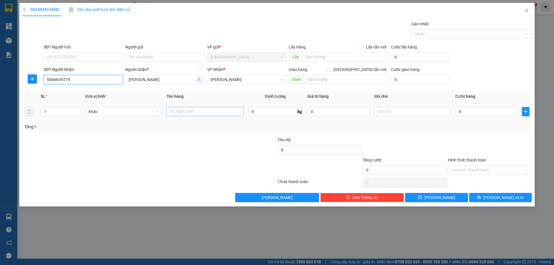
type input "0946639779"
click at [205, 112] on input "text" at bounding box center [205, 111] width 77 height 9
type input "T"
click at [404, 112] on input "text" at bounding box center [412, 111] width 77 height 9
type input "C"
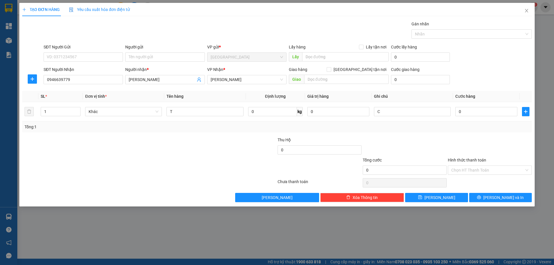
click at [462, 159] on label "Hình thức thanh toán" at bounding box center [467, 160] width 38 height 5
click at [462, 166] on input "Hình thức thanh toán" at bounding box center [488, 170] width 73 height 9
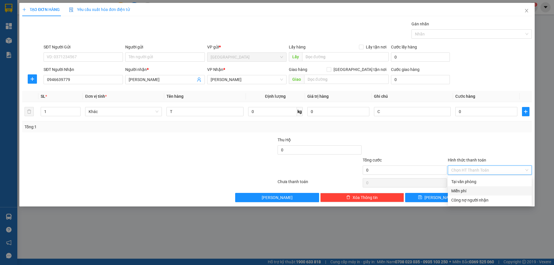
click at [473, 189] on div "Miễn phí" at bounding box center [490, 191] width 77 height 6
click at [485, 196] on button "[PERSON_NAME] và In" at bounding box center [500, 197] width 63 height 9
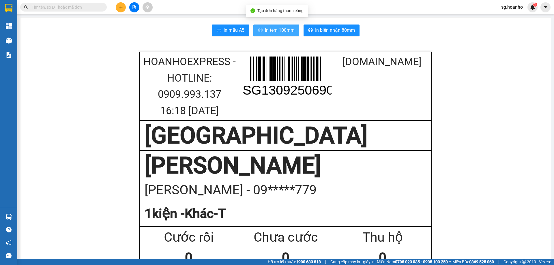
click at [285, 32] on span "In tem 100mm" at bounding box center [280, 30] width 30 height 7
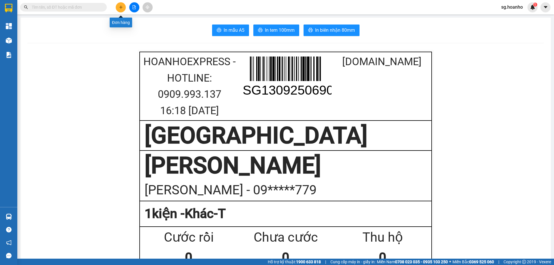
click at [119, 6] on icon "plus" at bounding box center [121, 7] width 4 height 4
